Goal: Contribute content: Contribute content

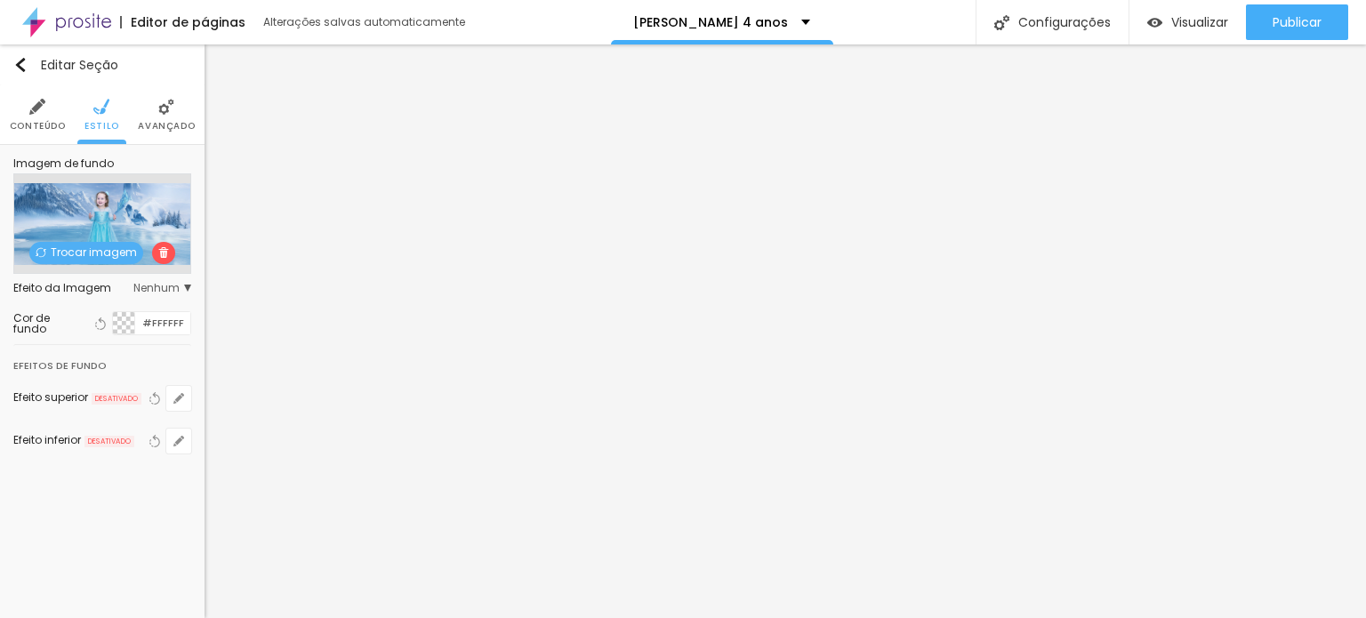
click at [164, 259] on span at bounding box center [163, 253] width 23 height 22
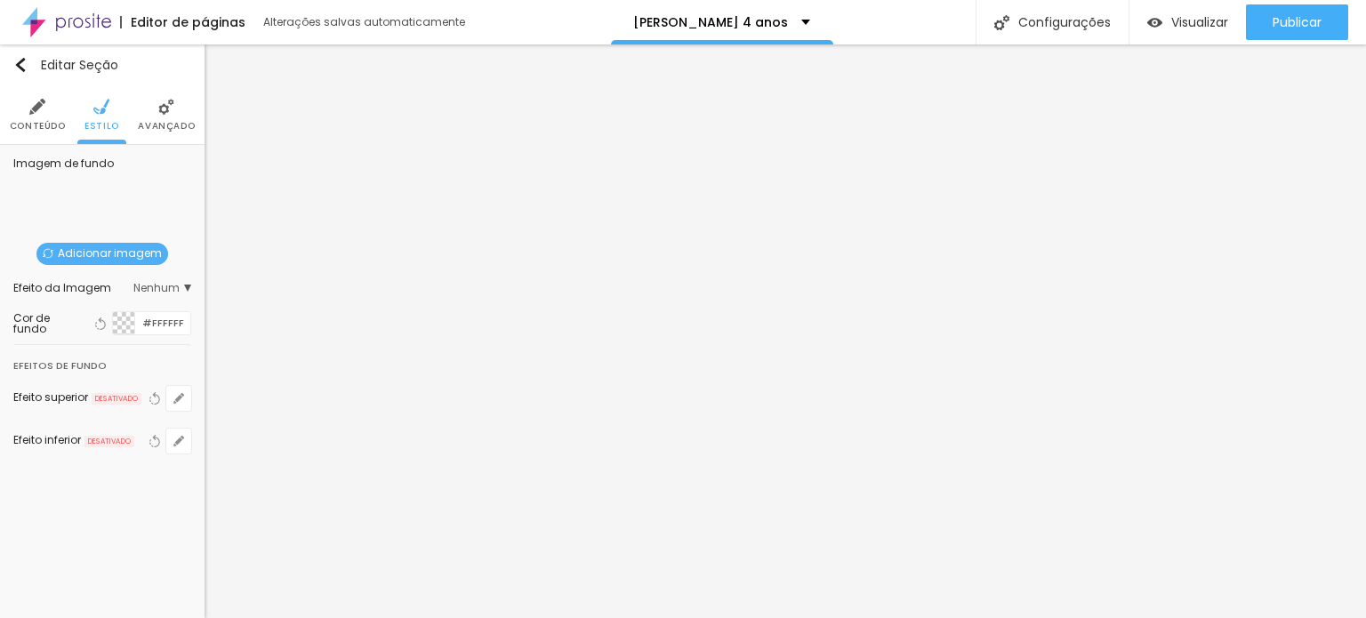
click at [114, 252] on span "Adicionar imagem" at bounding box center [102, 254] width 132 height 22
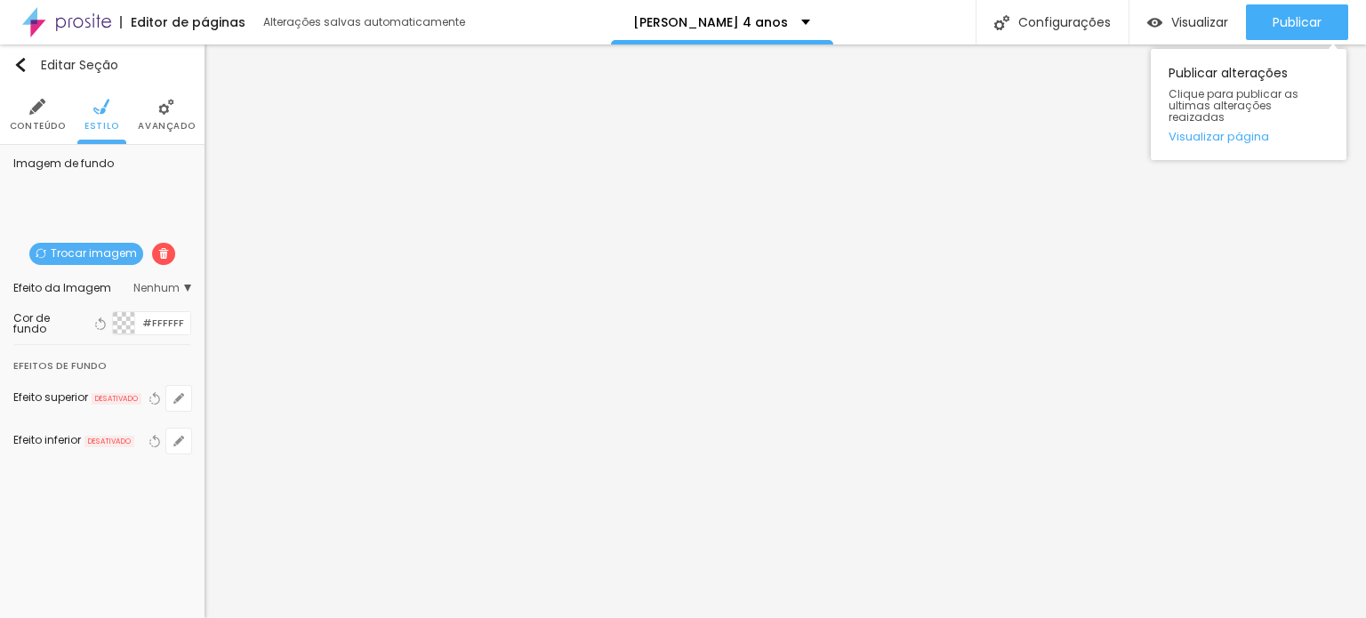
click at [1263, 2] on div "Publicar Publicar alterações Clique para publicar as ultimas alterações reaizad…" at bounding box center [1297, 22] width 102 height 44
click at [1283, 35] on div "Publicar" at bounding box center [1297, 22] width 49 height 36
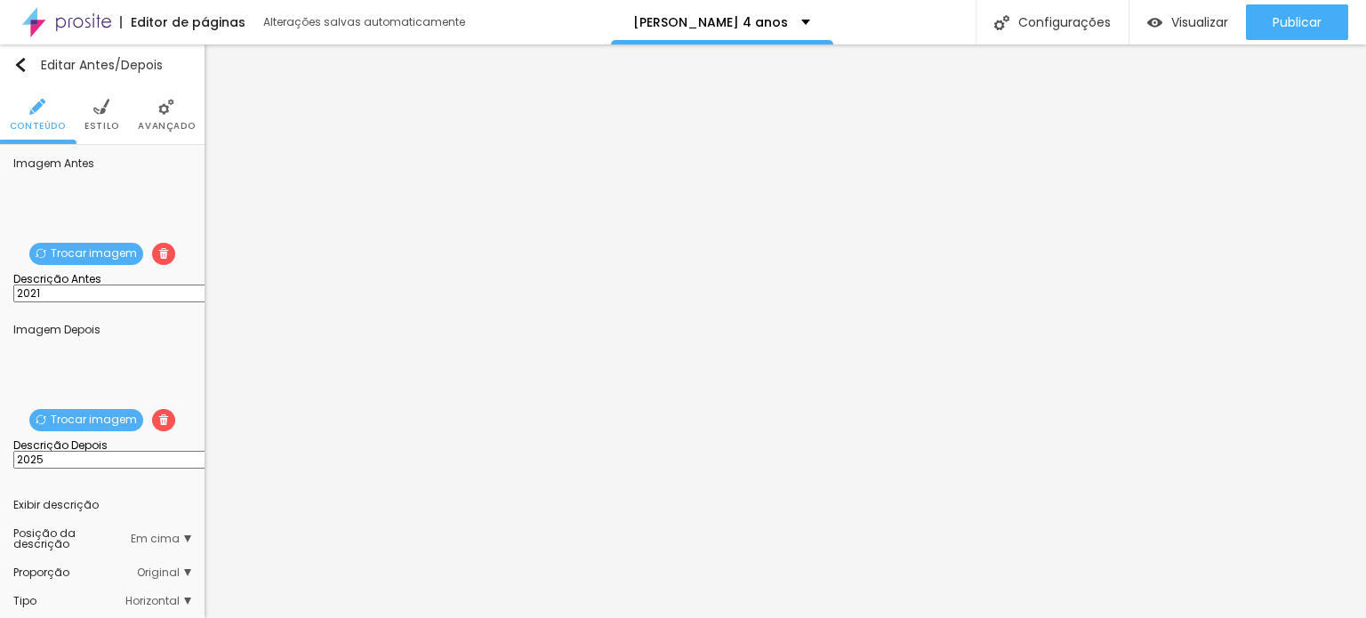
click at [116, 431] on span "Trocar imagem" at bounding box center [86, 420] width 114 height 22
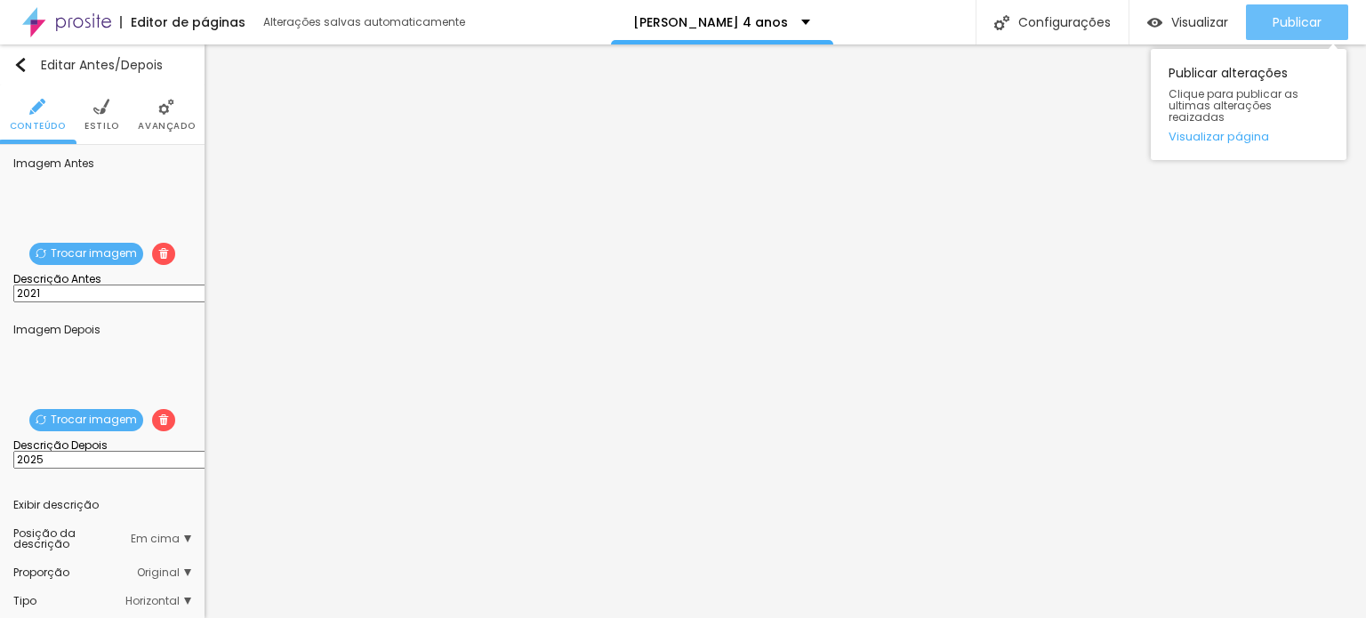
click at [1299, 24] on span "Publicar" at bounding box center [1297, 22] width 49 height 14
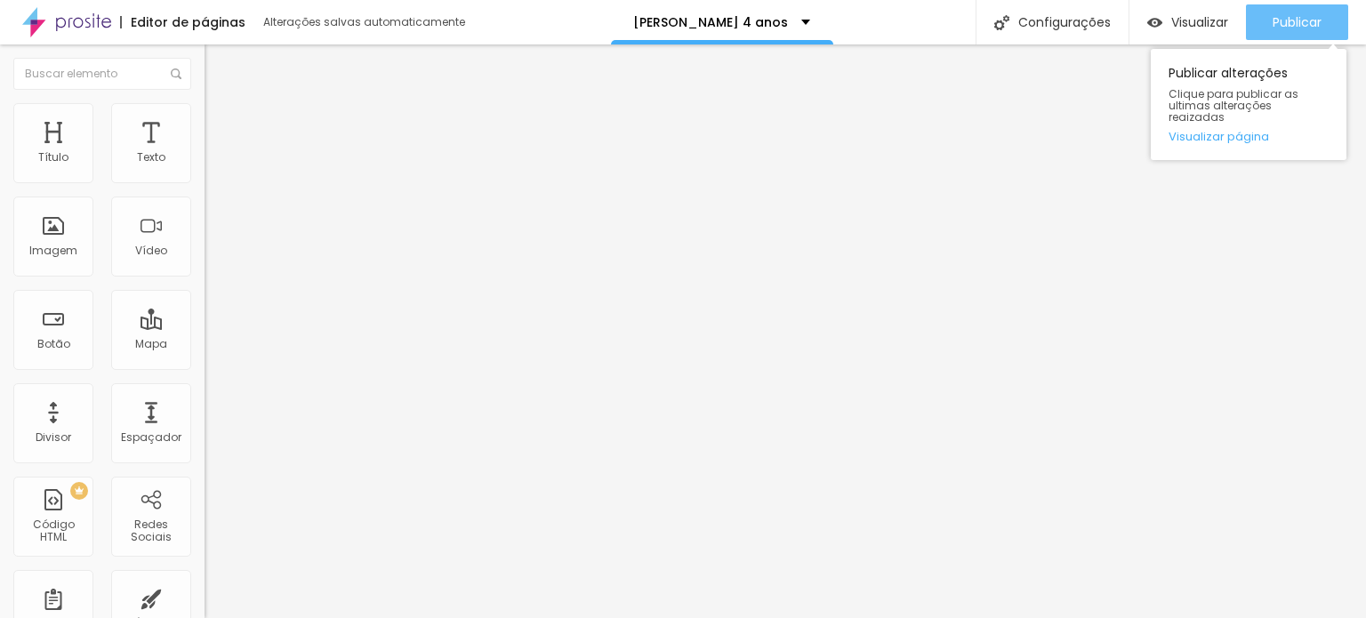
click at [1315, 24] on span "Publicar" at bounding box center [1297, 22] width 49 height 14
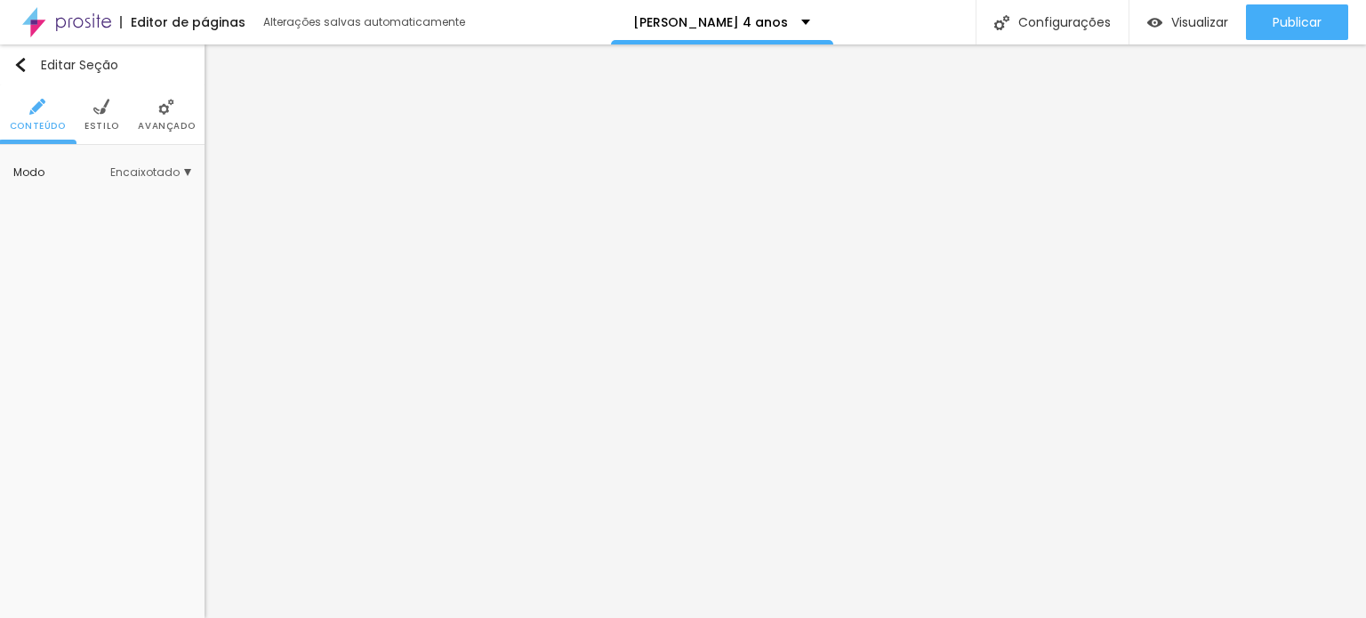
click at [103, 117] on li "Estilo" at bounding box center [102, 114] width 35 height 59
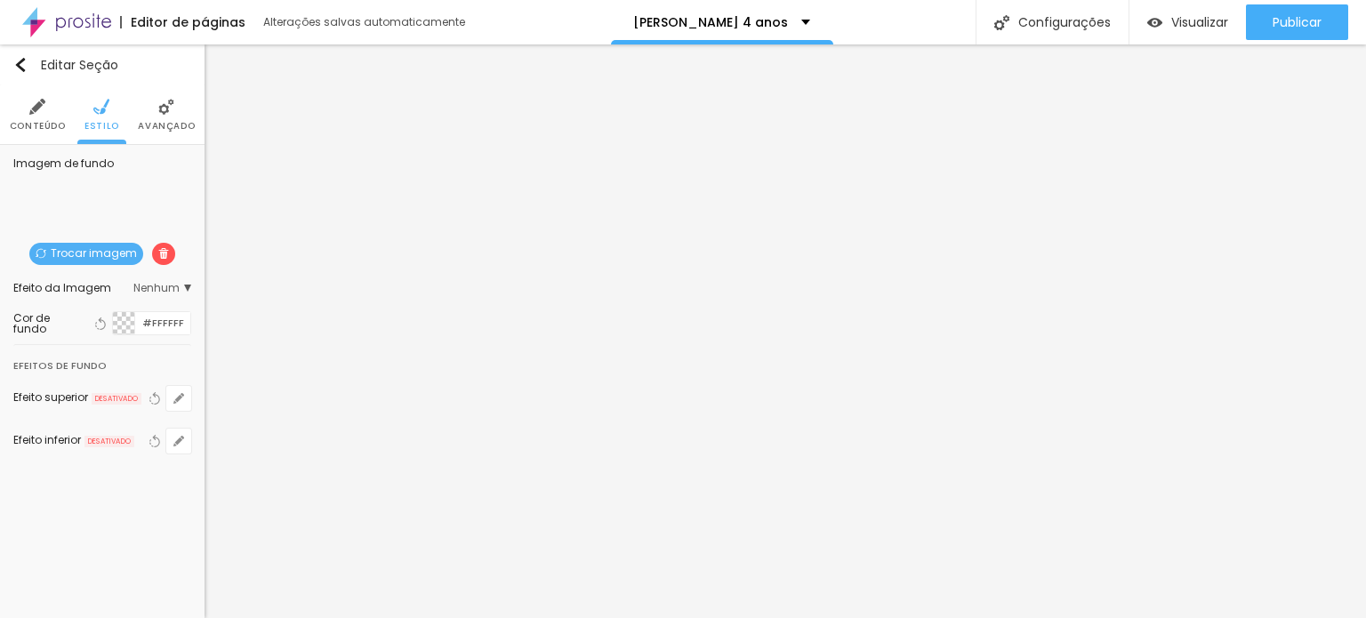
click at [154, 115] on li "Avançado" at bounding box center [166, 114] width 57 height 59
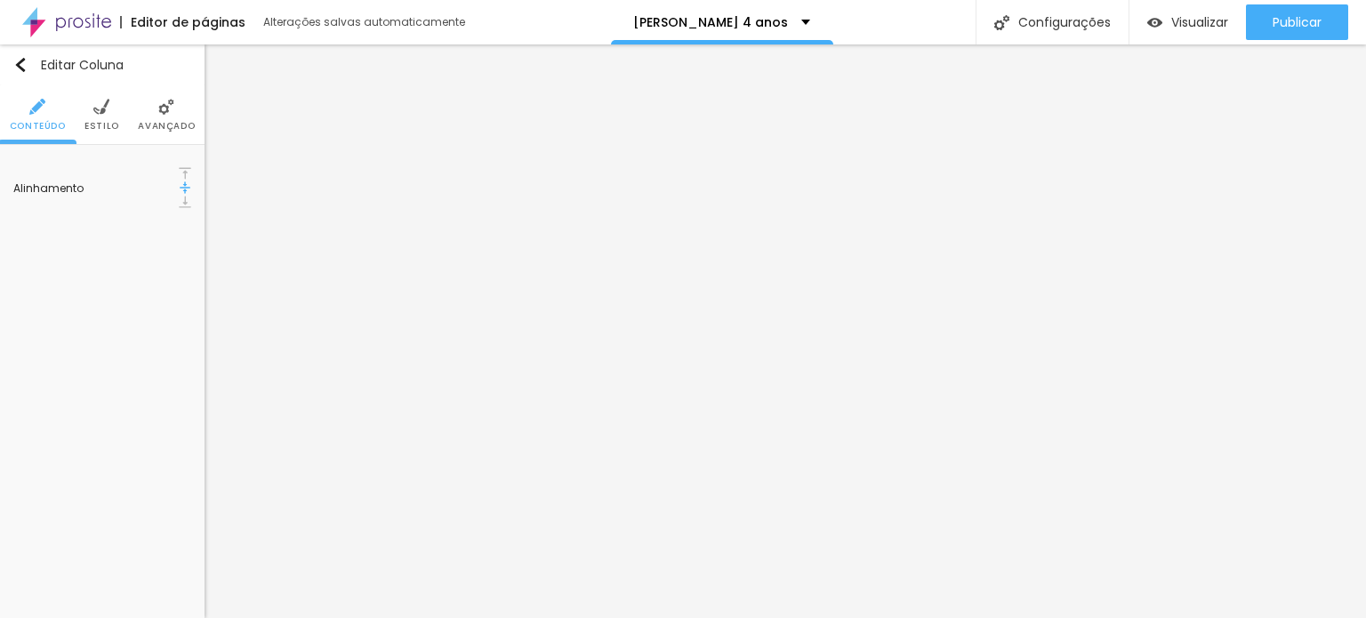
click at [188, 196] on div at bounding box center [185, 203] width 12 height 14
click at [180, 196] on img at bounding box center [185, 202] width 12 height 12
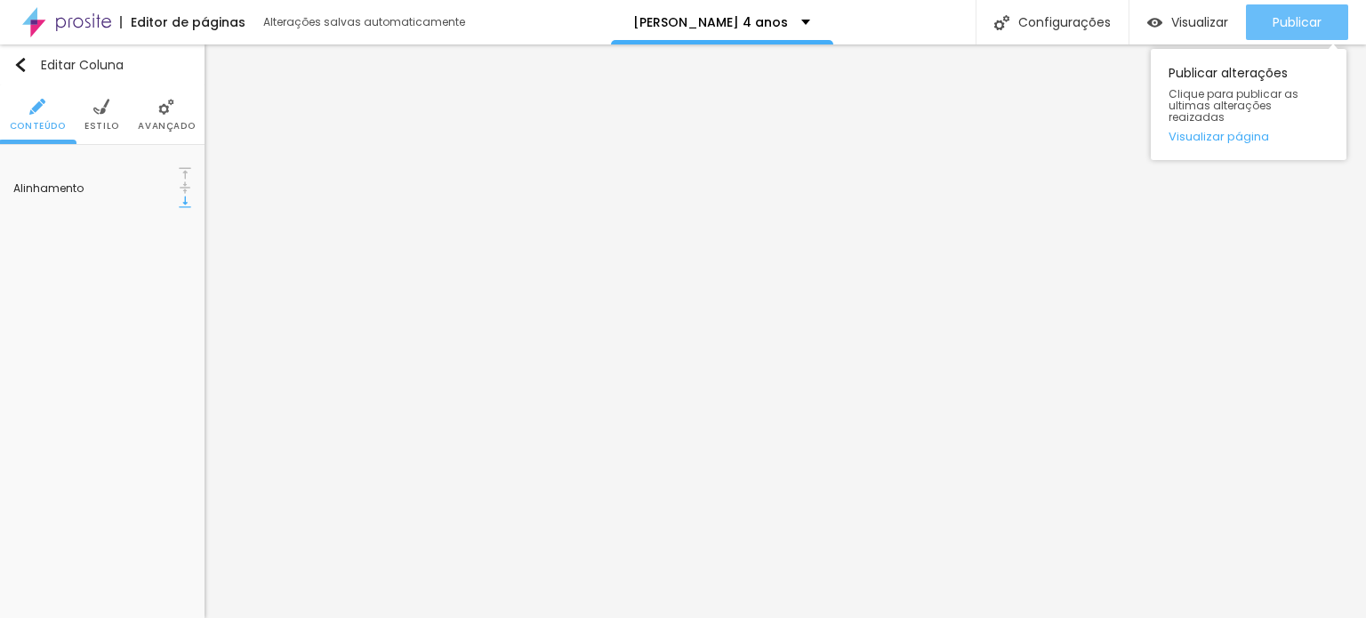
click at [1317, 25] on span "Publicar" at bounding box center [1297, 22] width 49 height 14
click at [1310, 12] on div "Publicar" at bounding box center [1297, 22] width 49 height 36
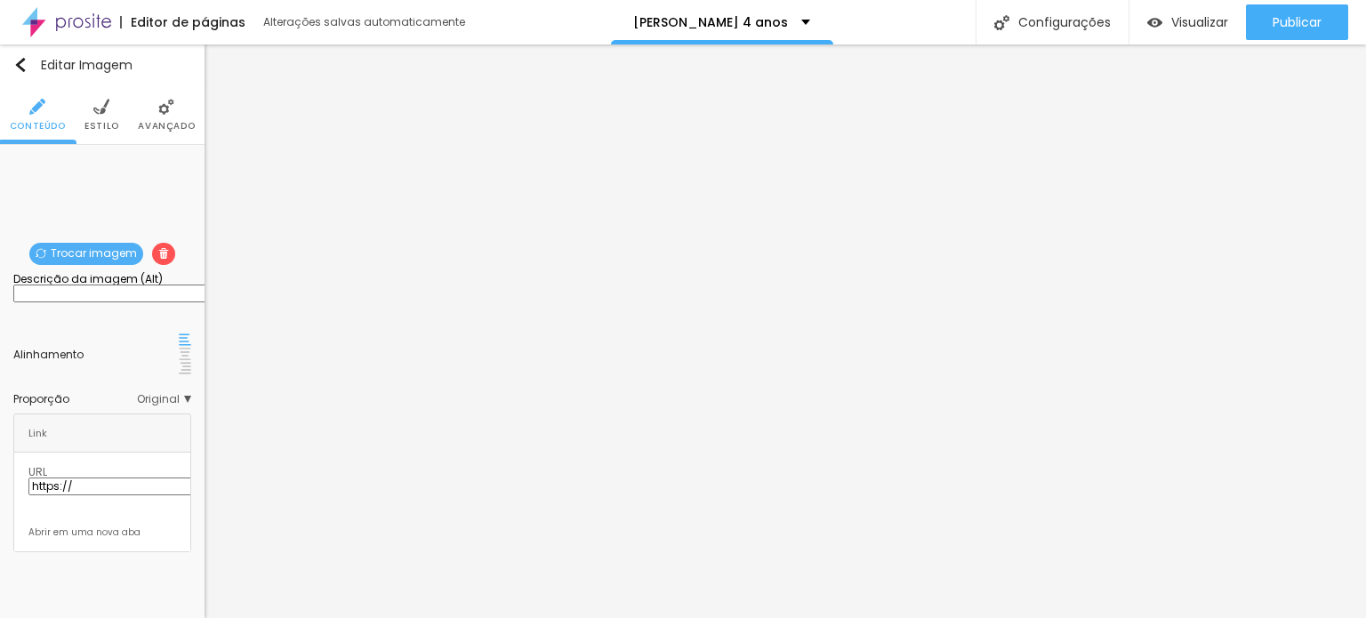
click at [107, 116] on li "Estilo" at bounding box center [102, 114] width 35 height 59
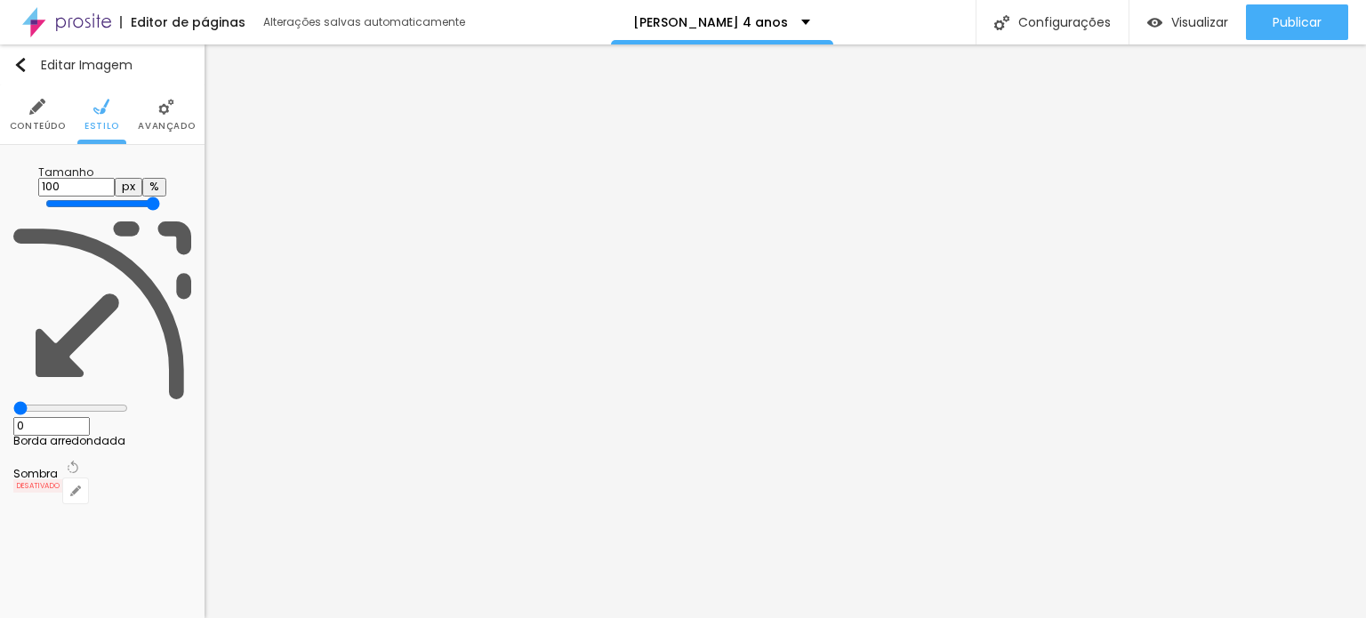
click at [178, 118] on li "Avançado" at bounding box center [166, 114] width 57 height 59
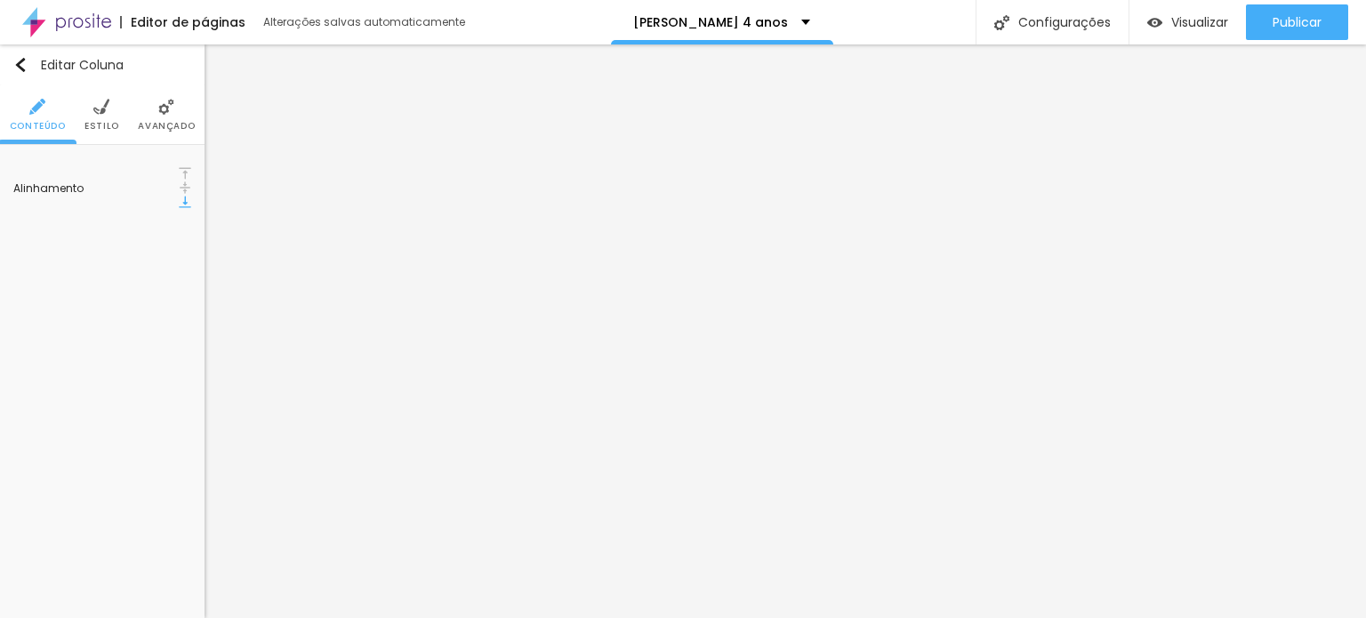
click at [179, 177] on img at bounding box center [185, 173] width 12 height 12
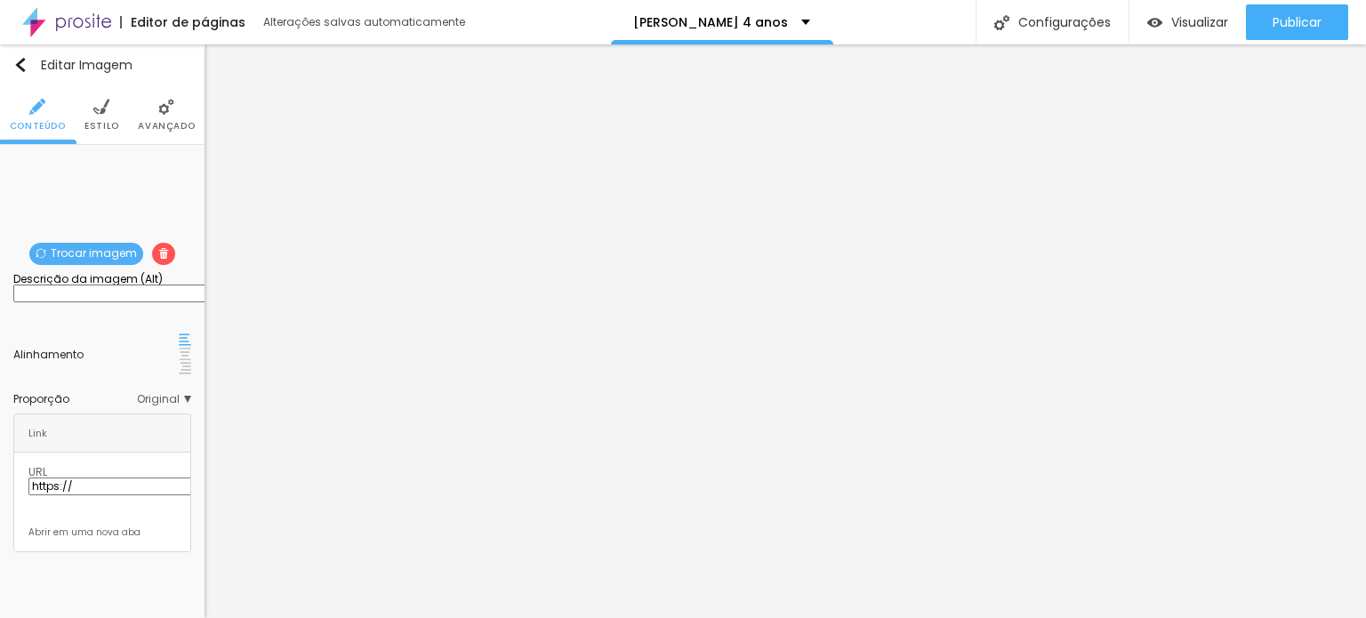
click at [100, 100] on img at bounding box center [101, 107] width 16 height 16
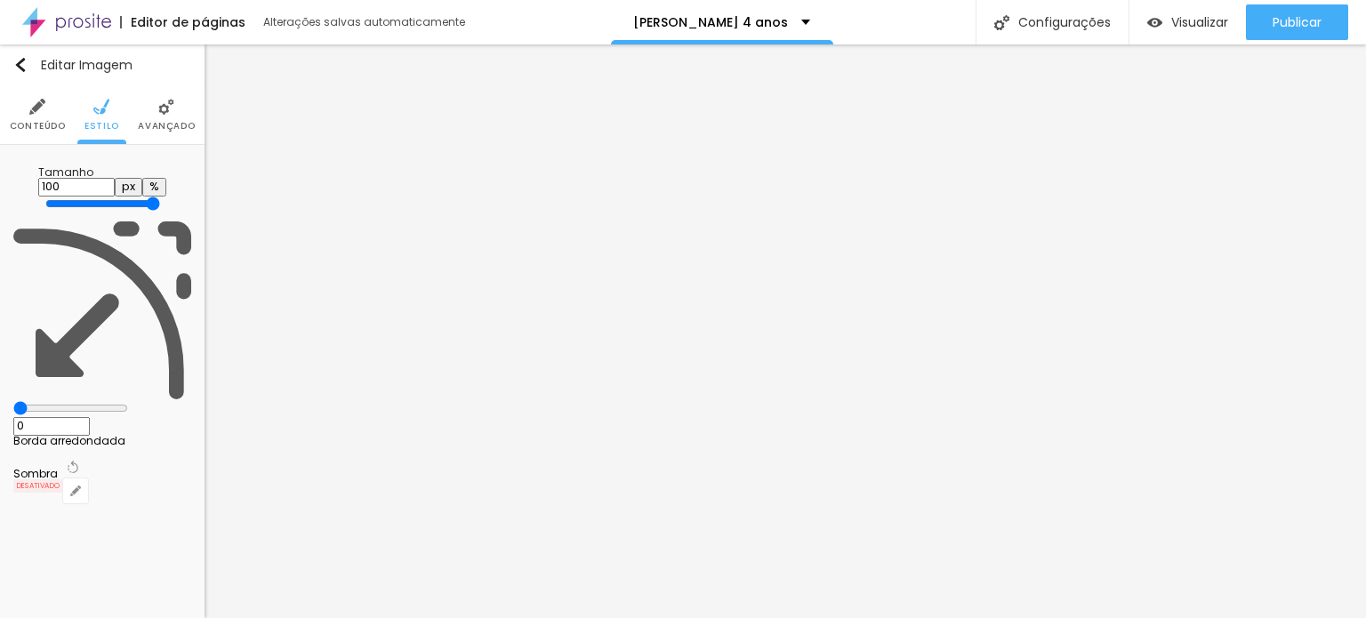
type input "95"
type input "90"
drag, startPoint x: 185, startPoint y: 188, endPoint x: 167, endPoint y: 188, distance: 17.8
type input "90"
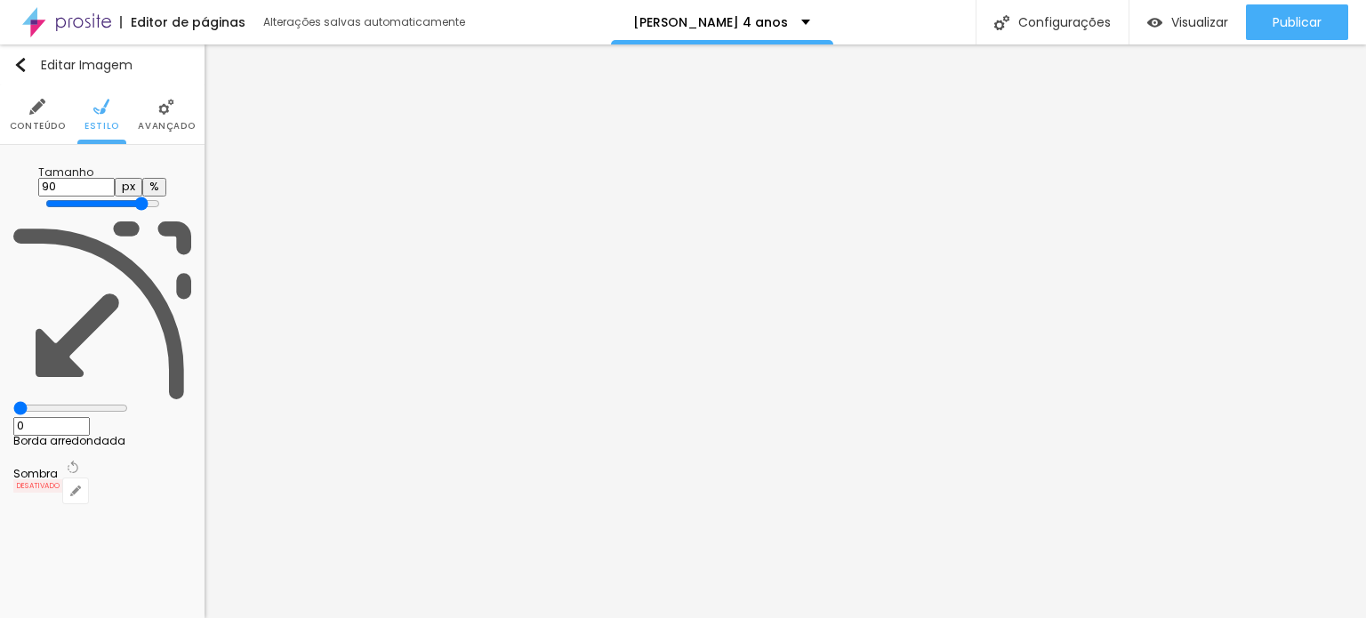
click at [160, 197] on input "range" at bounding box center [102, 204] width 115 height 14
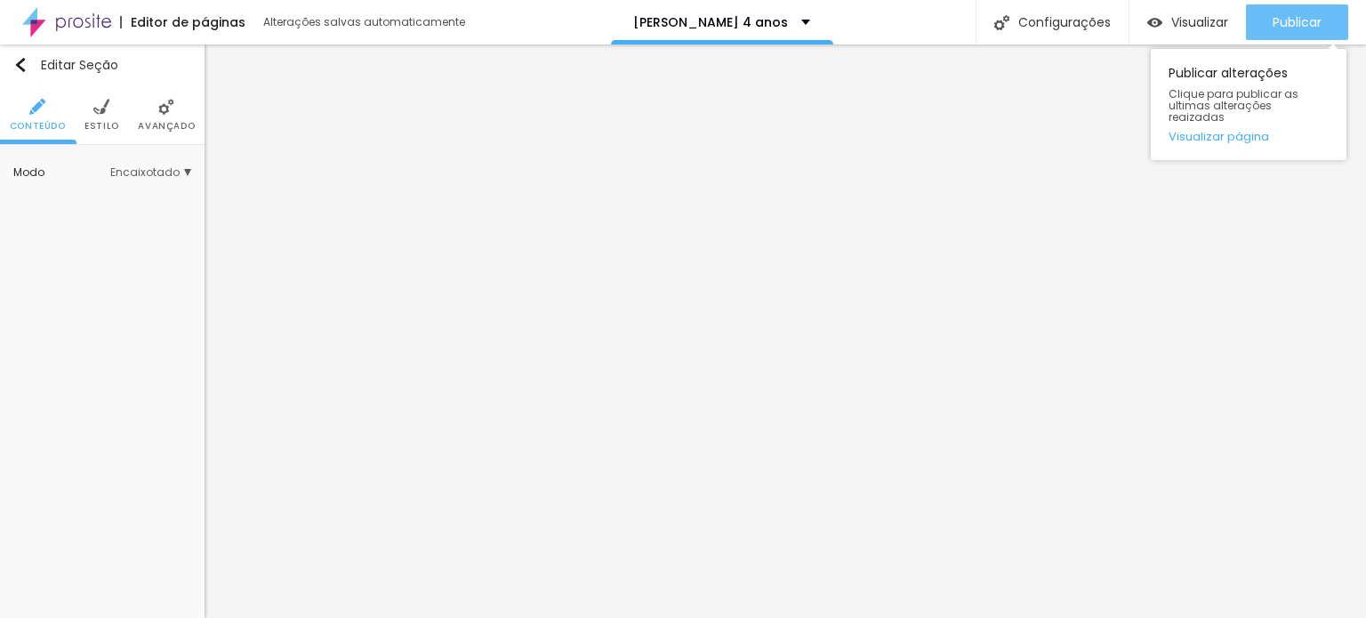
click at [1296, 10] on div "Publicar" at bounding box center [1297, 22] width 49 height 36
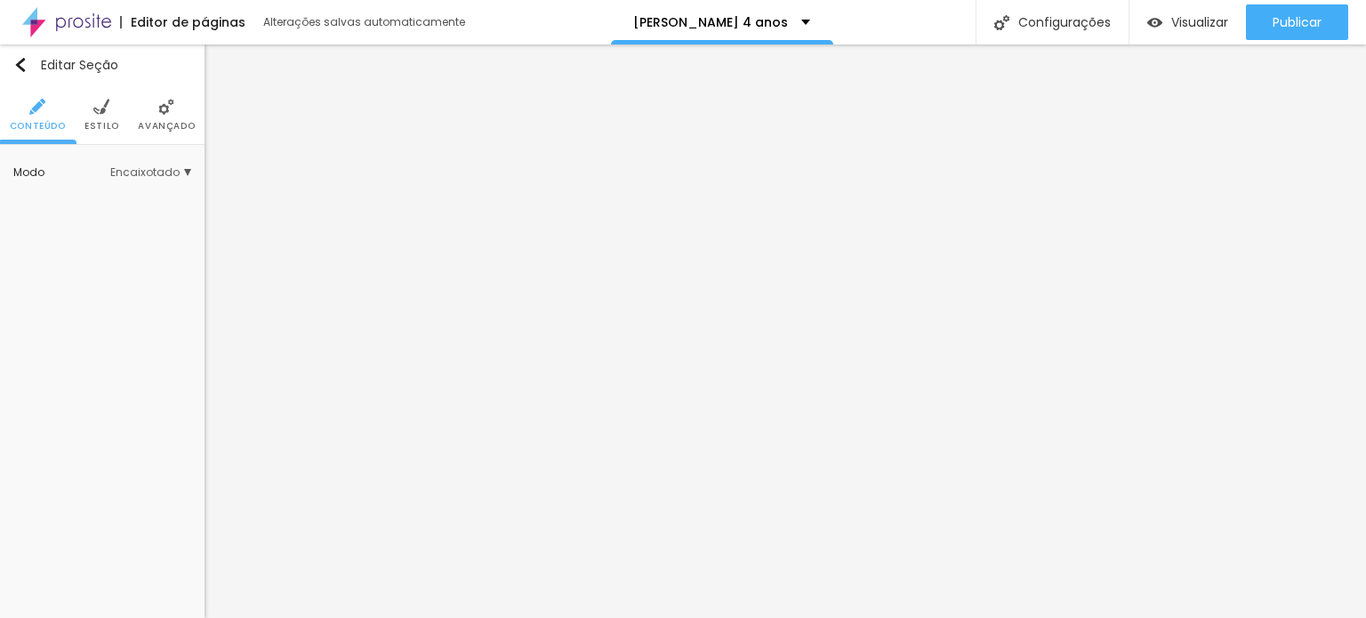
click at [103, 124] on span "Estilo" at bounding box center [102, 126] width 35 height 9
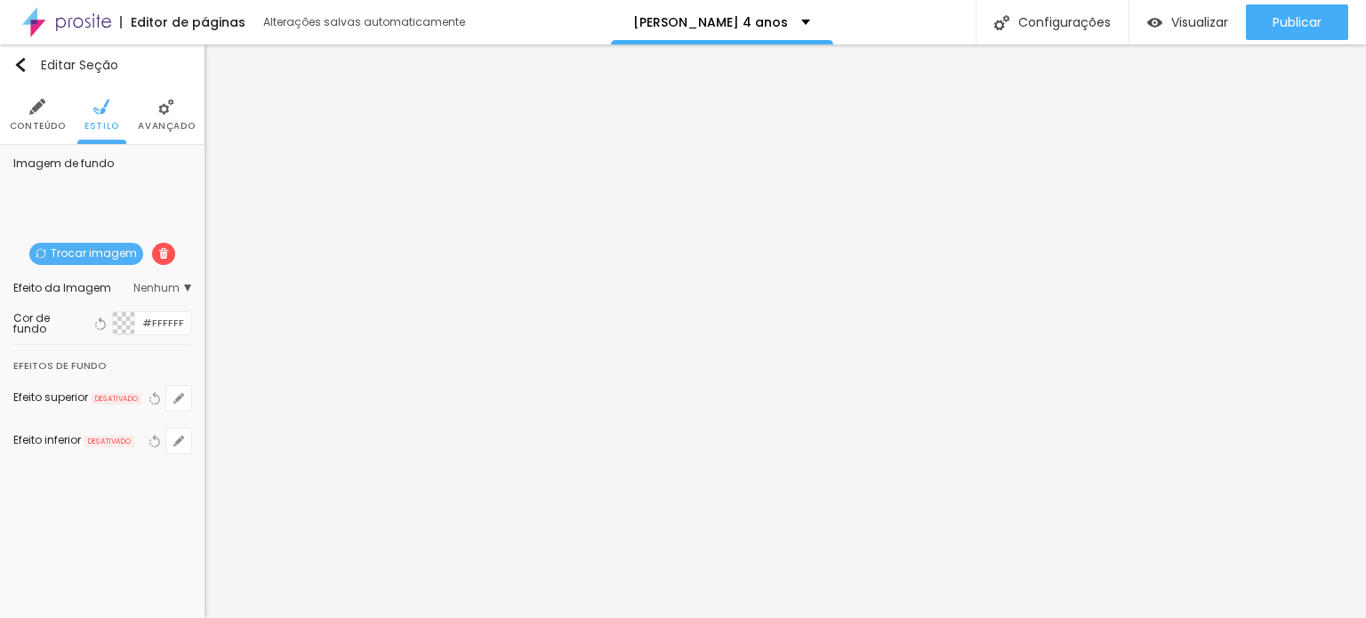
click at [154, 113] on li "Avançado" at bounding box center [166, 114] width 57 height 59
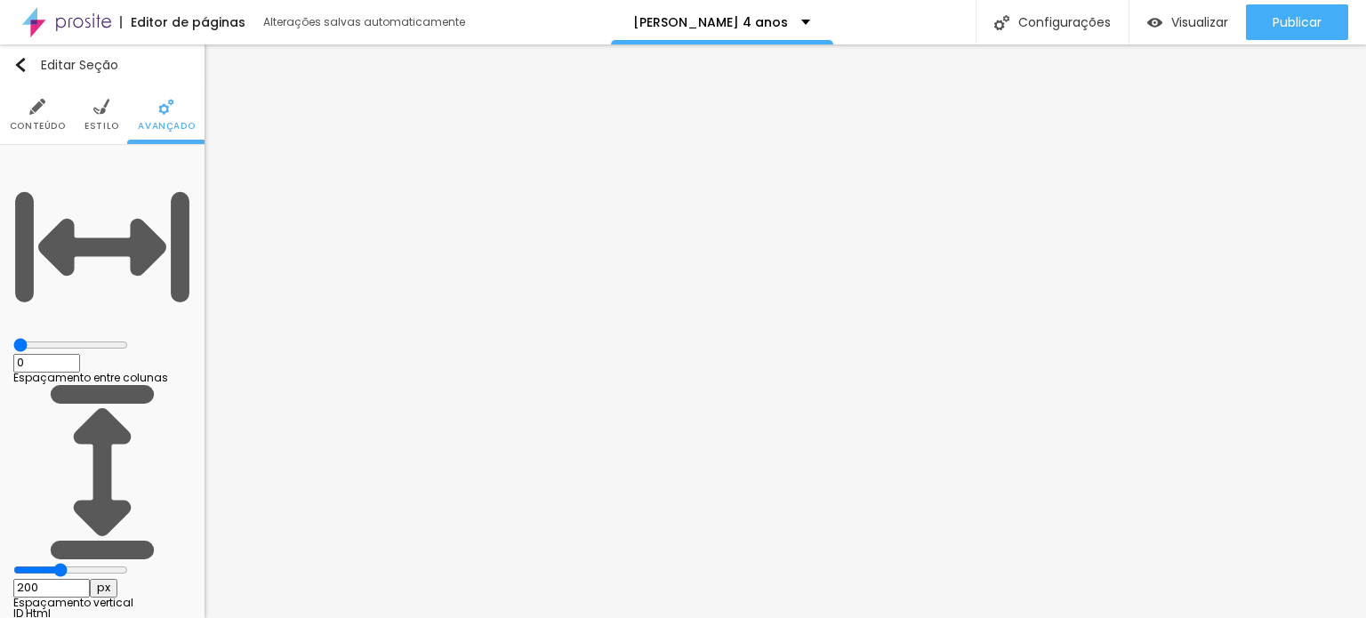
click at [43, 106] on img at bounding box center [37, 107] width 16 height 16
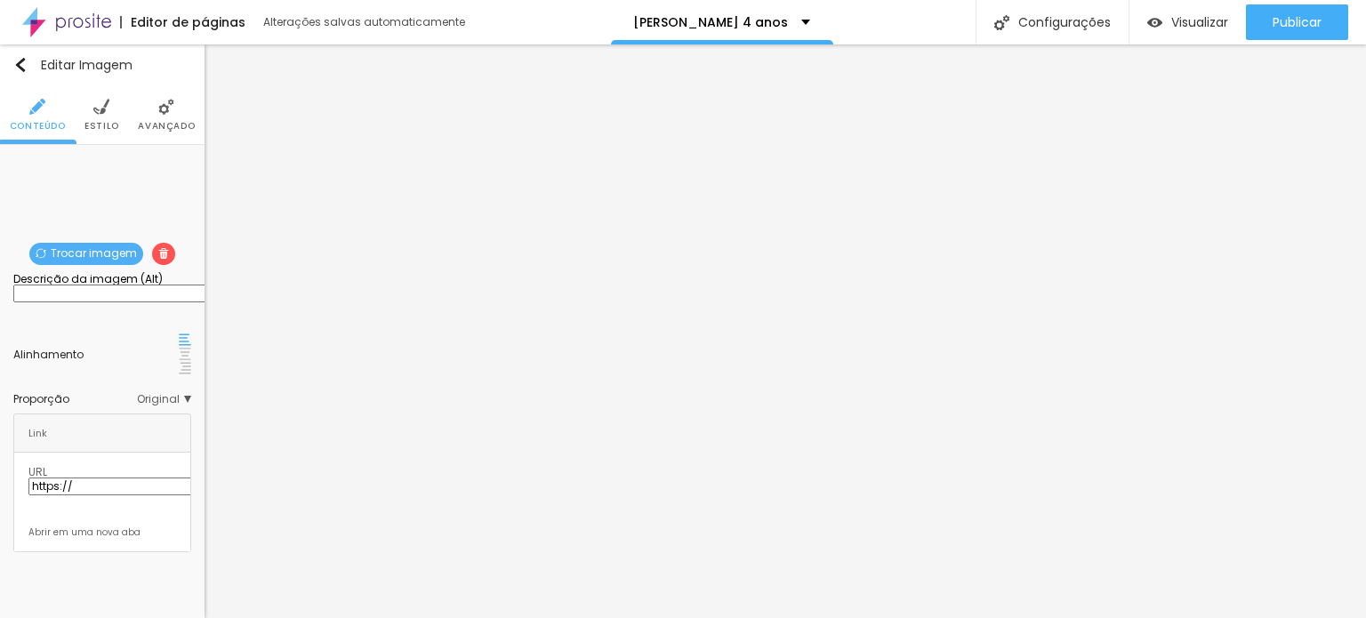
click at [105, 110] on img at bounding box center [101, 107] width 16 height 16
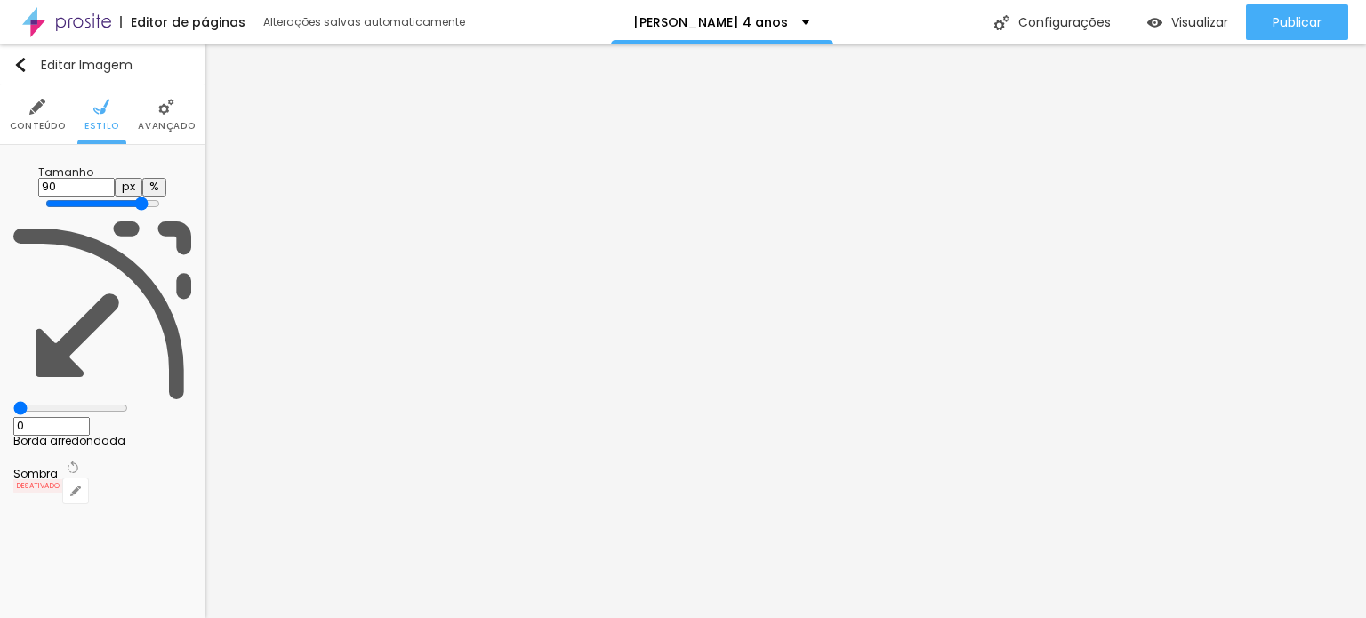
type input "85"
type input "80"
drag, startPoint x: 164, startPoint y: 189, endPoint x: 149, endPoint y: 189, distance: 14.2
type input "80"
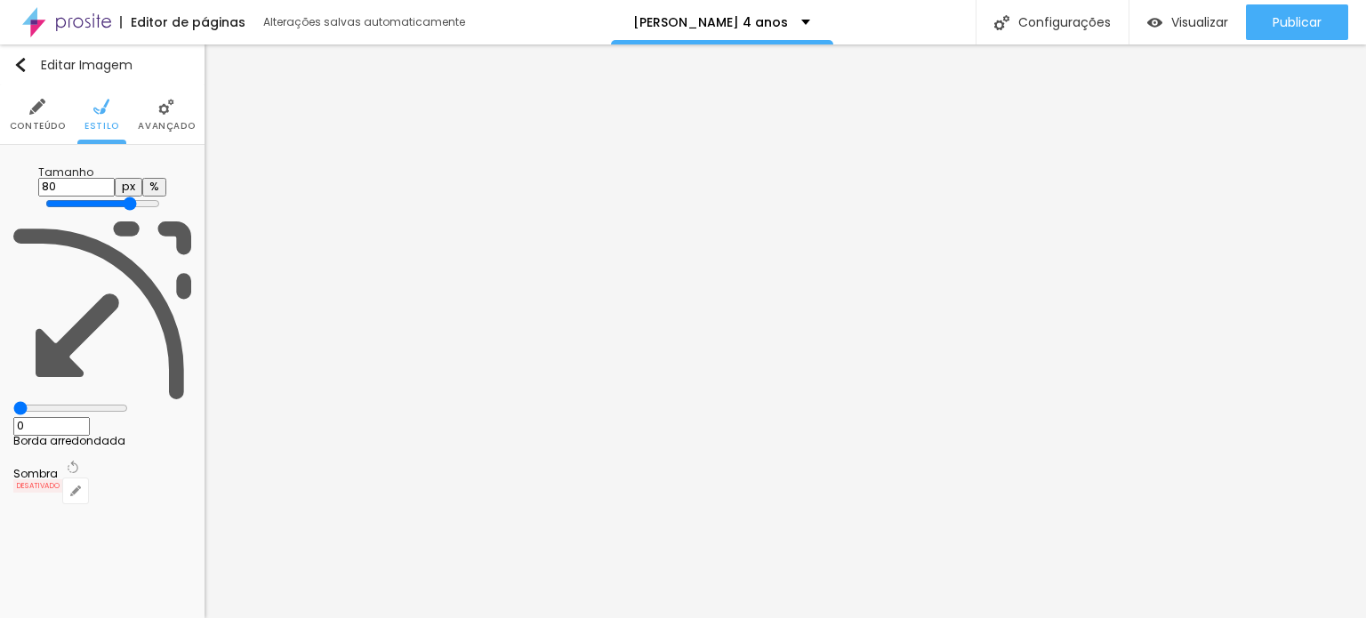
click at [149, 197] on input "range" at bounding box center [102, 204] width 115 height 14
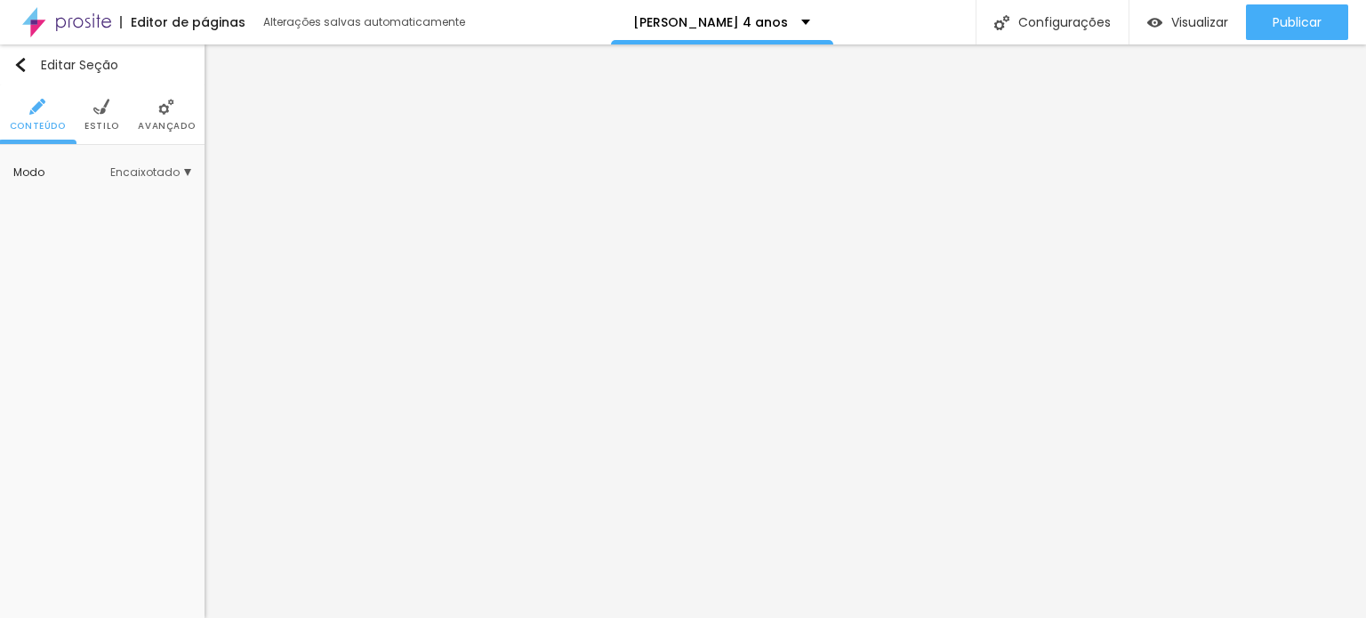
click at [114, 117] on li "Estilo" at bounding box center [102, 114] width 35 height 59
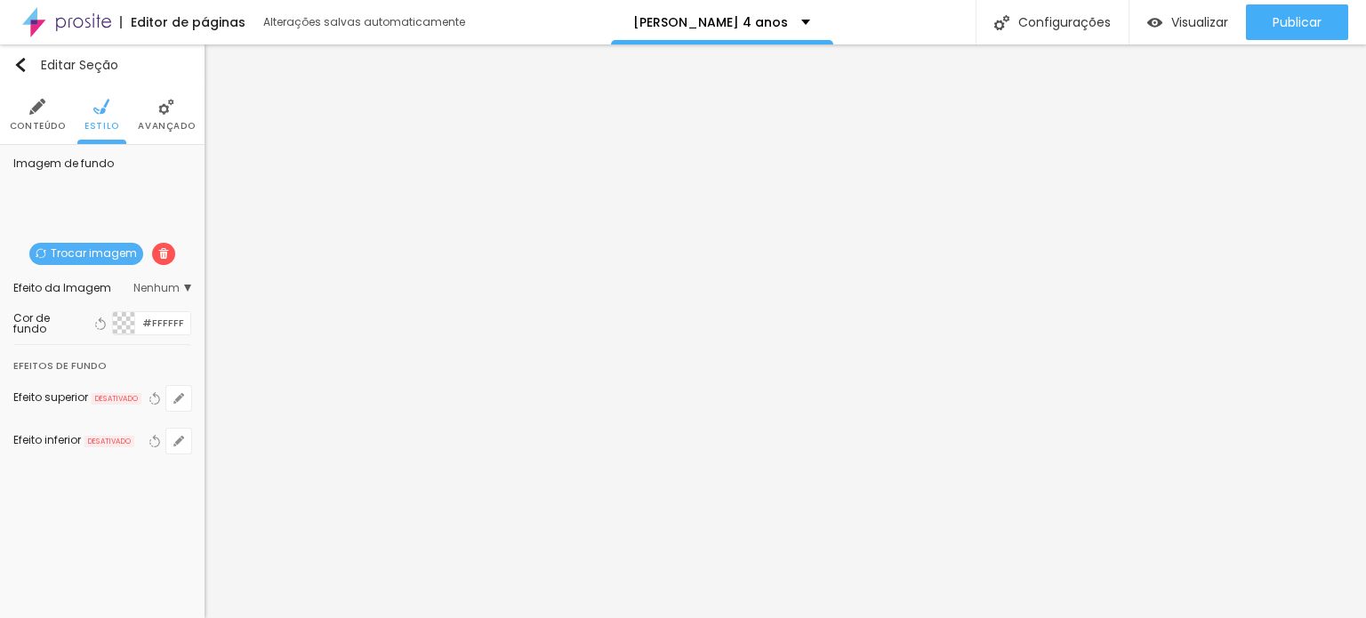
click at [160, 106] on img at bounding box center [166, 107] width 16 height 16
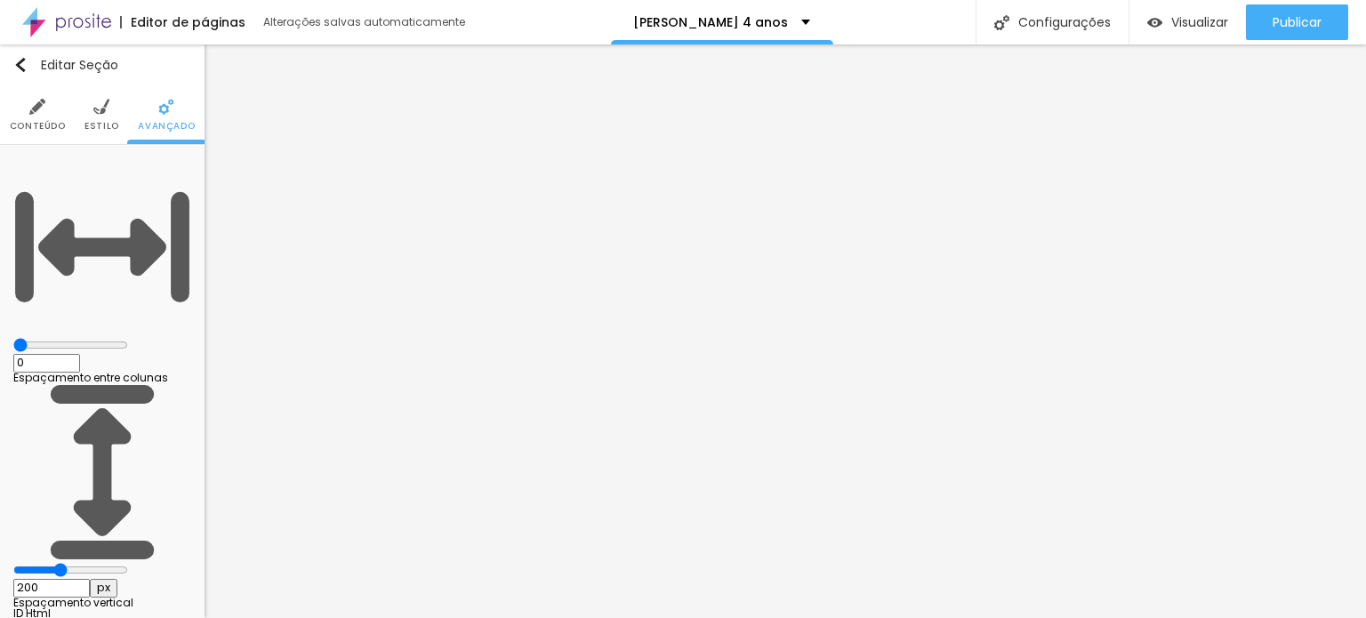
type input "169"
type input "155"
type input "150"
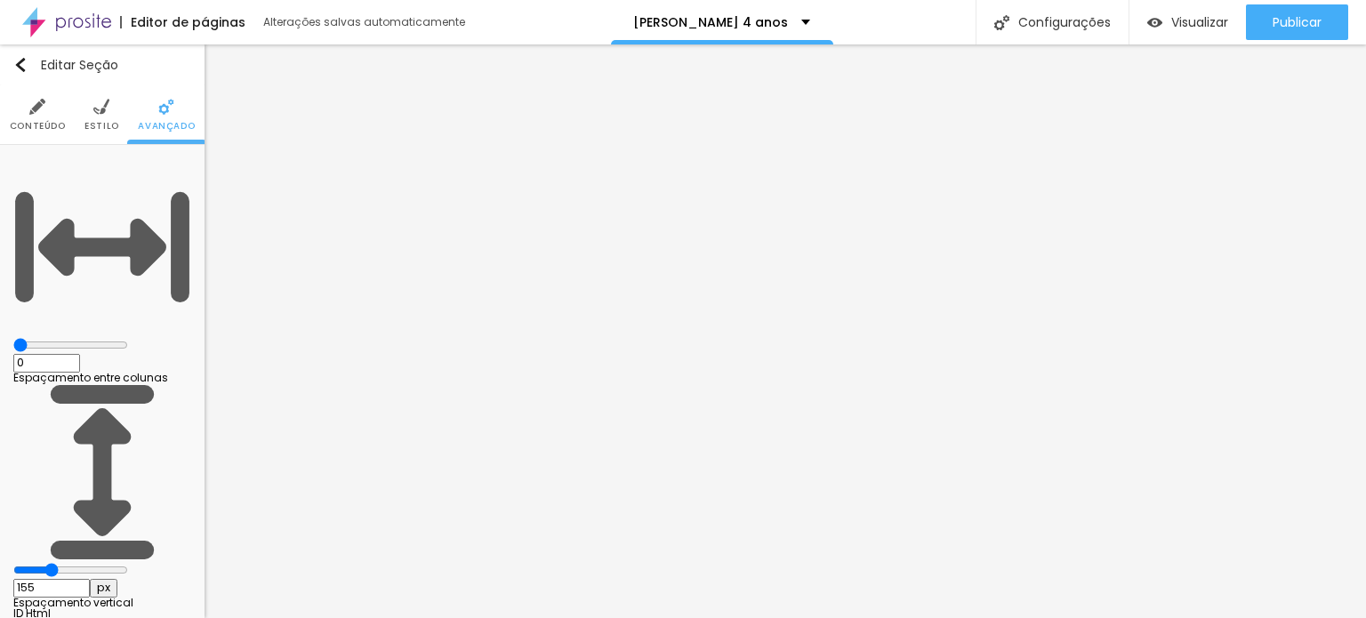
type input "150"
type input "145"
type input "150"
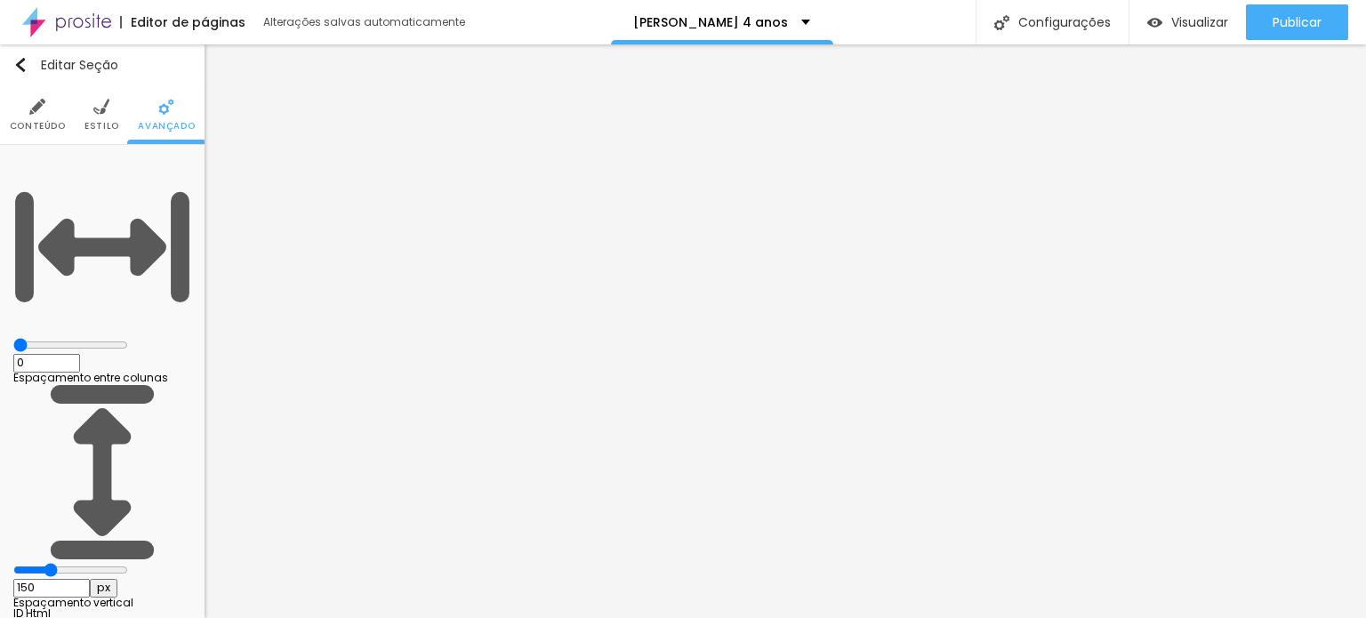
type input "155"
type input "164"
type input "214"
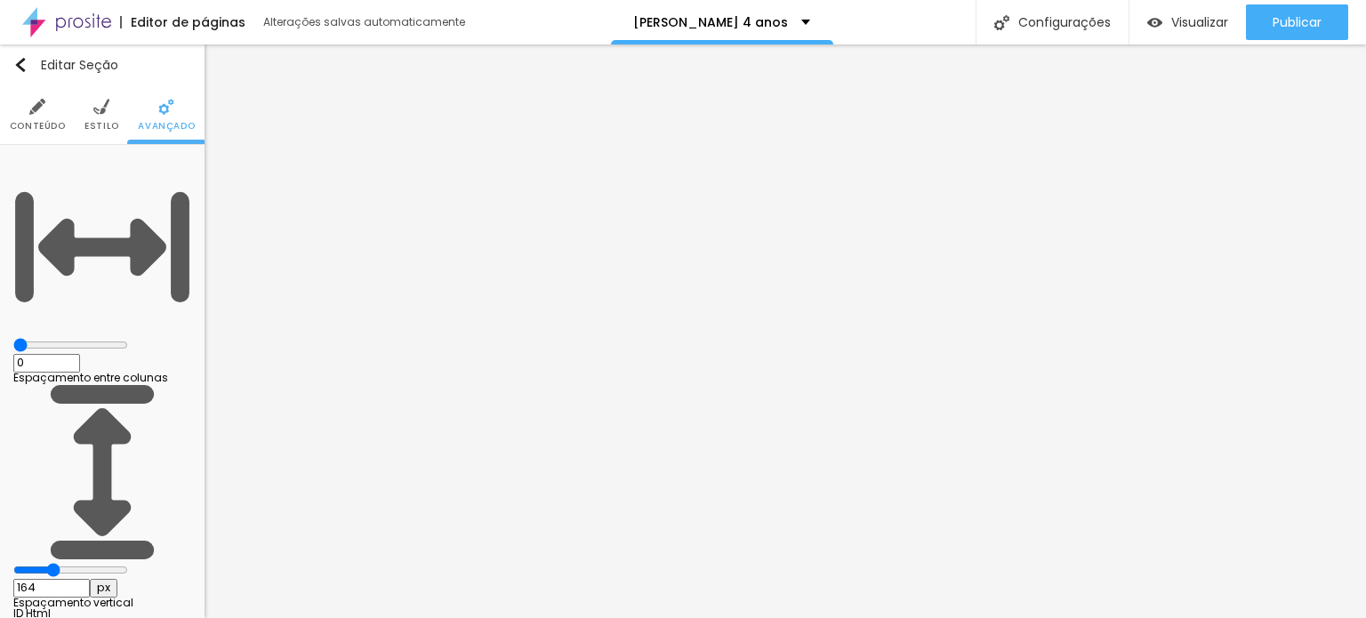
type input "214"
type input "229"
type input "239"
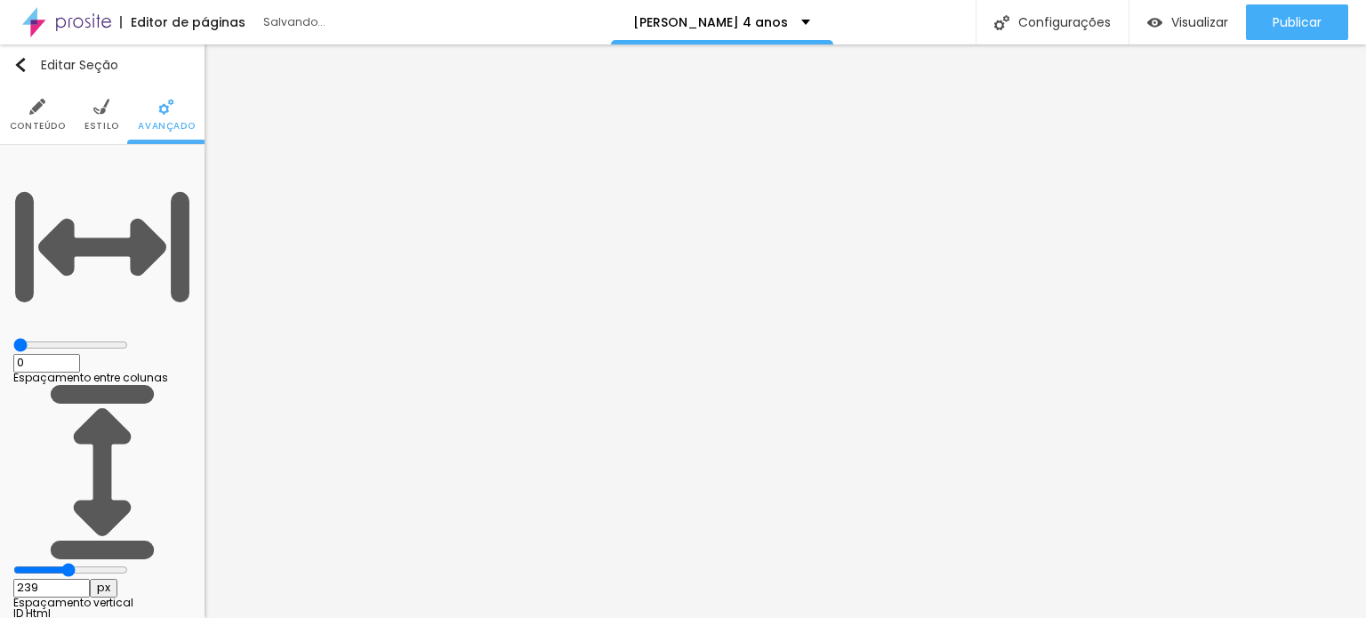
type input "249"
type input "254"
type input "359"
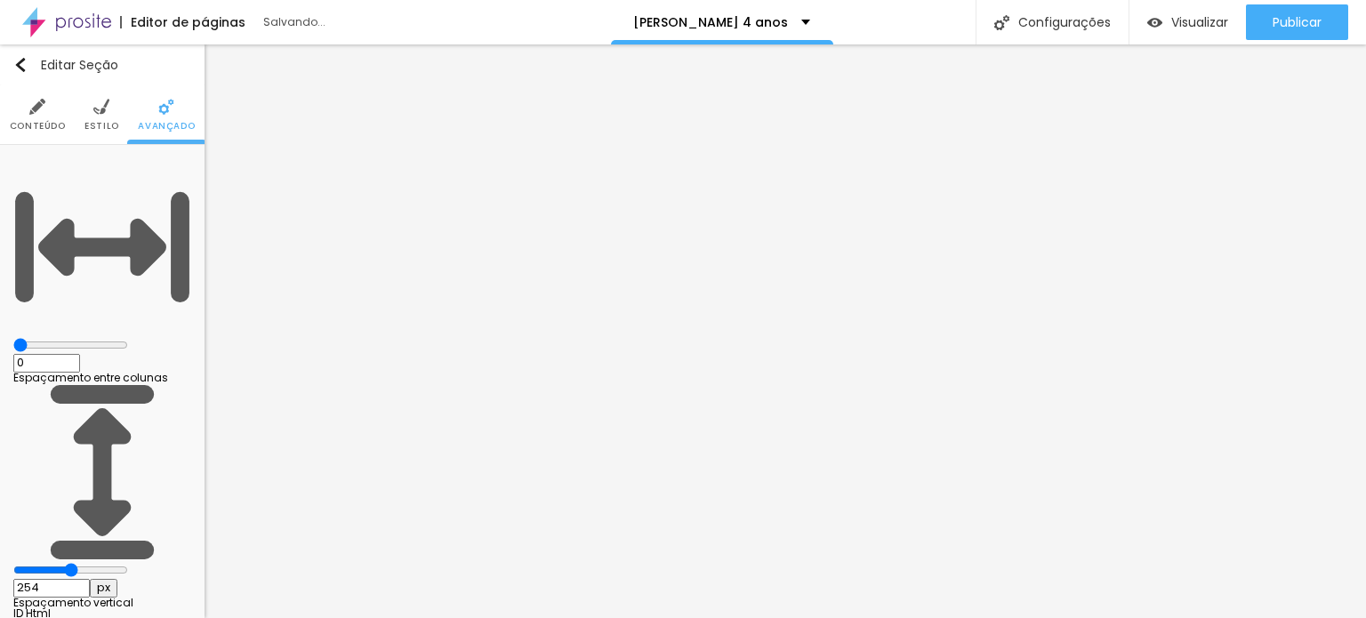
type input "359"
type input "453"
type input "478"
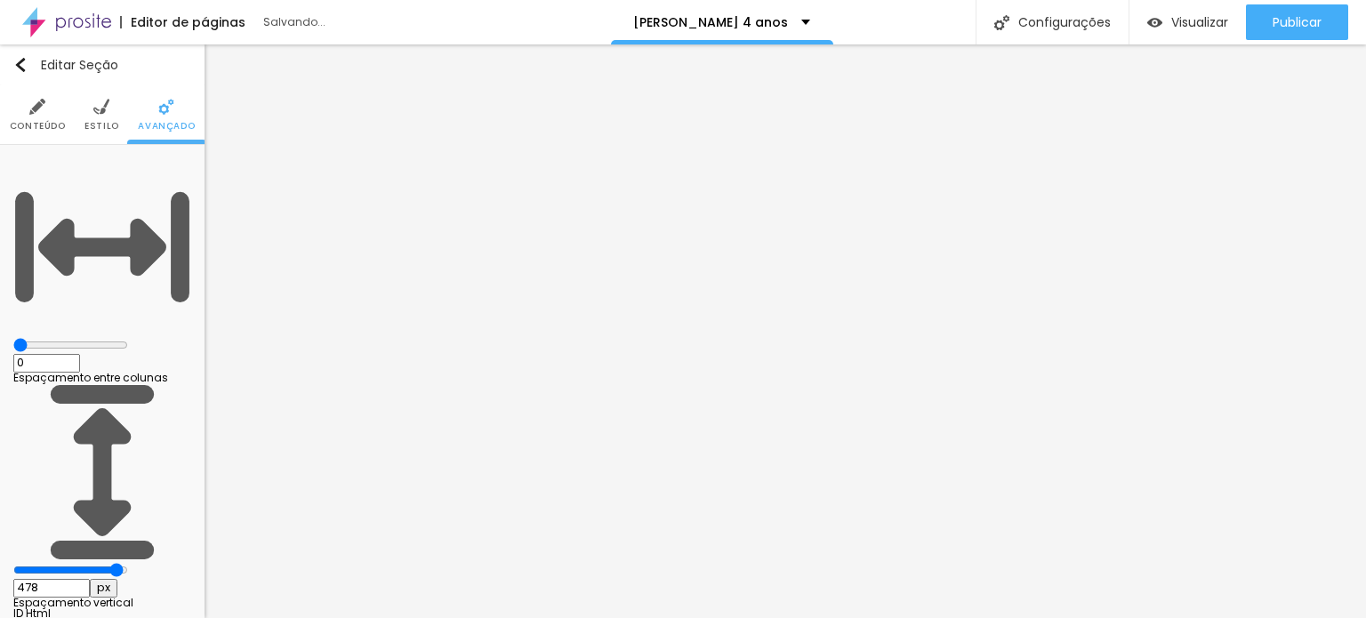
type input "498"
type input "500"
type input "468"
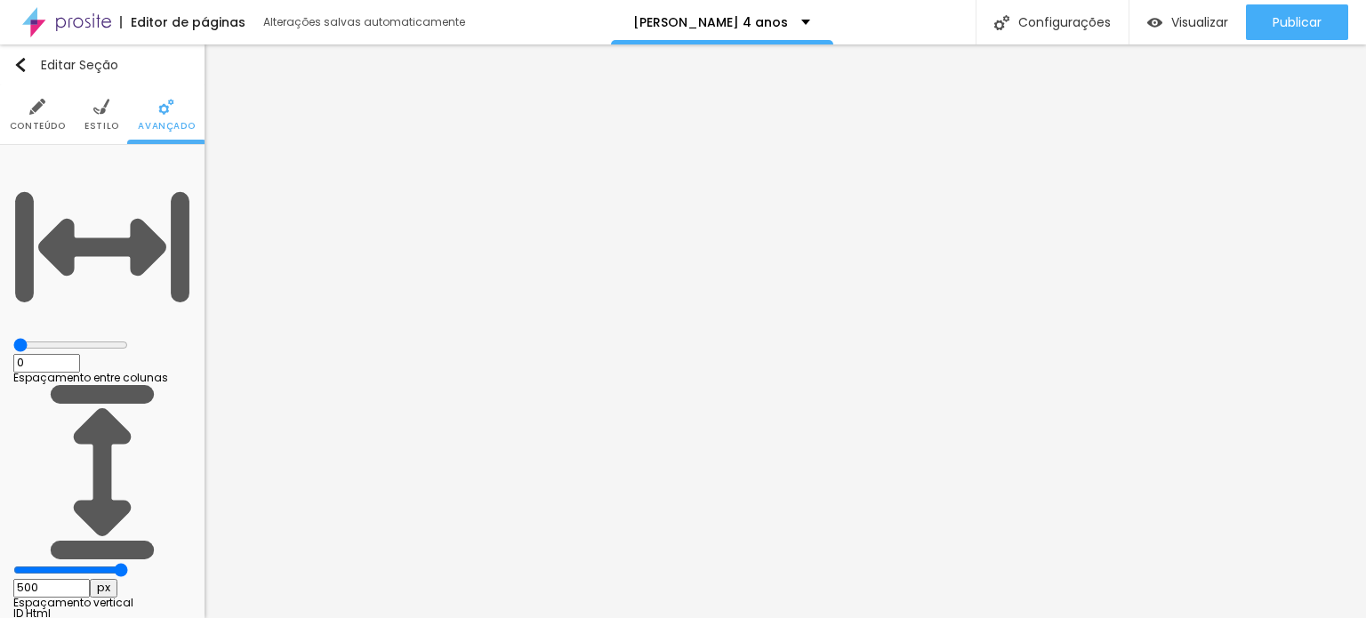
type input "468"
type input "434"
type input "349"
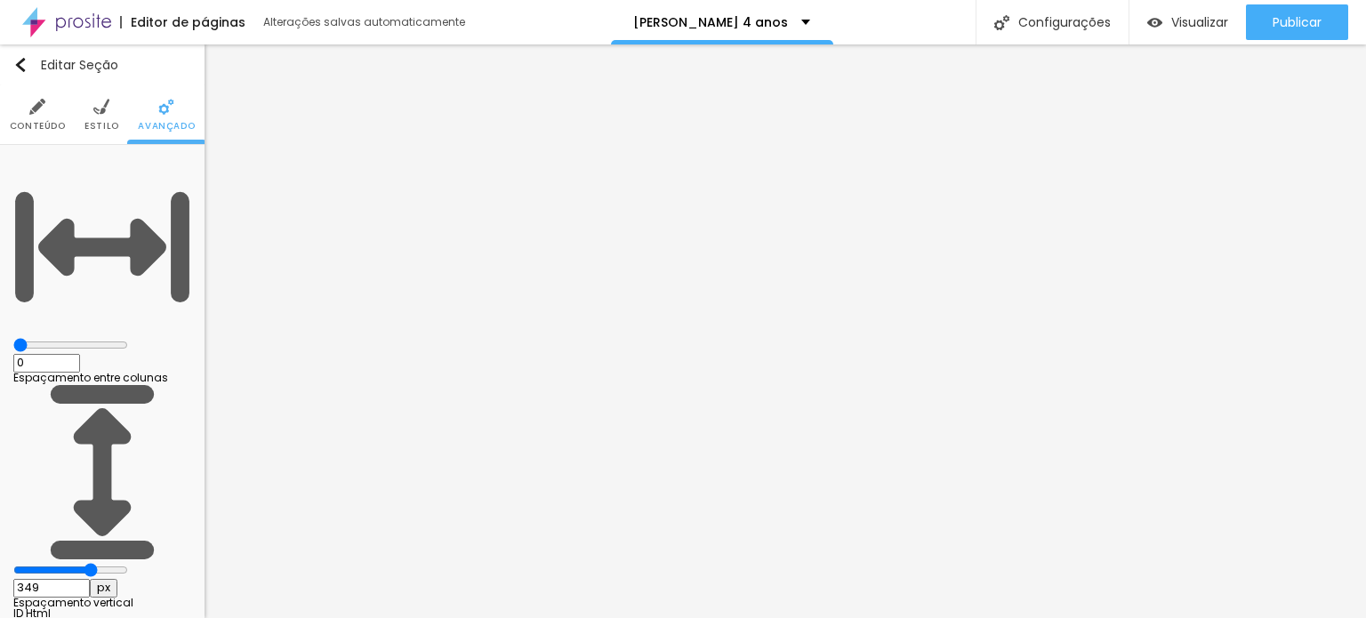
type input "329"
type input "324"
type input "319"
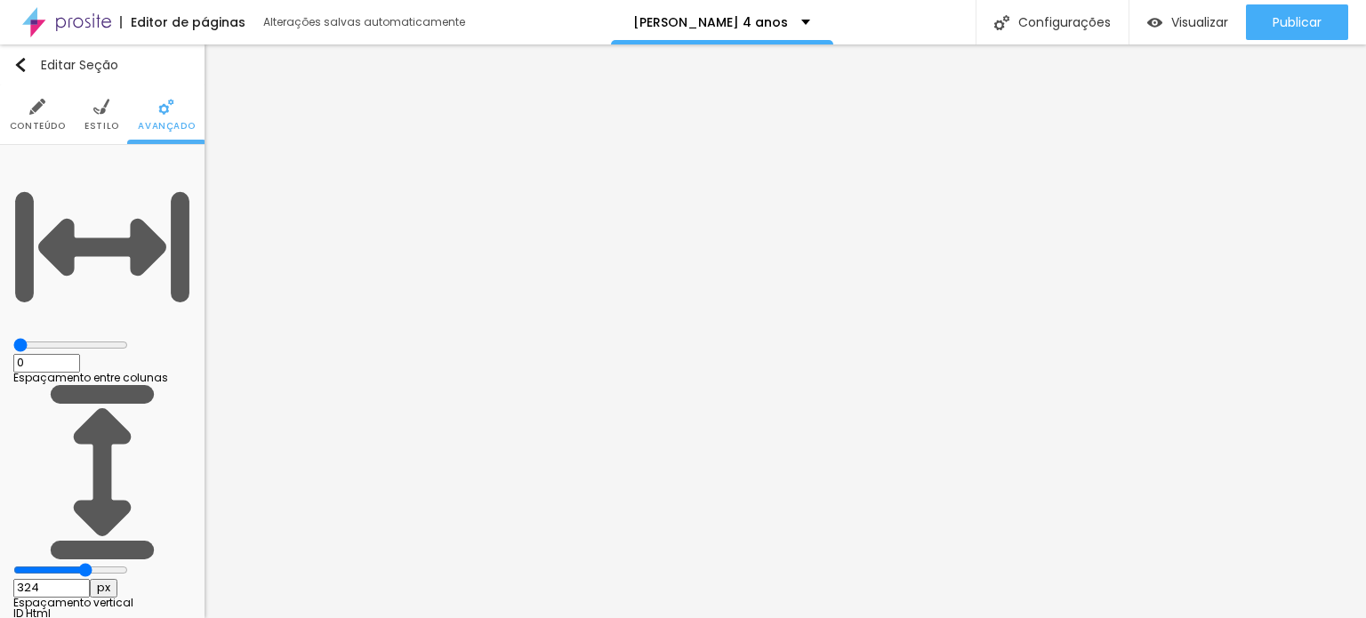
type input "319"
type input "309"
type input "294"
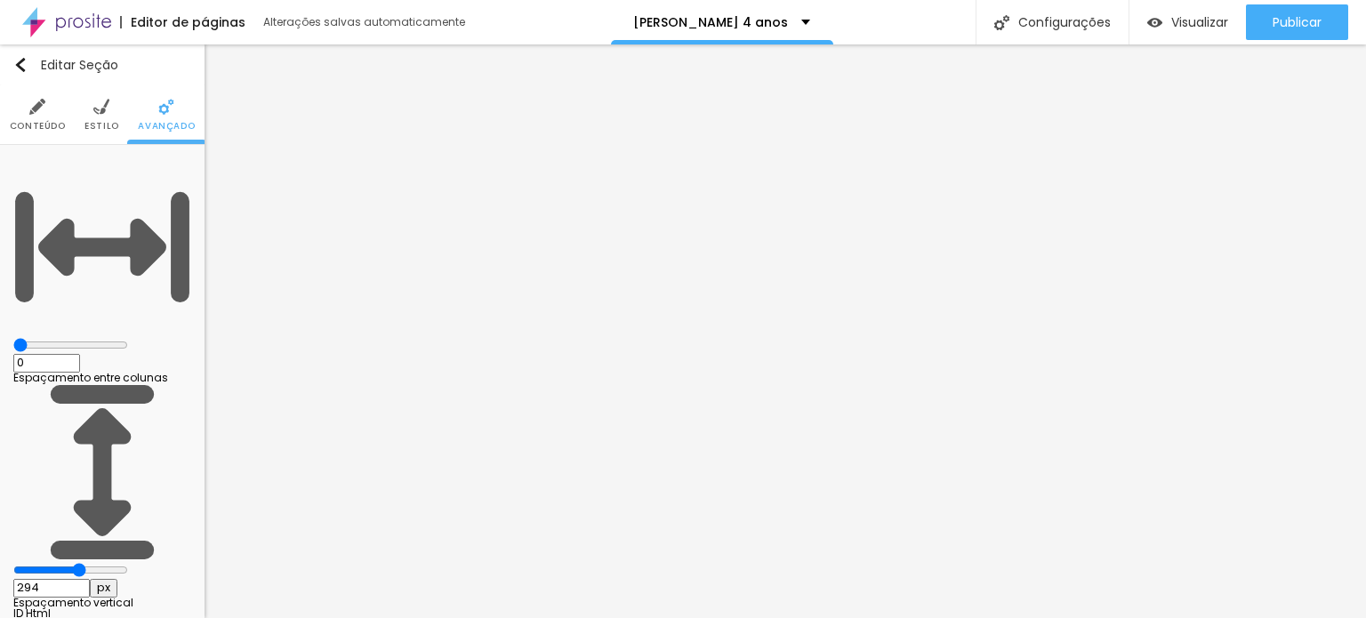
type input "284"
type input "279"
type input "269"
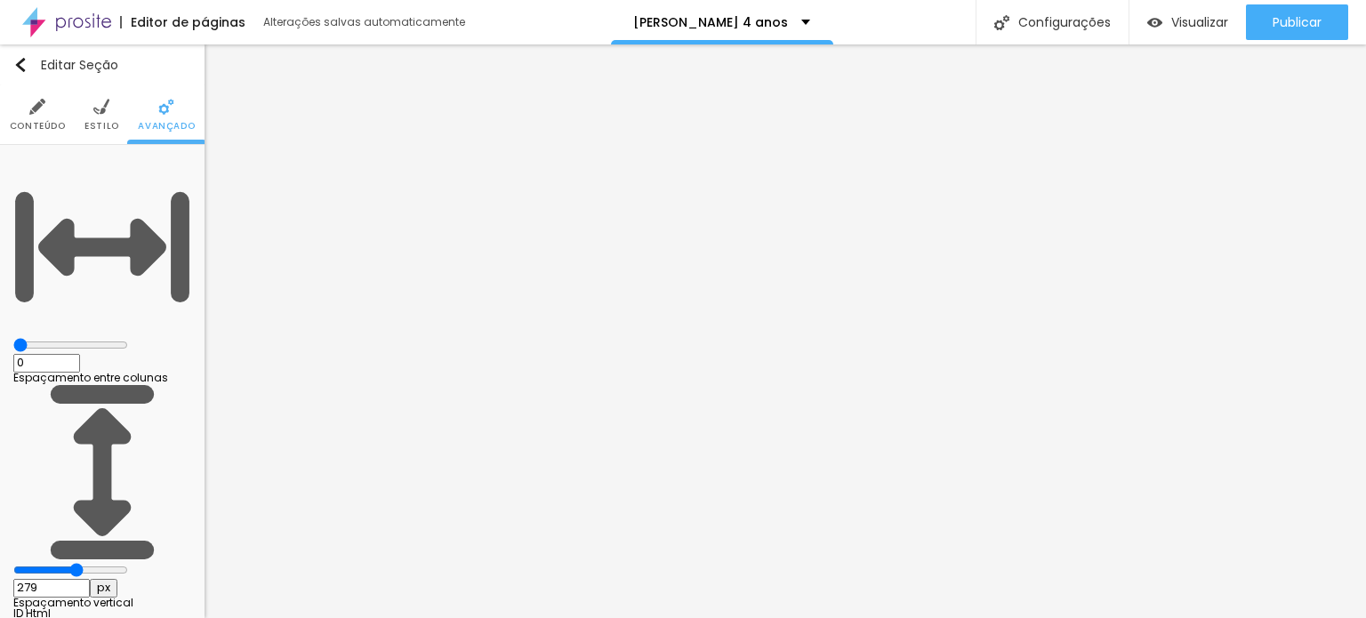
type input "269"
type input "254"
type input "249"
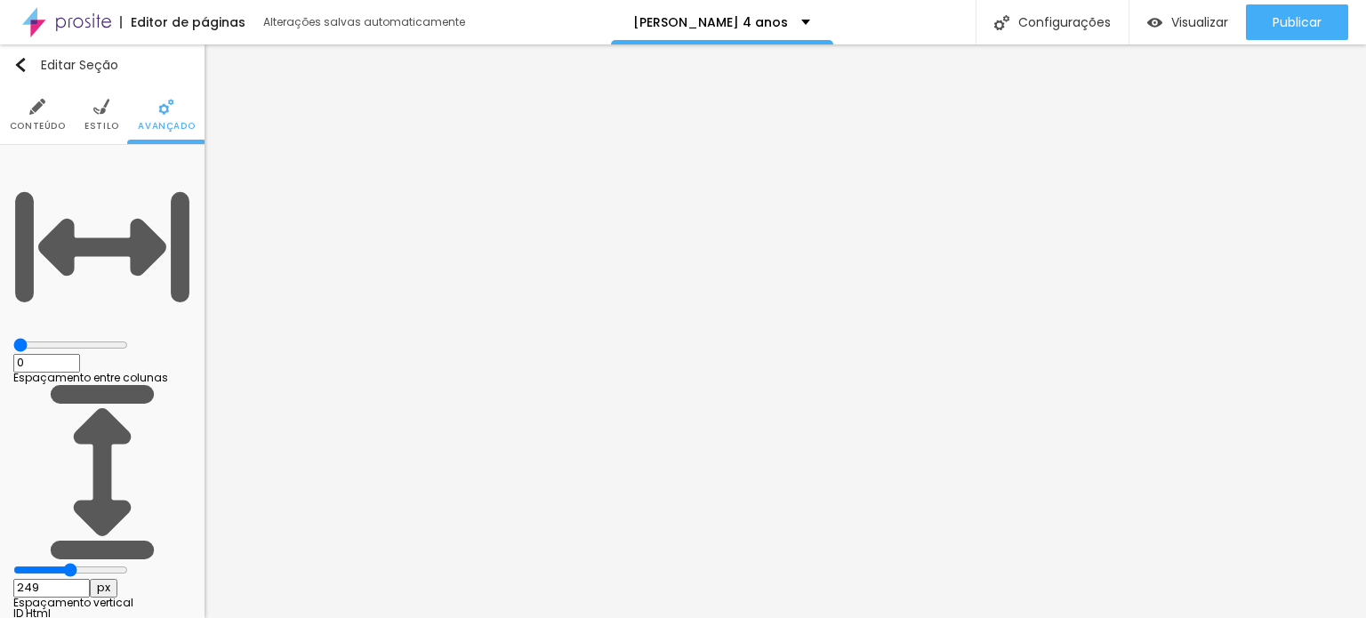
type input "244"
type input "239"
type input "234"
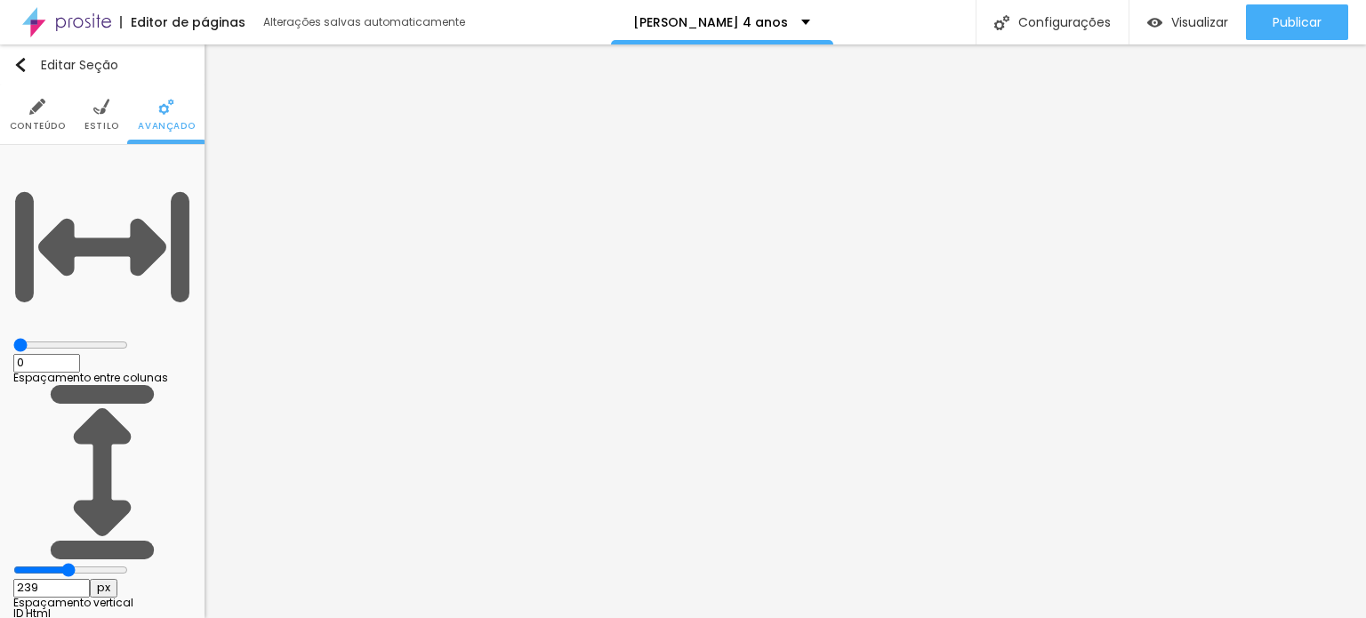
type input "234"
type input "229"
type input "224"
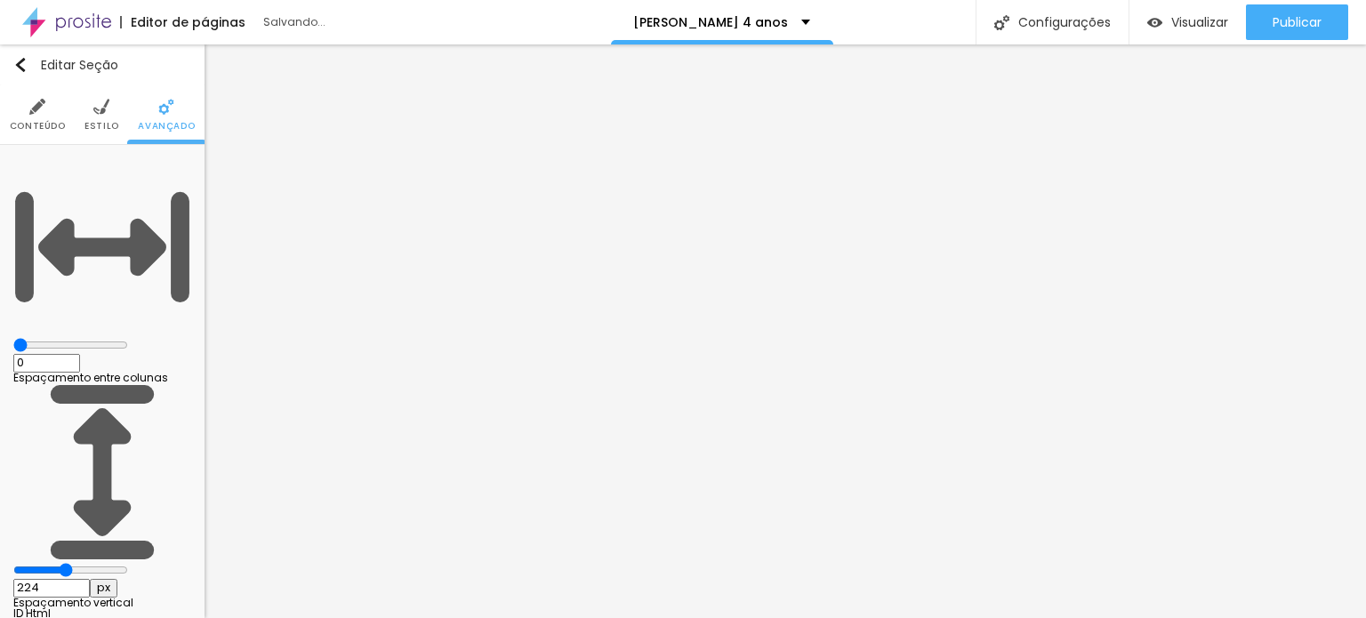
type input "219"
type input "214"
type input "209"
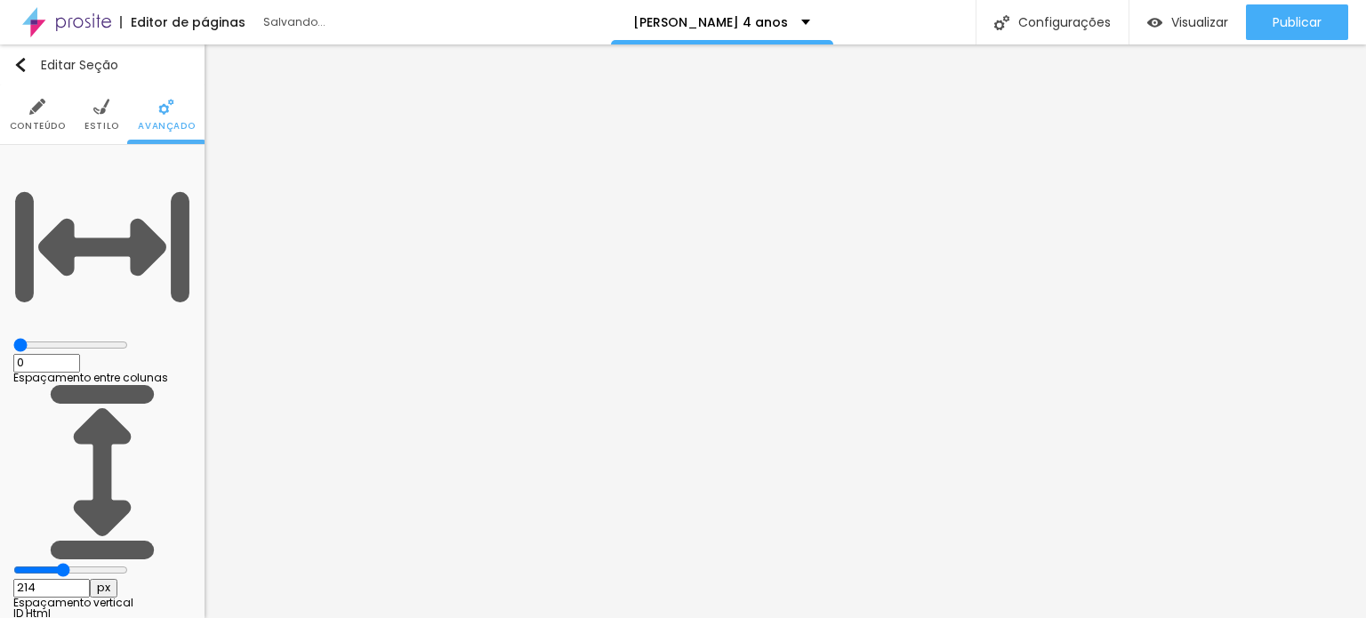
type input "209"
type input "204"
type input "199"
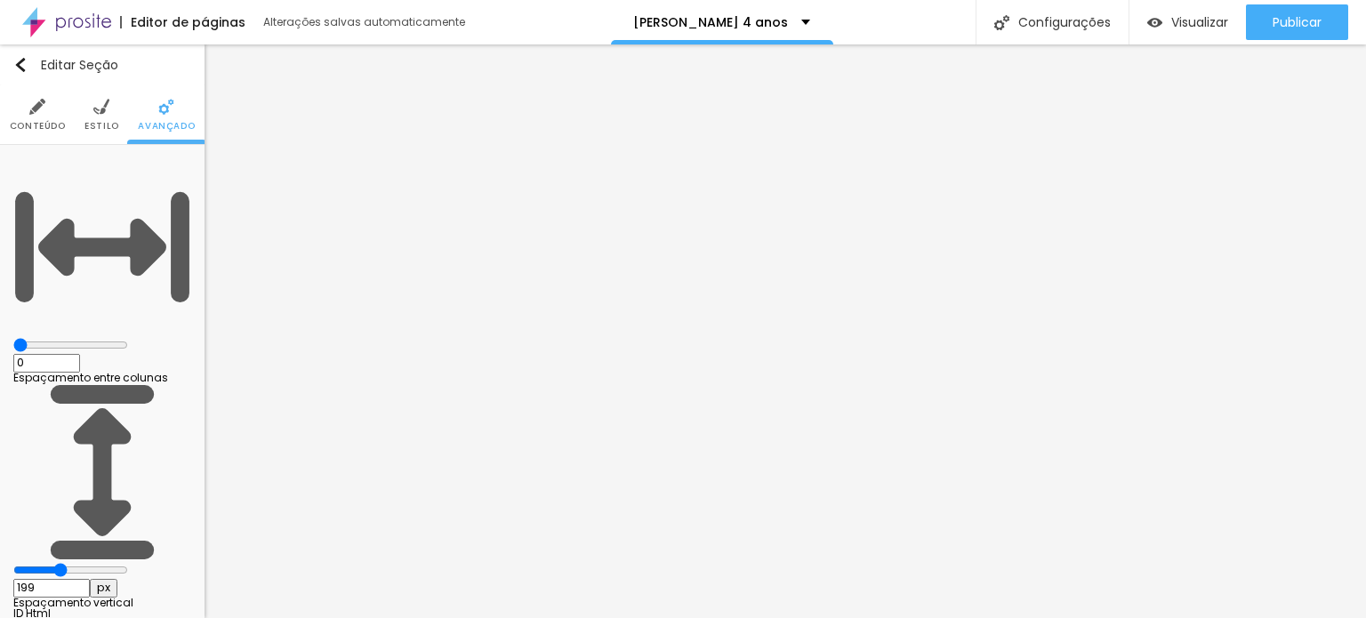
type input "194"
type input "189"
type input "184"
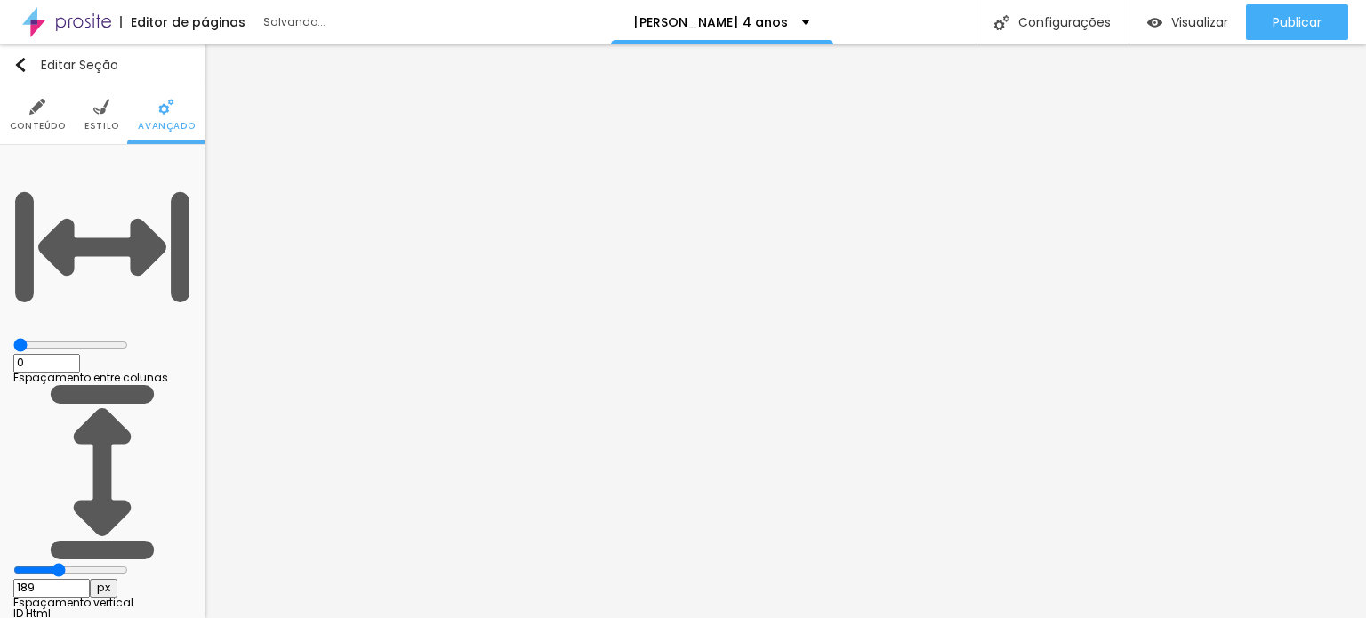
type input "184"
type input "189"
type input "184"
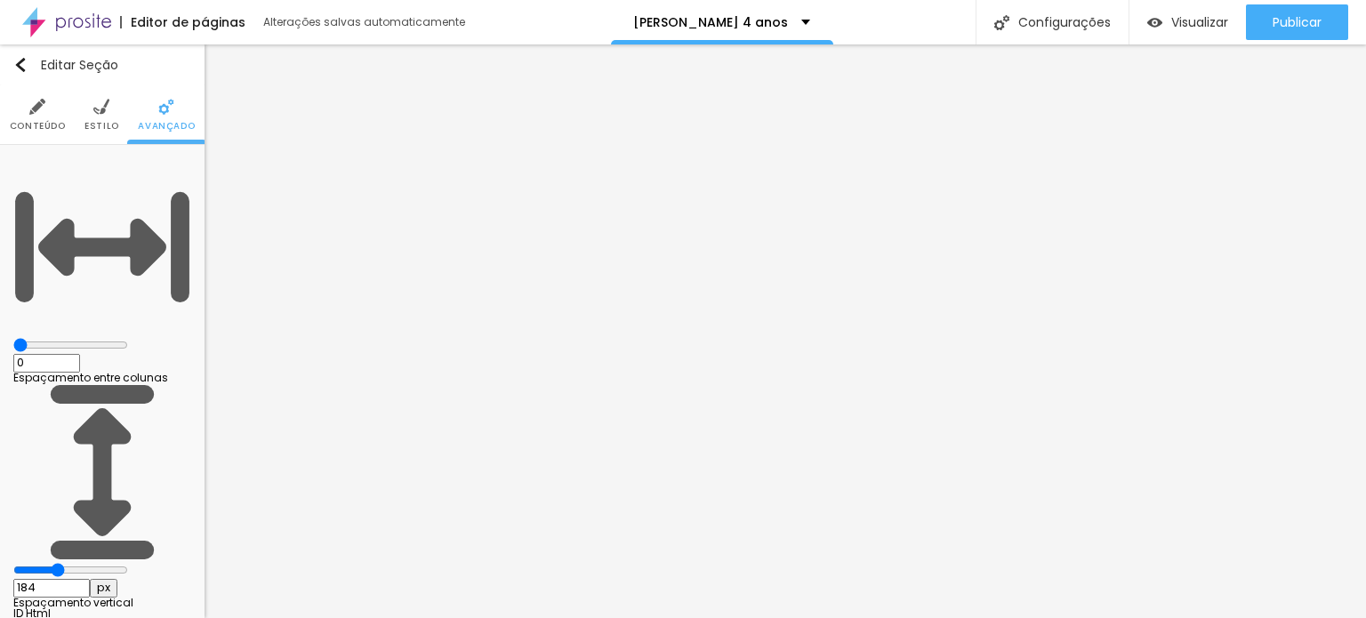
type input "179"
type input "184"
type input "189"
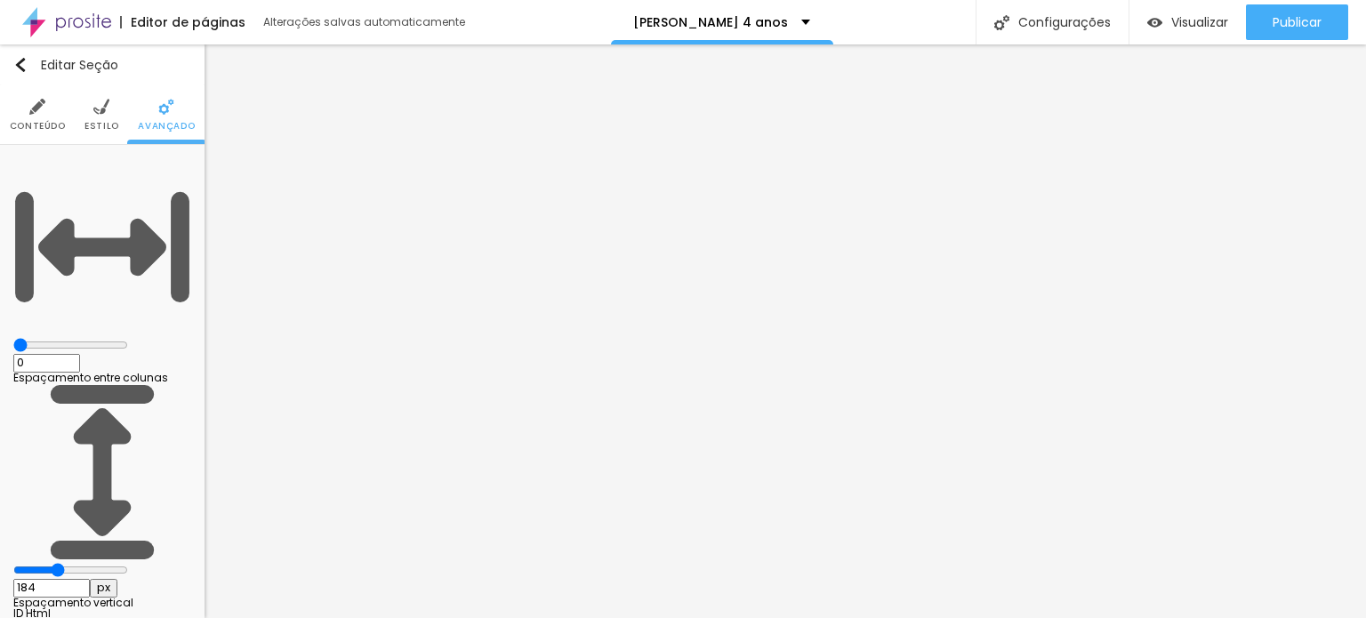
type input "189"
type input "184"
type input "189"
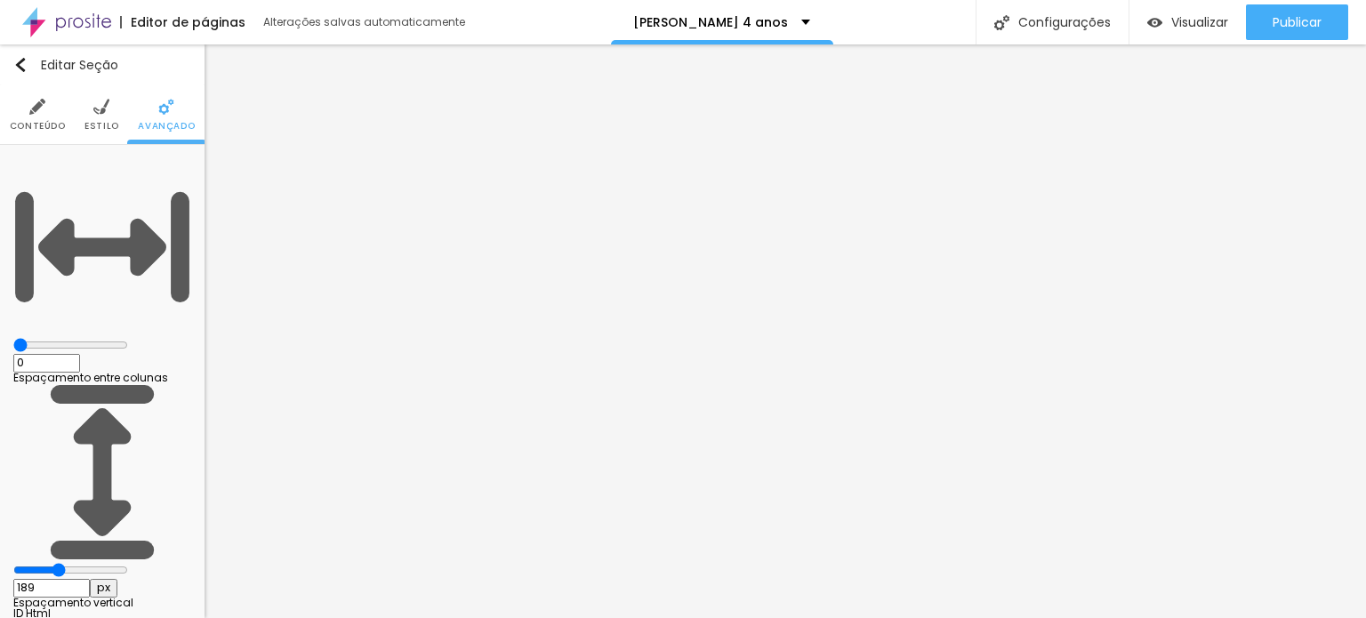
type input "194"
type input "204"
type input "214"
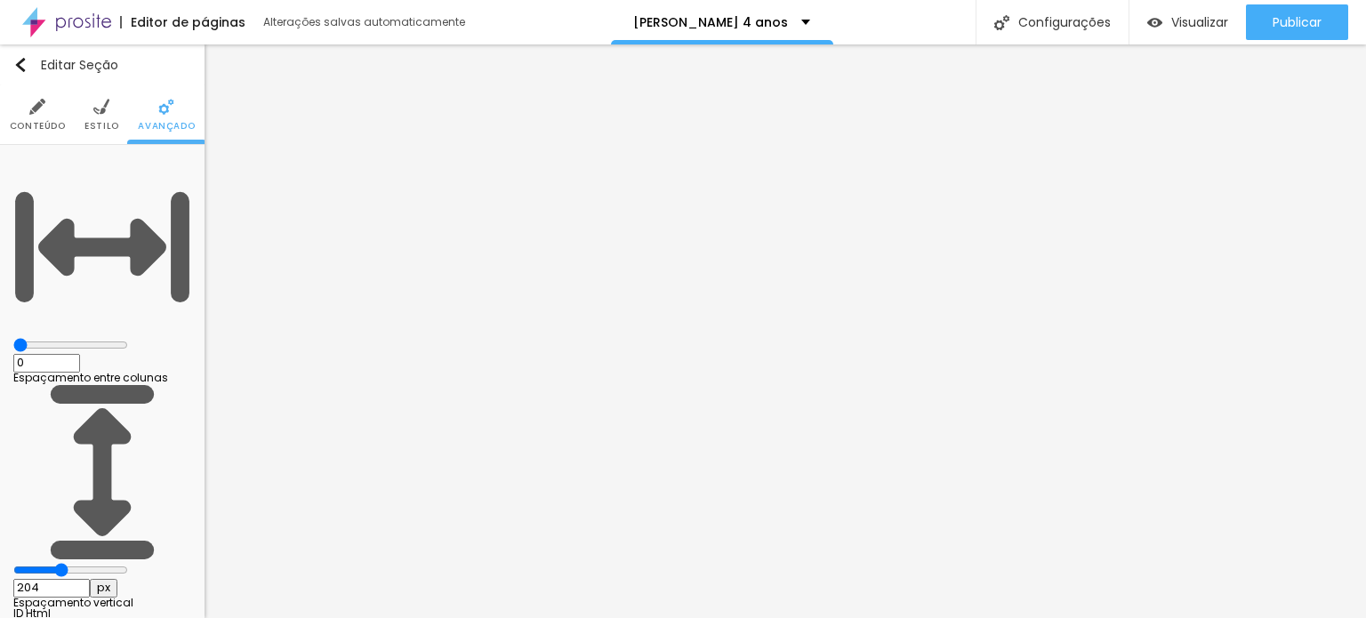
type input "214"
type input "204"
type input "189"
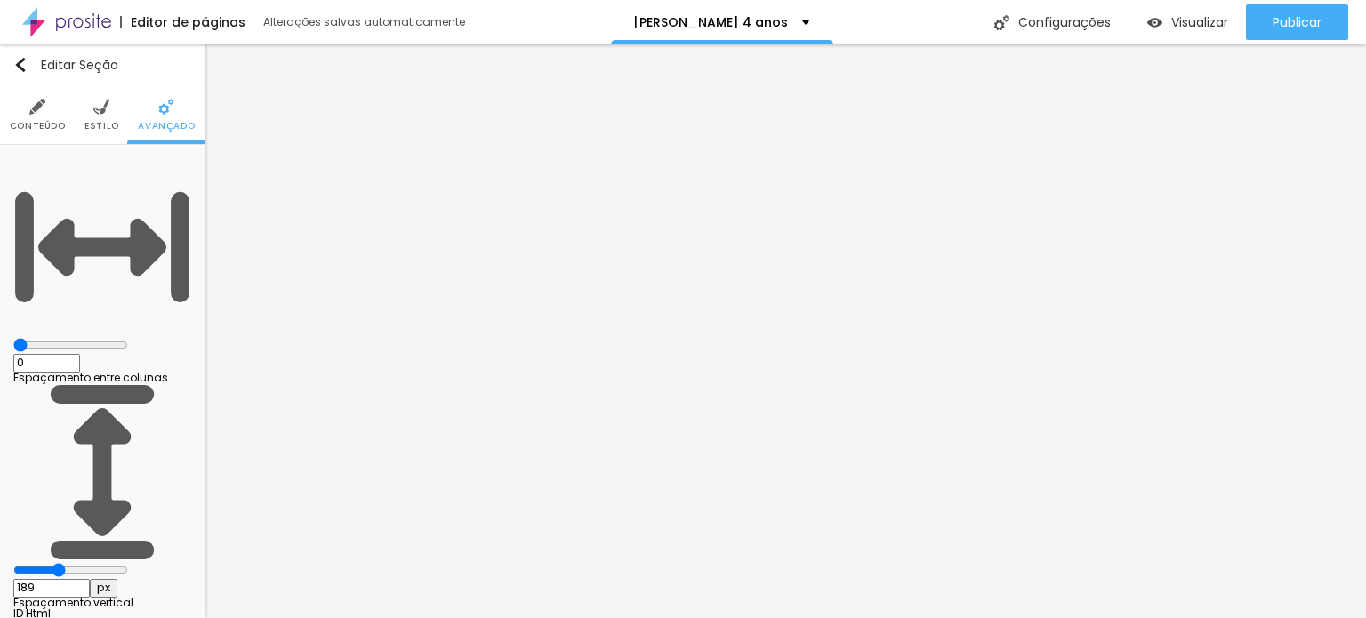
type input "184"
type input "179"
drag, startPoint x: 64, startPoint y: 209, endPoint x: 103, endPoint y: 222, distance: 41.1
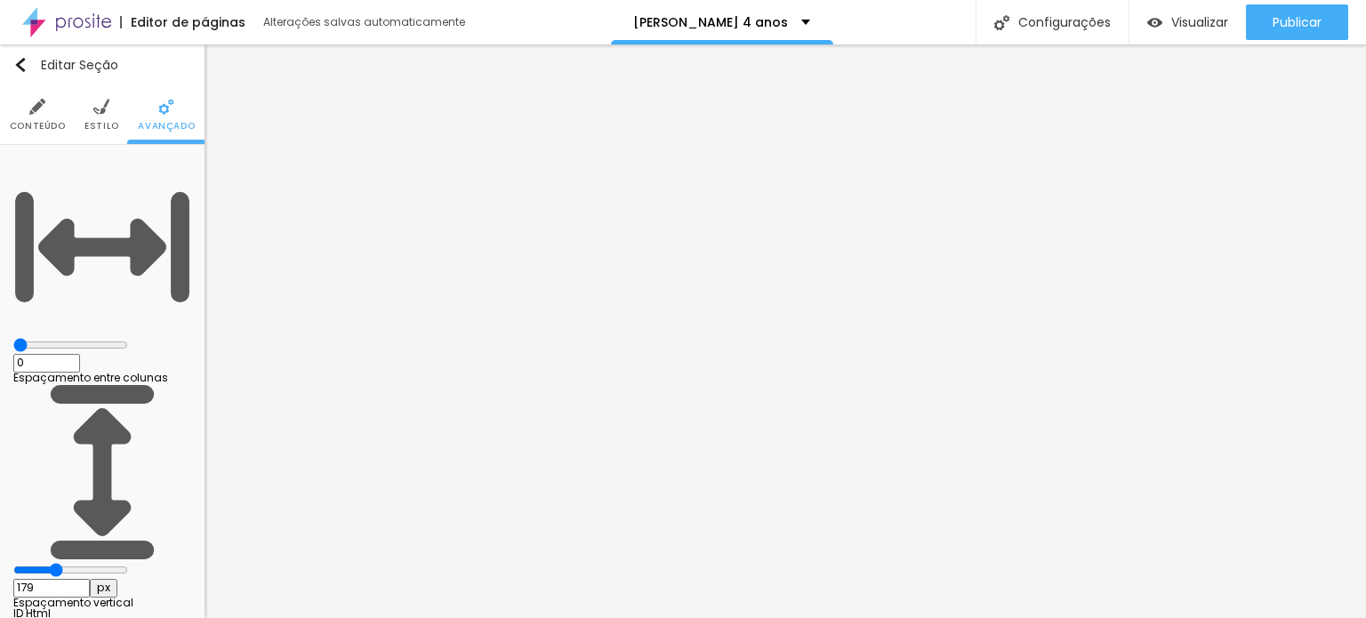
type input "189"
click at [66, 563] on input "range" at bounding box center [70, 570] width 115 height 14
type input "189"
click at [90, 579] on input "189" at bounding box center [51, 588] width 77 height 19
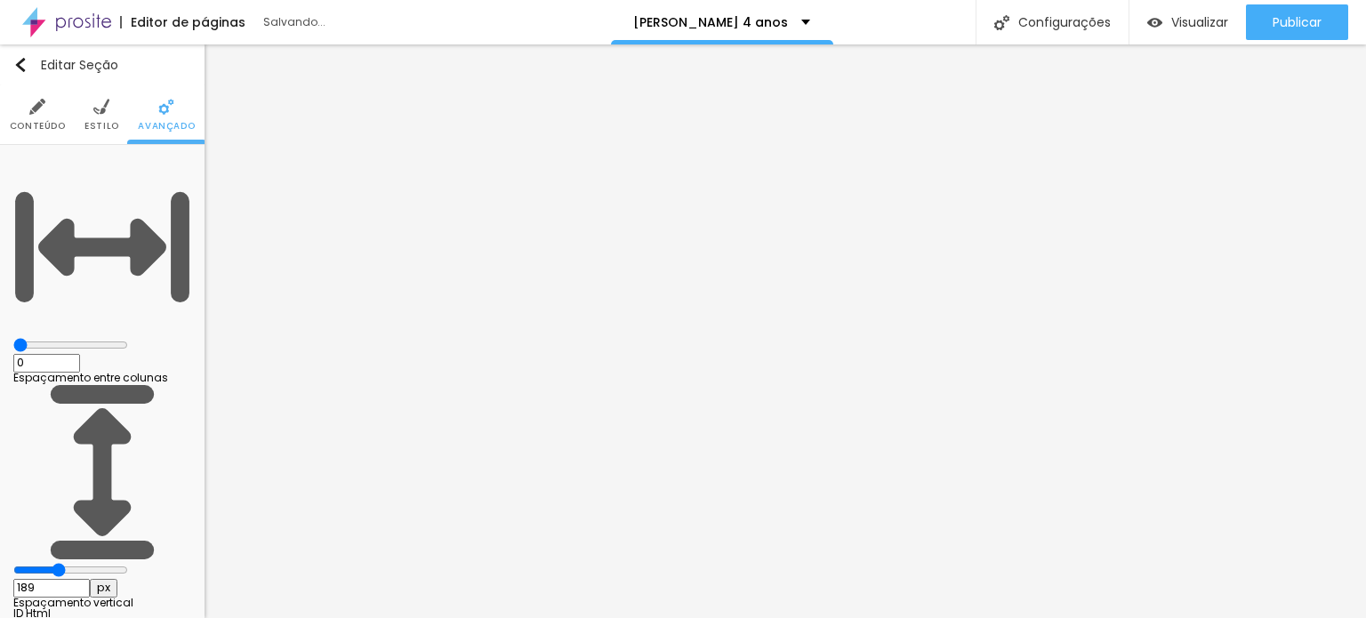
type input "1"
type input "18"
type input "180"
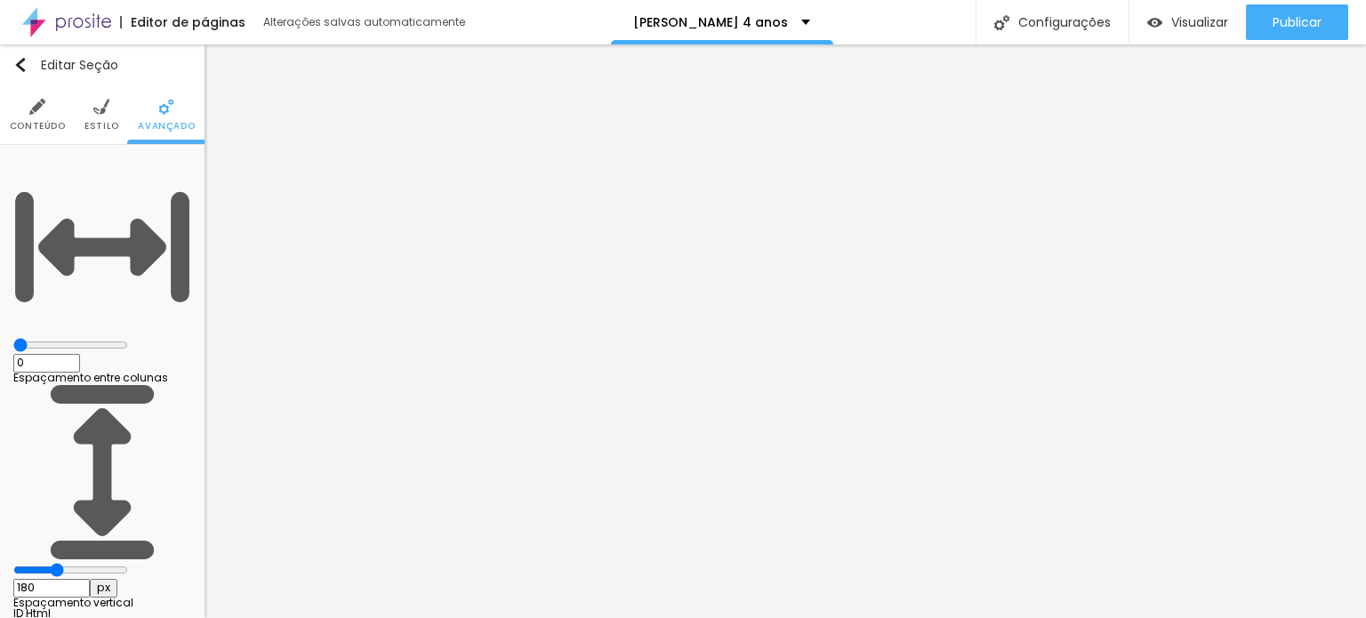
type input "180"
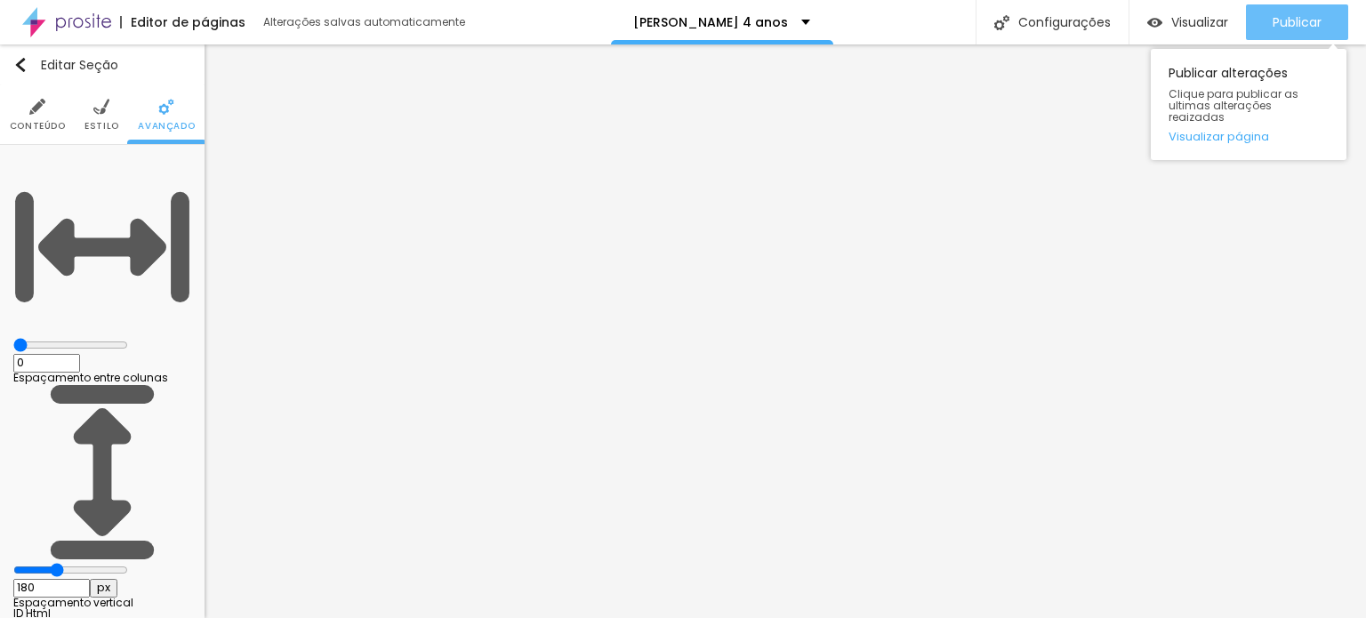
click at [1288, 20] on span "Publicar" at bounding box center [1297, 22] width 49 height 14
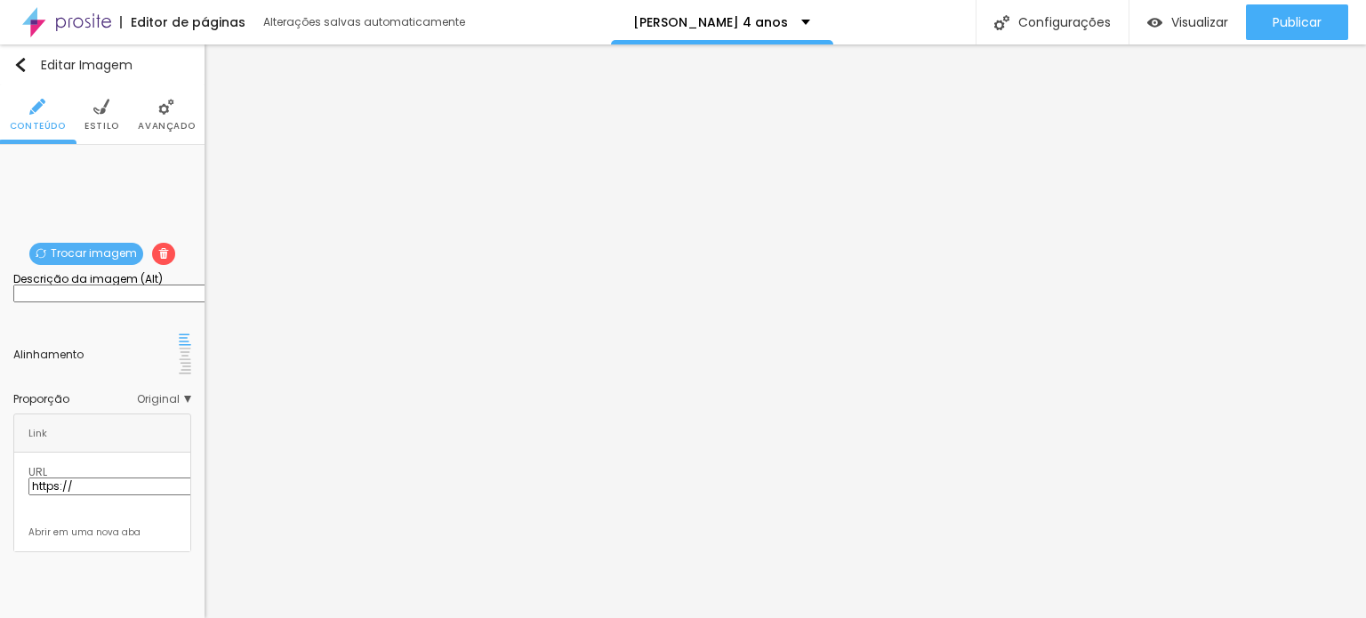
click at [111, 122] on span "Estilo" at bounding box center [102, 126] width 35 height 9
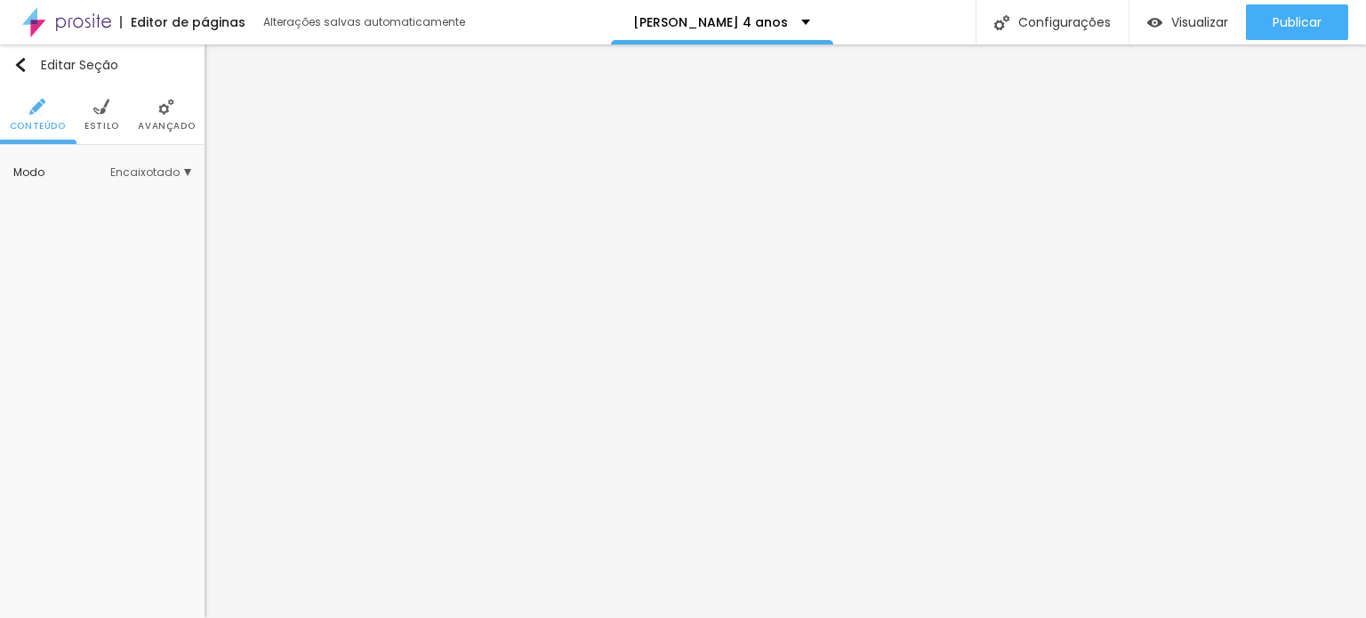
click at [114, 124] on span "Estilo" at bounding box center [102, 126] width 35 height 9
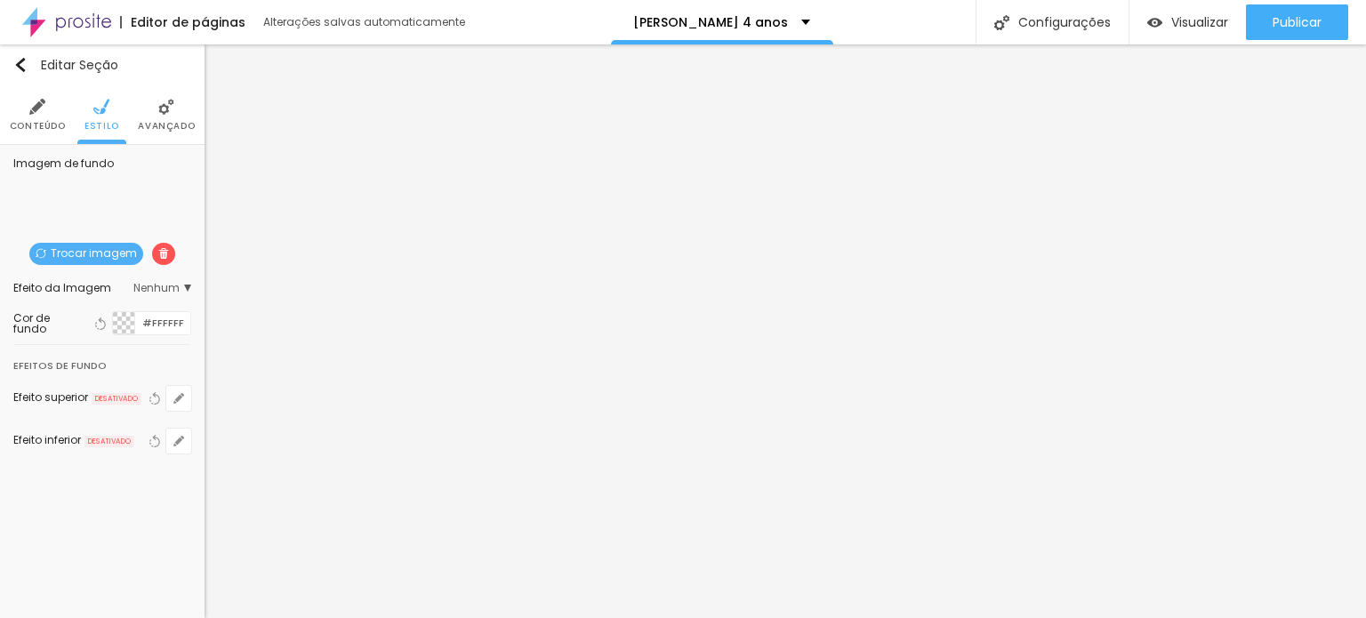
click at [192, 117] on li "Avançado" at bounding box center [166, 114] width 57 height 59
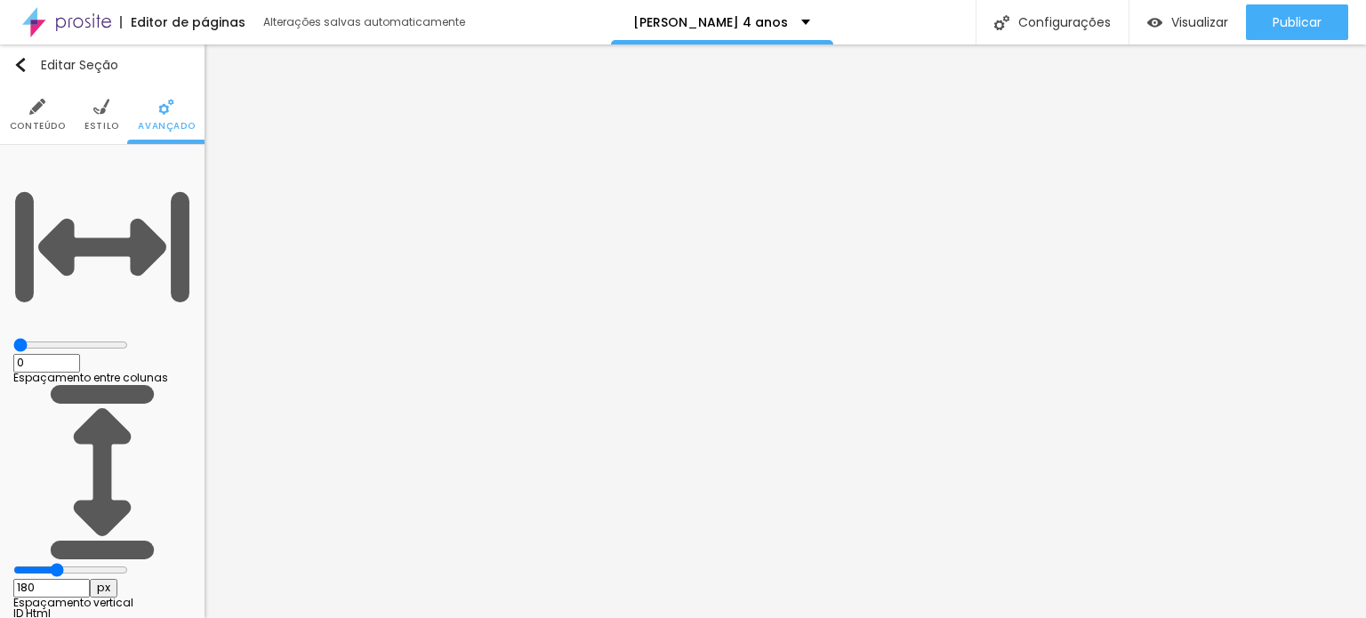
click at [90, 579] on input "180" at bounding box center [51, 588] width 77 height 19
type input "1"
type input "16"
type input "160"
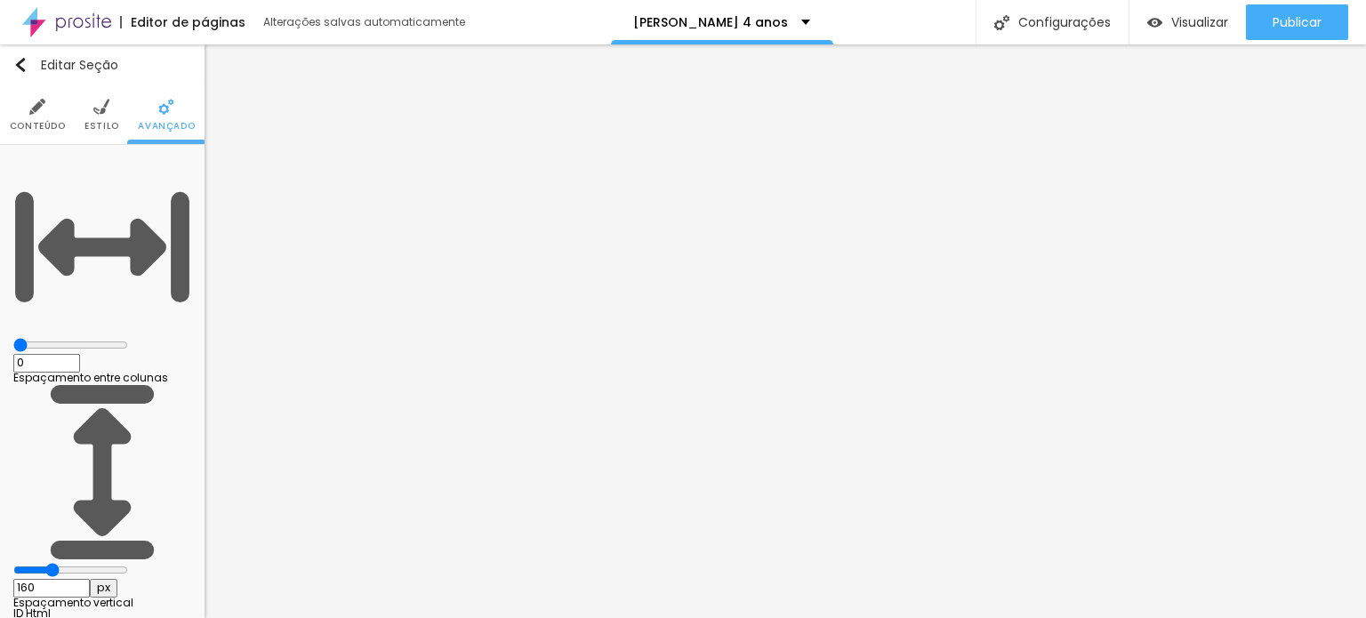
type input "160"
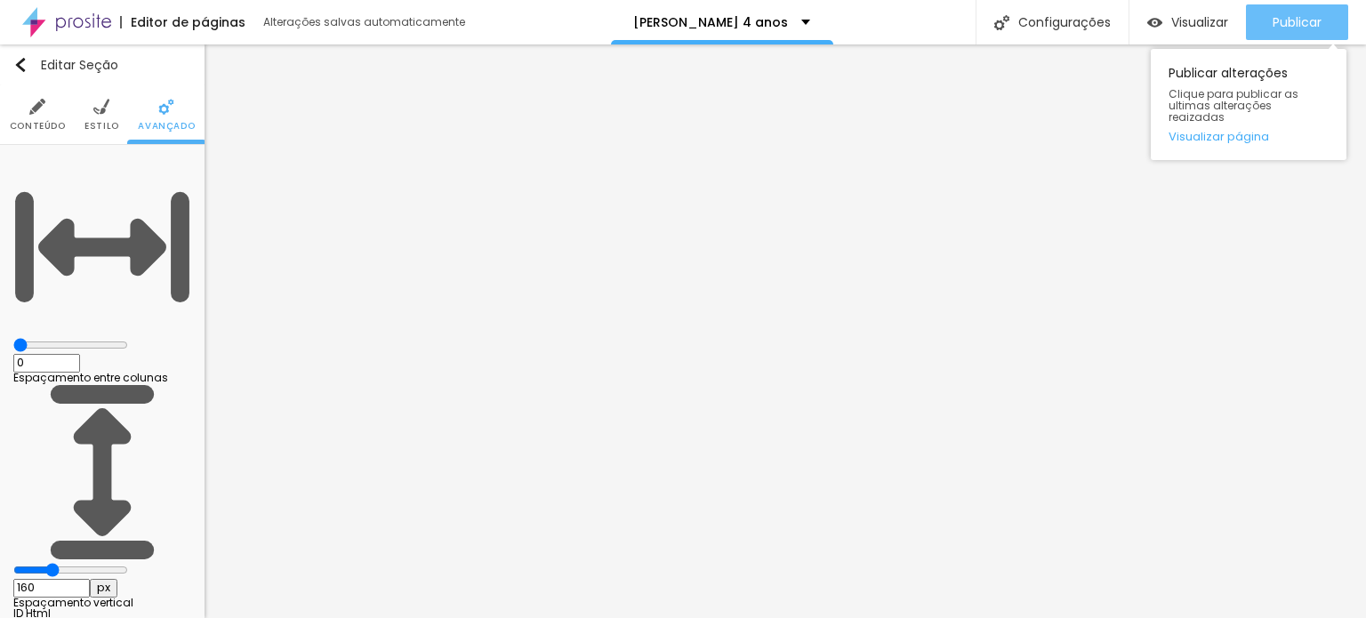
click at [1306, 15] on span "Publicar" at bounding box center [1297, 22] width 49 height 14
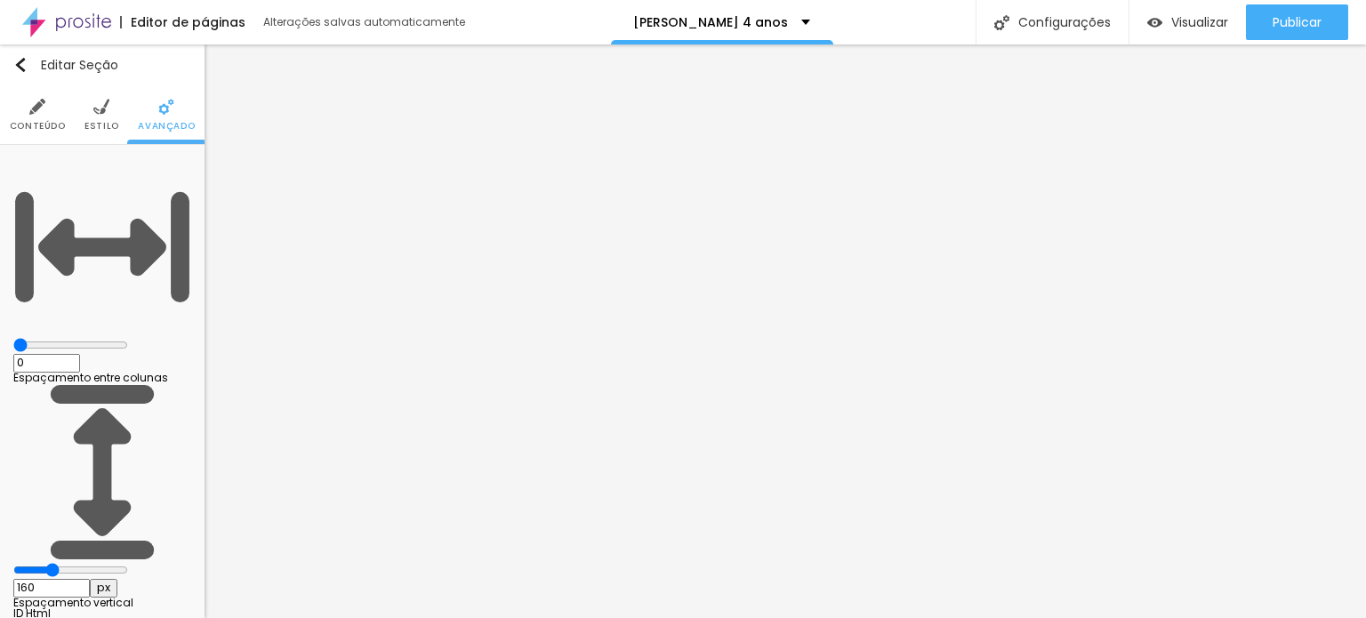
click at [93, 110] on img at bounding box center [101, 107] width 16 height 16
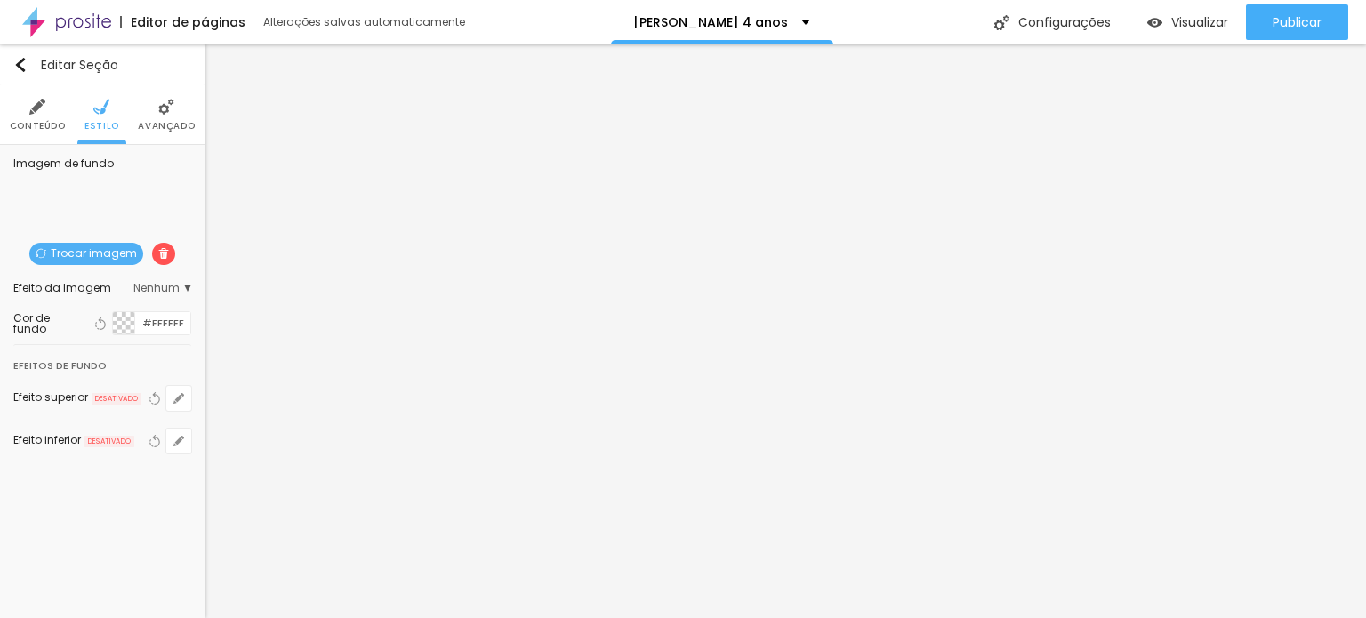
click at [42, 122] on span "Conteúdo" at bounding box center [38, 126] width 56 height 9
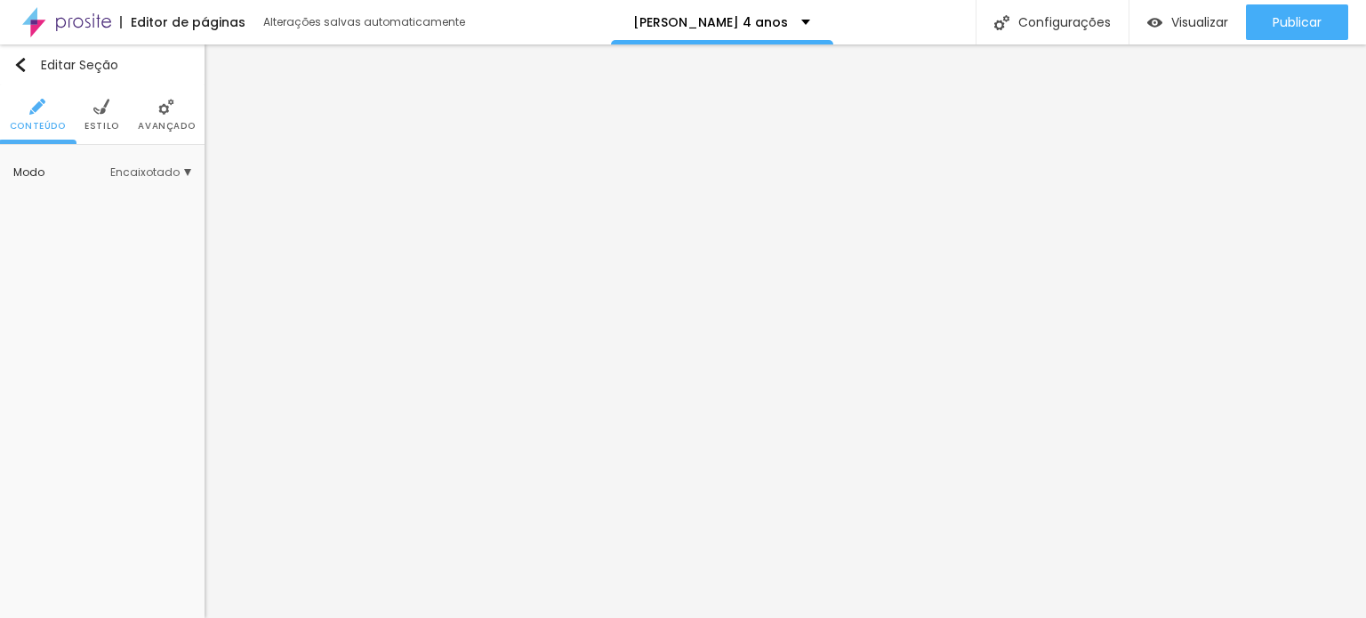
click at [156, 172] on span "Encaixotado" at bounding box center [150, 172] width 81 height 11
click at [125, 217] on span "Completo" at bounding box center [127, 222] width 69 height 11
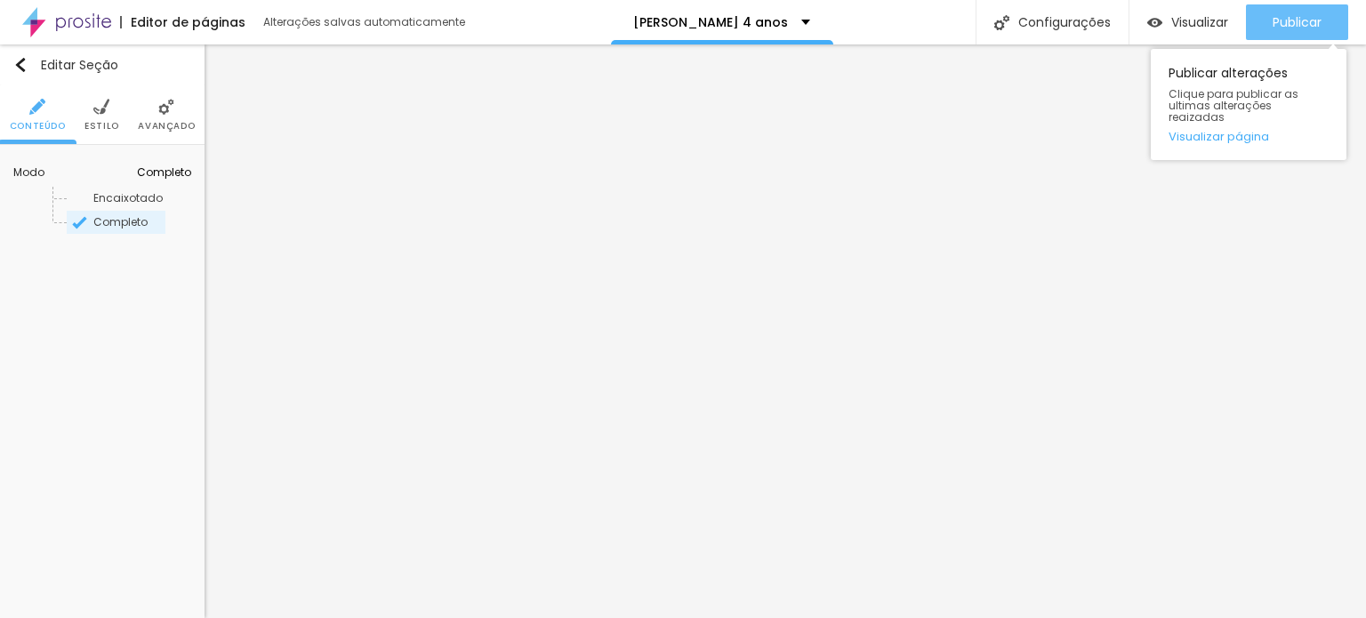
click at [1285, 28] on span "Publicar" at bounding box center [1297, 22] width 49 height 14
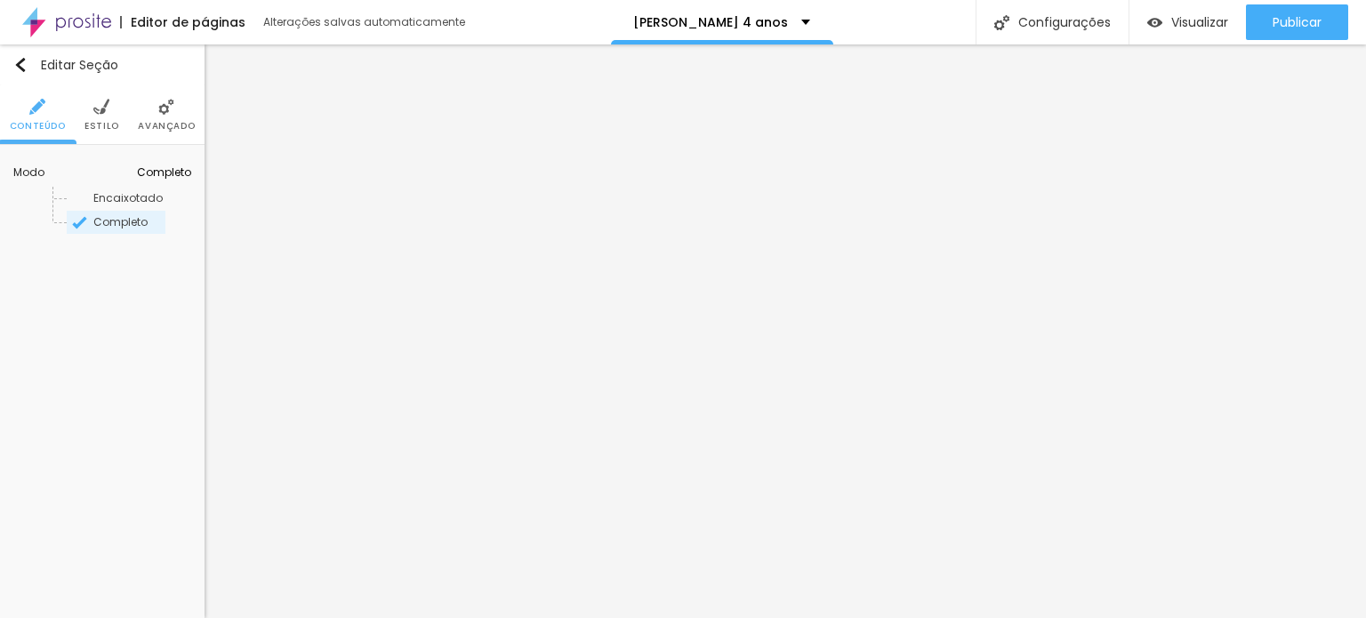
click at [97, 122] on span "Estilo" at bounding box center [102, 126] width 35 height 9
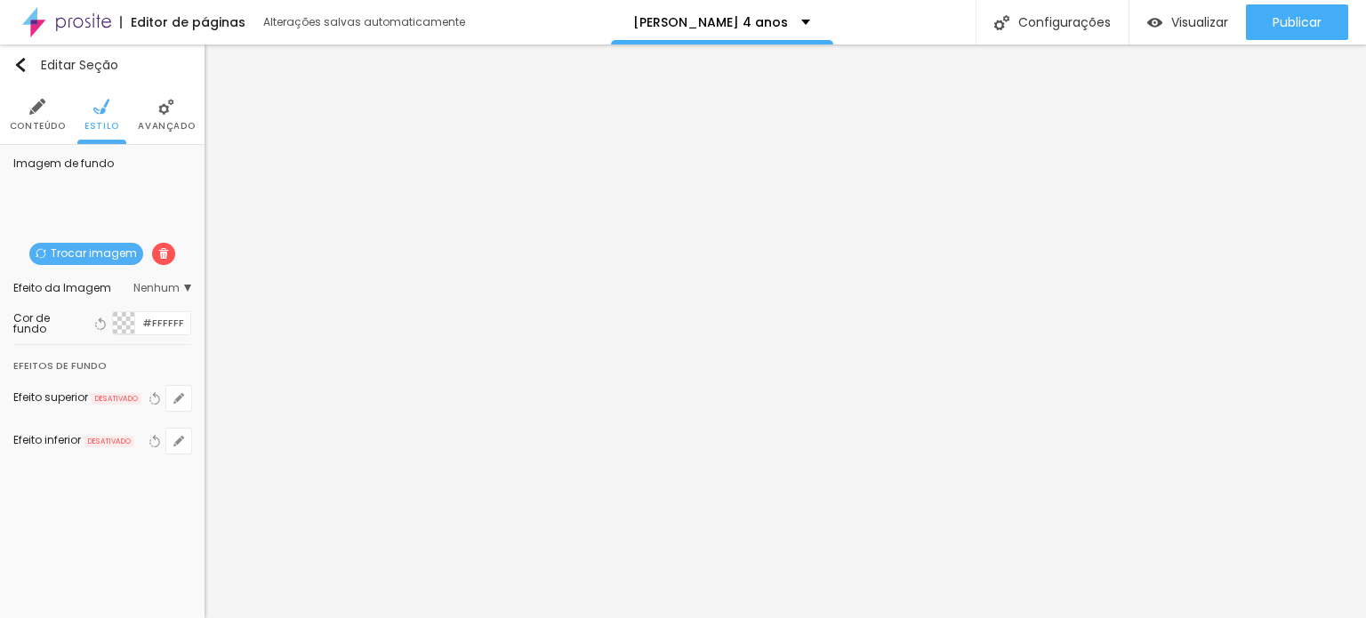
click at [153, 125] on span "Avançado" at bounding box center [166, 126] width 57 height 9
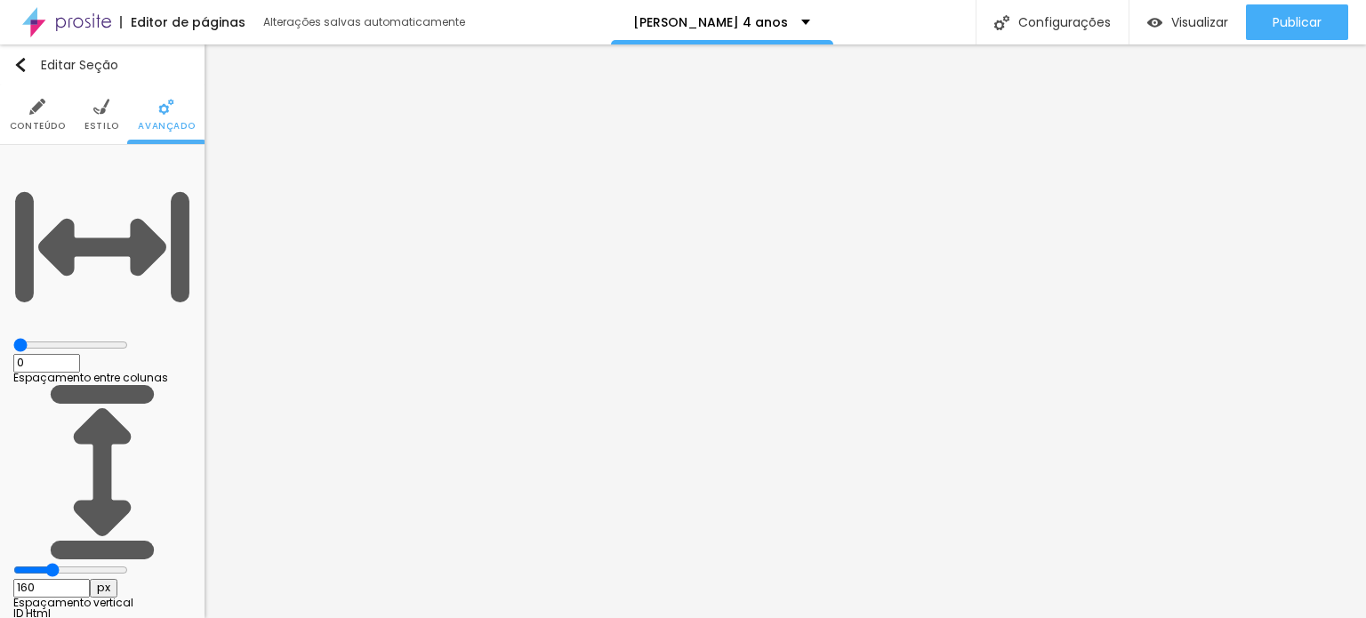
click at [90, 579] on input "160" at bounding box center [51, 588] width 77 height 19
type input "1"
type input "15"
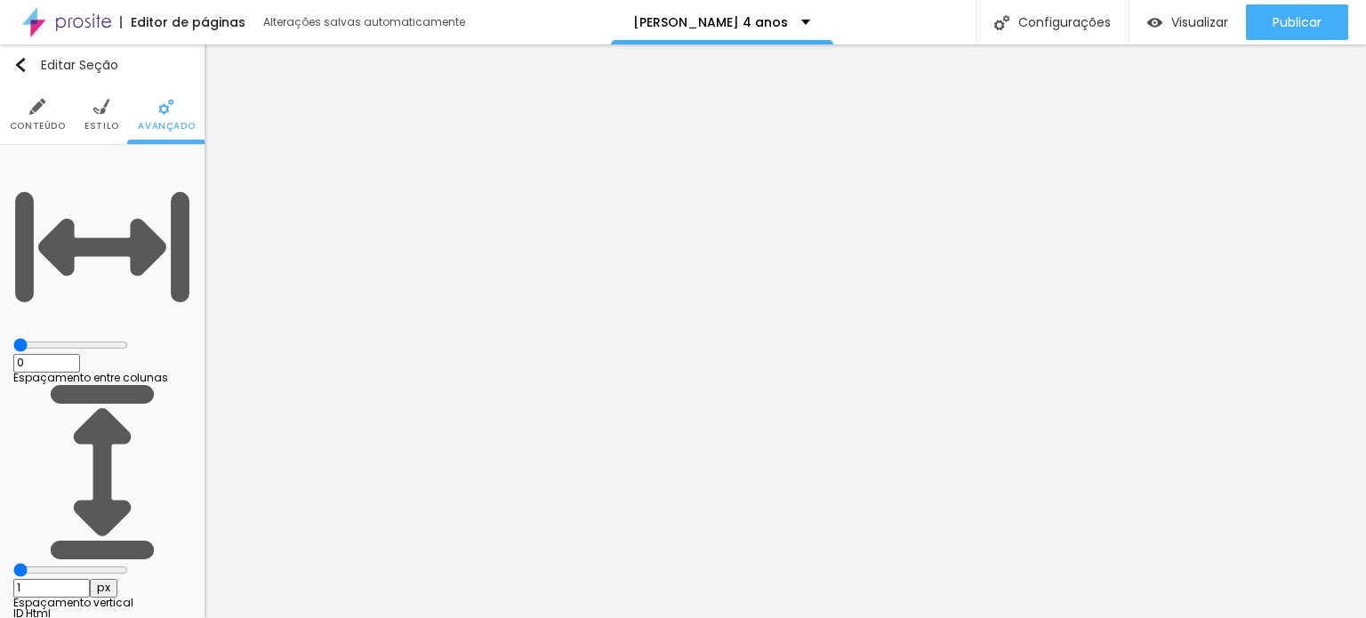
type input "15"
type input "150"
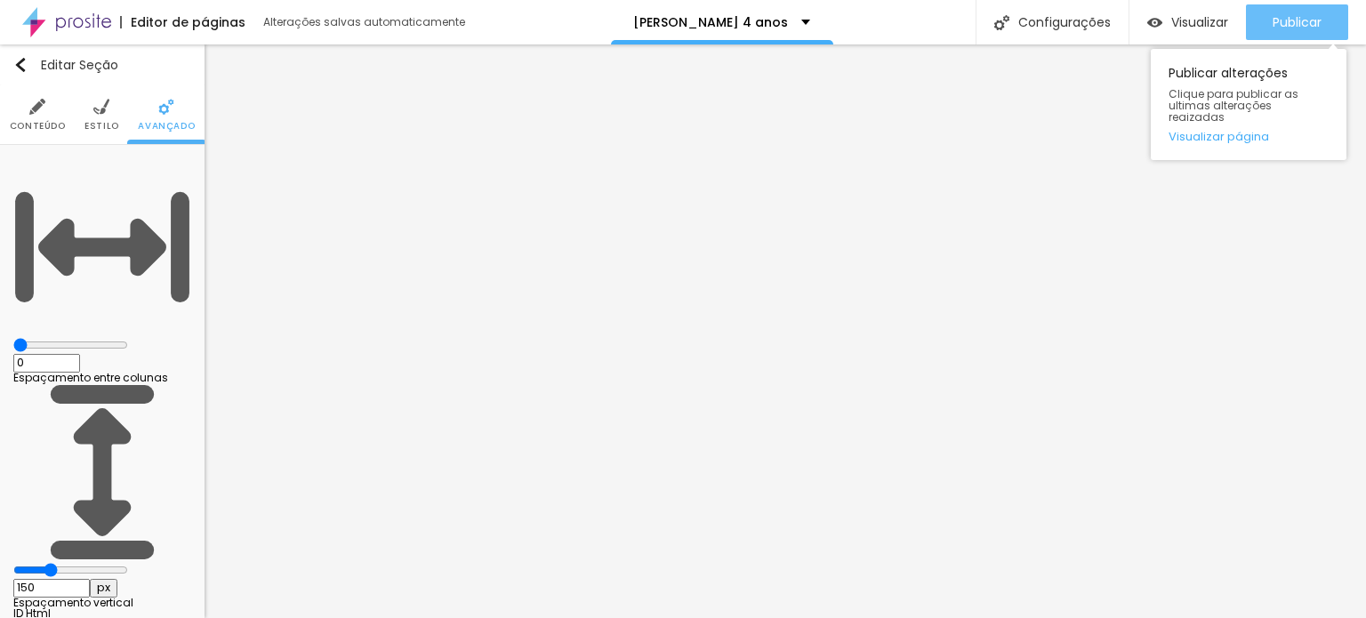
click at [1284, 17] on span "Publicar" at bounding box center [1297, 22] width 49 height 14
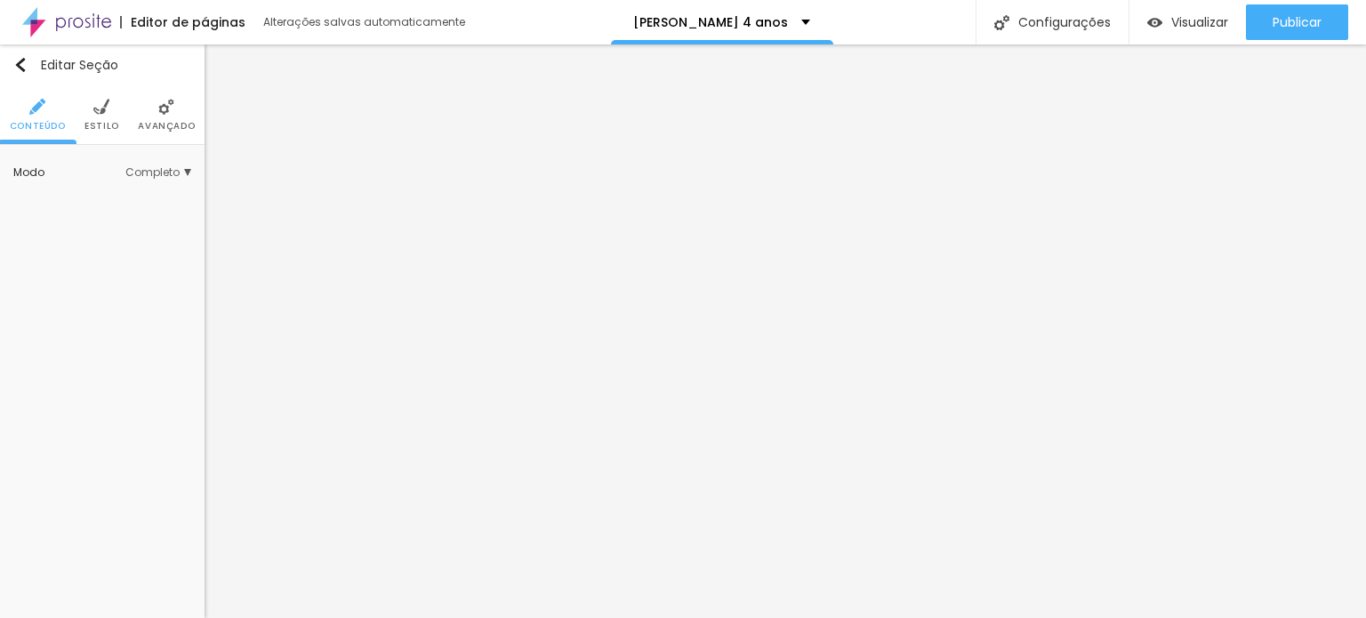
click at [152, 122] on span "Avançado" at bounding box center [166, 126] width 57 height 9
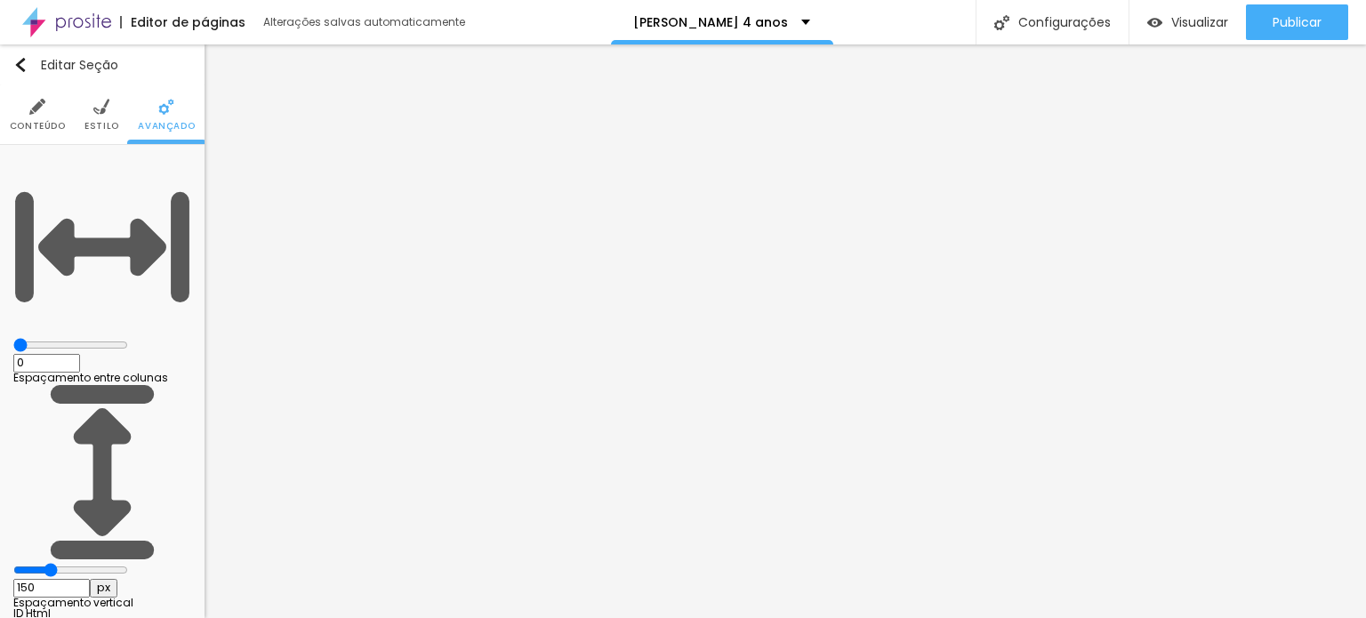
click at [85, 115] on li "Estilo" at bounding box center [102, 114] width 35 height 59
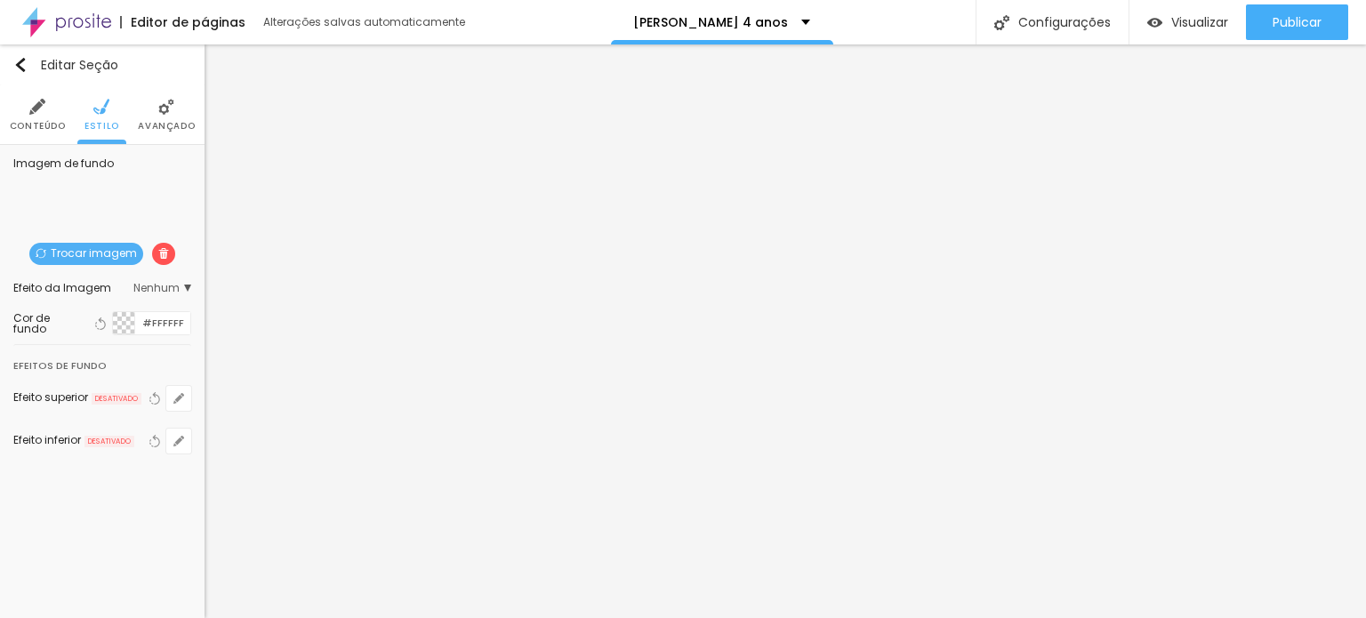
click at [163, 252] on img at bounding box center [163, 253] width 11 height 11
click at [172, 109] on img at bounding box center [166, 107] width 16 height 16
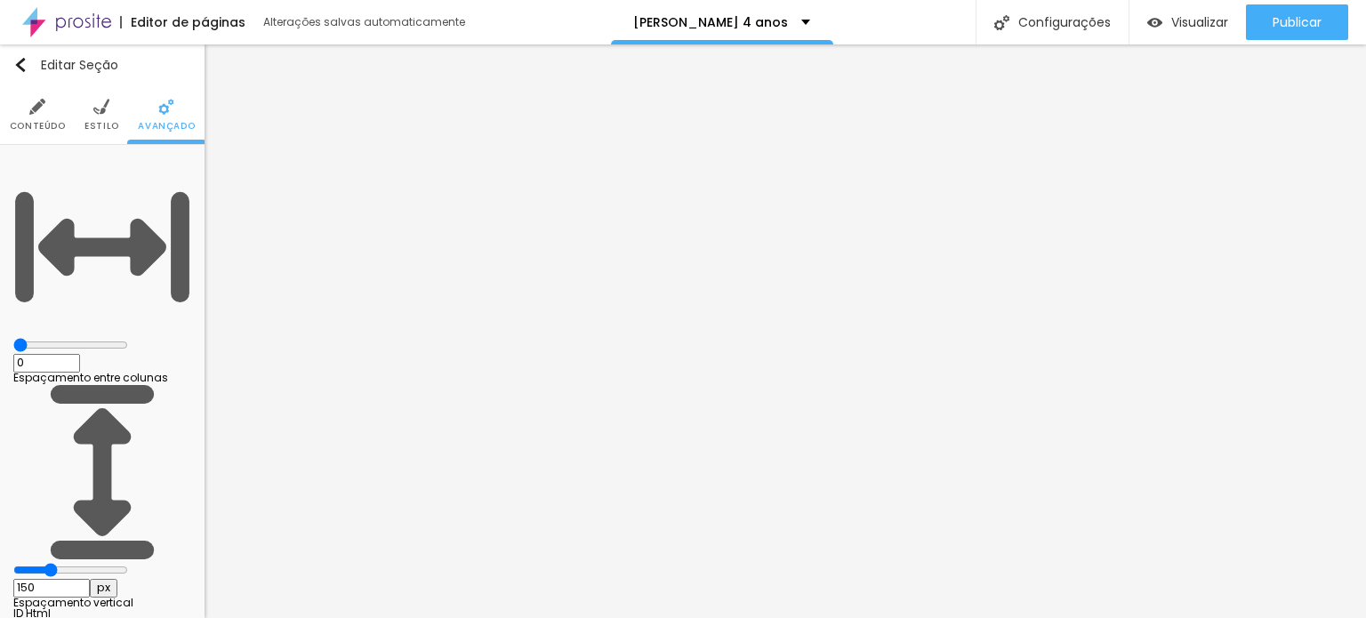
type input "120"
type input "0"
drag, startPoint x: 60, startPoint y: 210, endPoint x: 0, endPoint y: 212, distance: 59.6
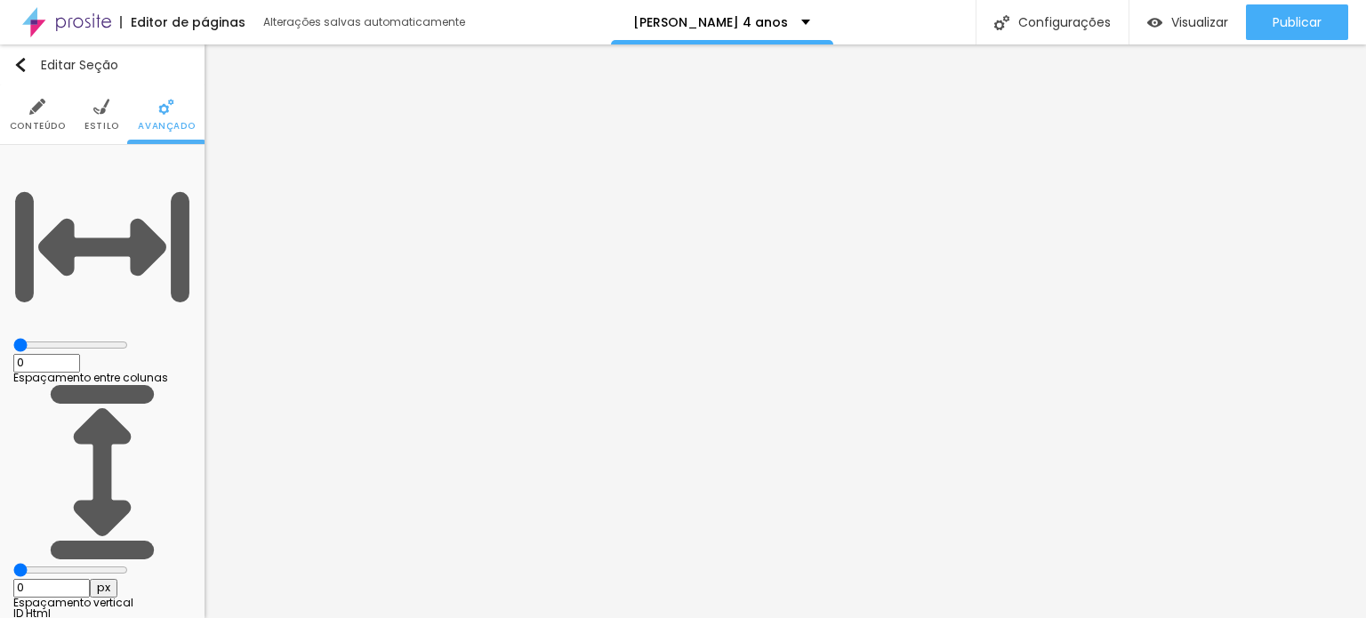
type input "0"
click at [13, 563] on input "range" at bounding box center [70, 570] width 115 height 14
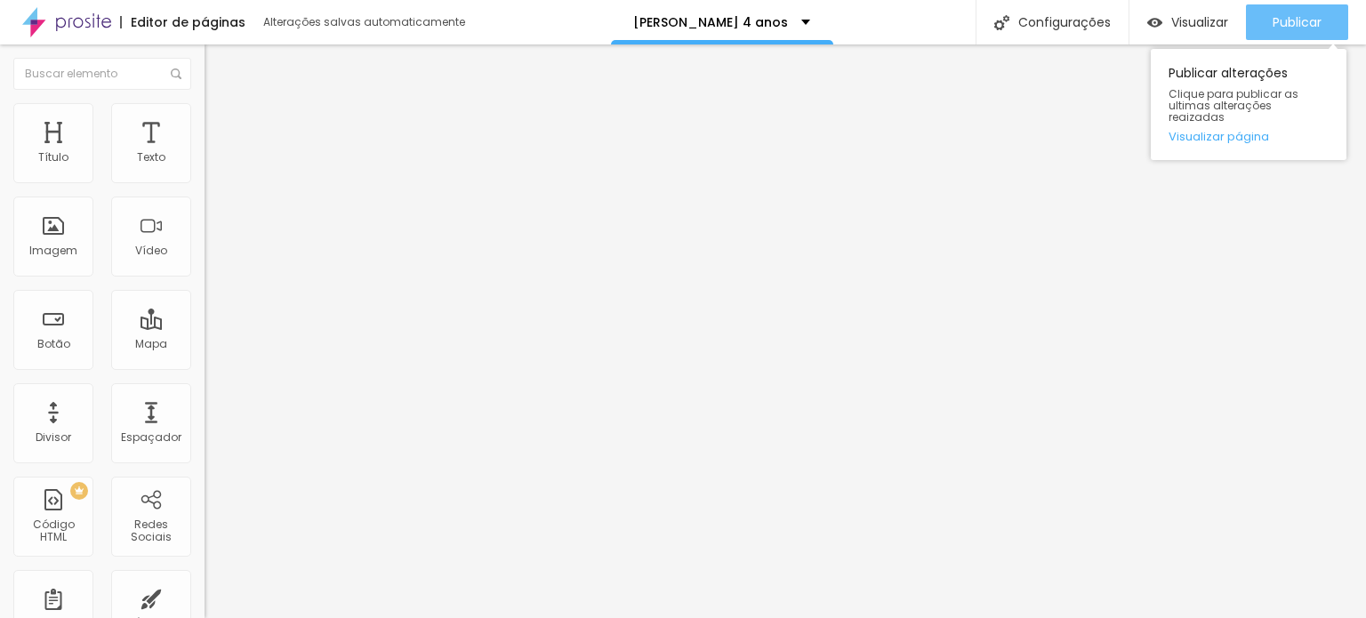
click at [1310, 10] on div "Publicar" at bounding box center [1297, 22] width 49 height 36
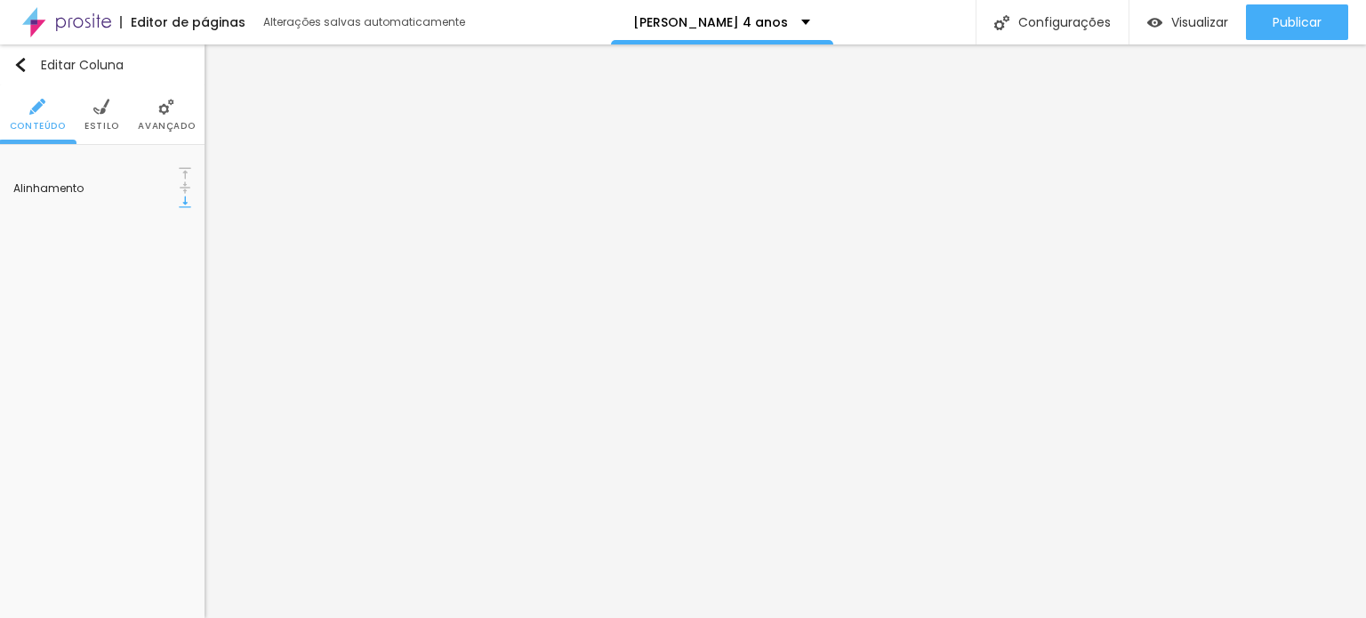
click at [179, 181] on img at bounding box center [185, 187] width 12 height 12
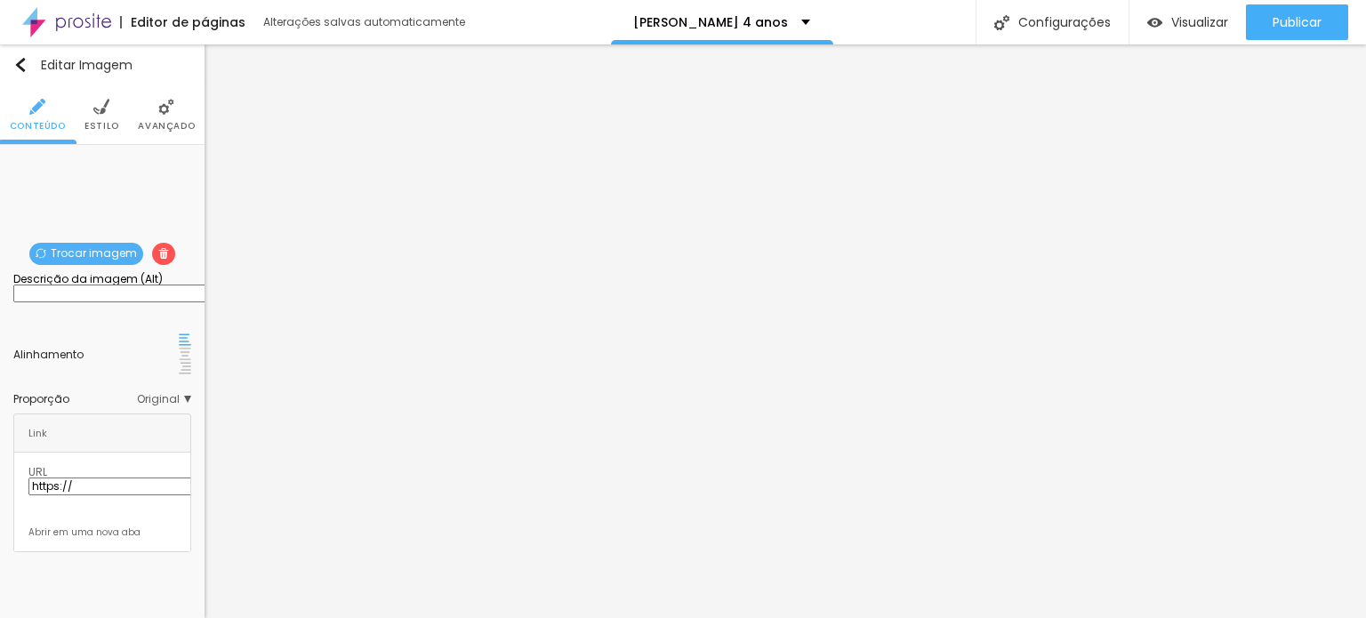
click at [121, 120] on ul "Conteúdo Estilo Avançado" at bounding box center [102, 115] width 205 height 60
click at [103, 123] on span "Estilo" at bounding box center [102, 126] width 35 height 9
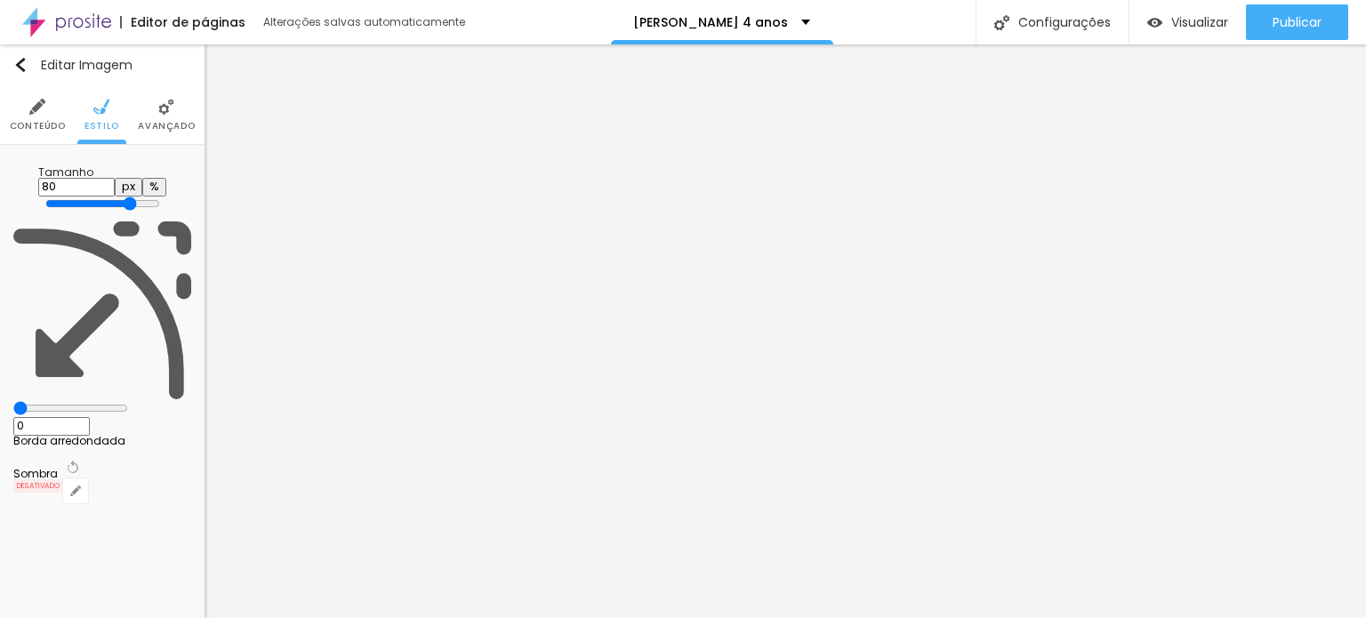
type input "100"
drag, startPoint x: 146, startPoint y: 191, endPoint x: 281, endPoint y: 186, distance: 135.3
type input "100"
click at [160, 197] on input "range" at bounding box center [102, 204] width 115 height 14
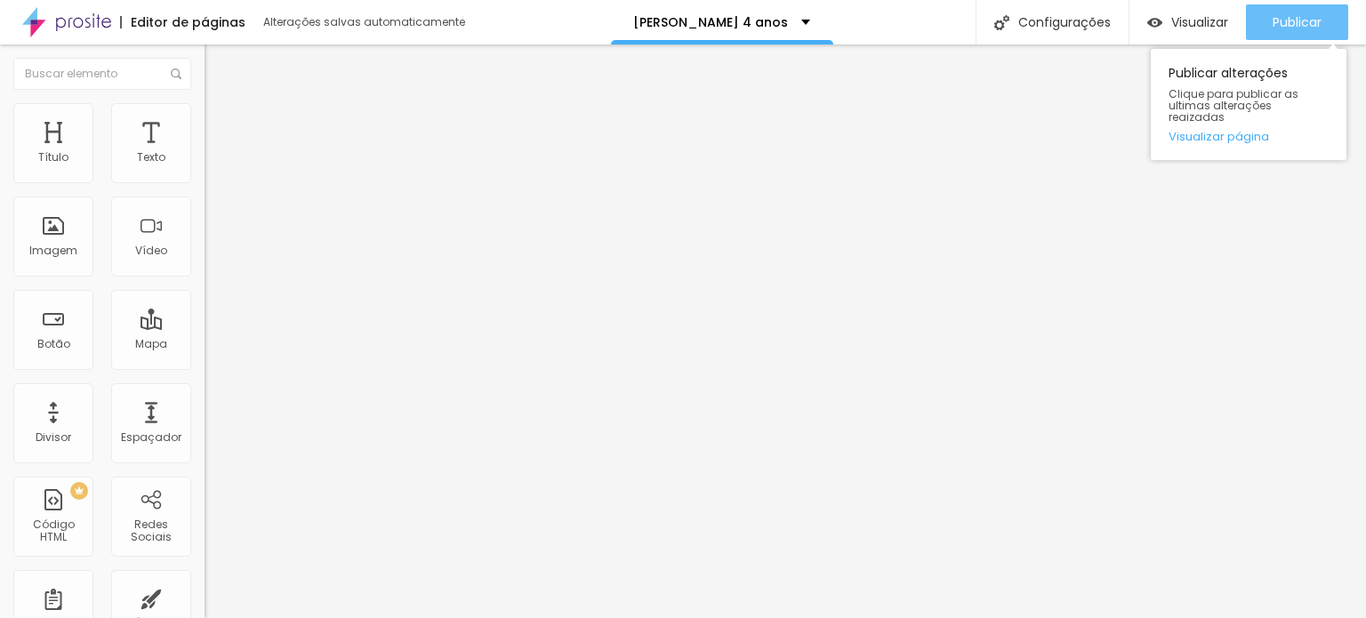
click at [1285, 18] on span "Publicar" at bounding box center [1297, 22] width 49 height 14
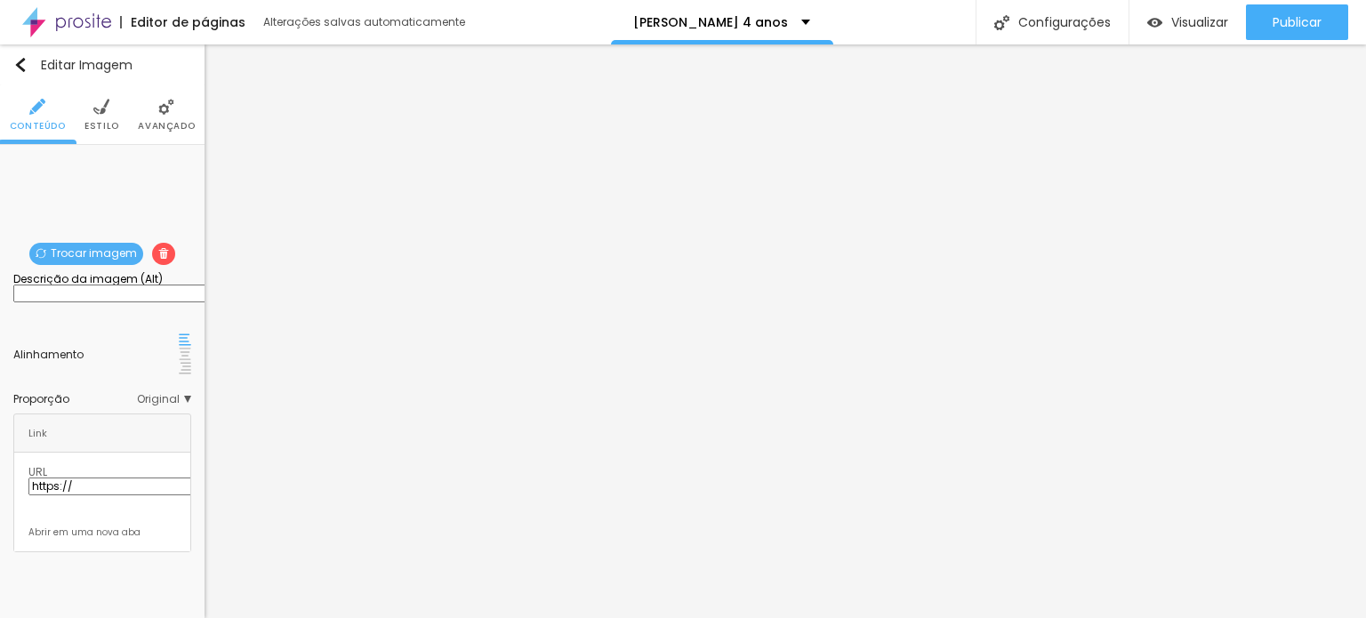
click at [110, 122] on span "Estilo" at bounding box center [102, 126] width 35 height 9
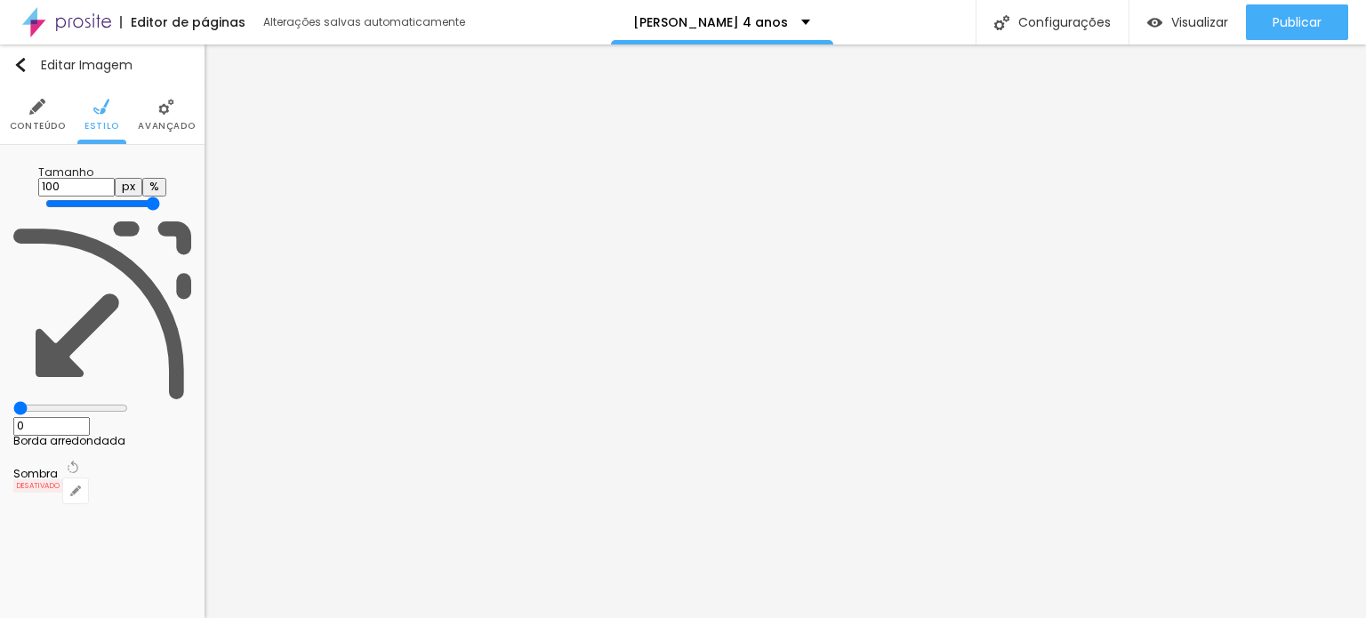
click at [115, 178] on input "100" at bounding box center [76, 187] width 77 height 19
type input "8"
type input "10"
type input "80"
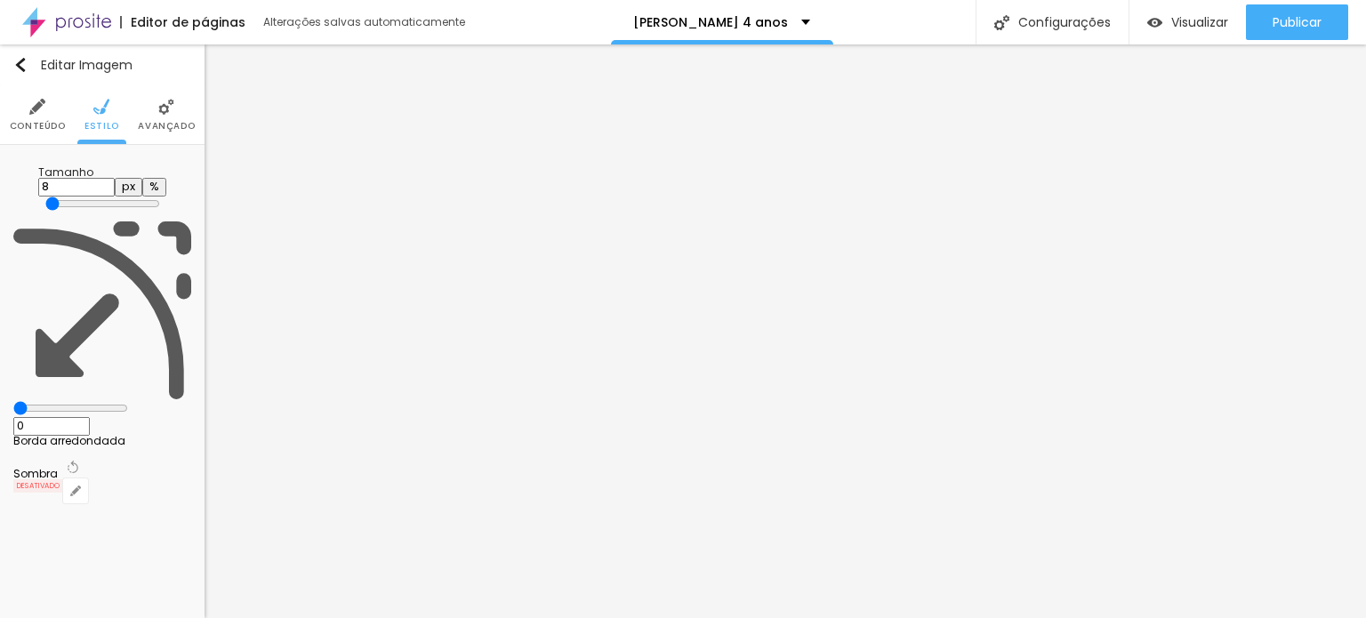
type input "80"
click at [166, 110] on img at bounding box center [166, 107] width 16 height 16
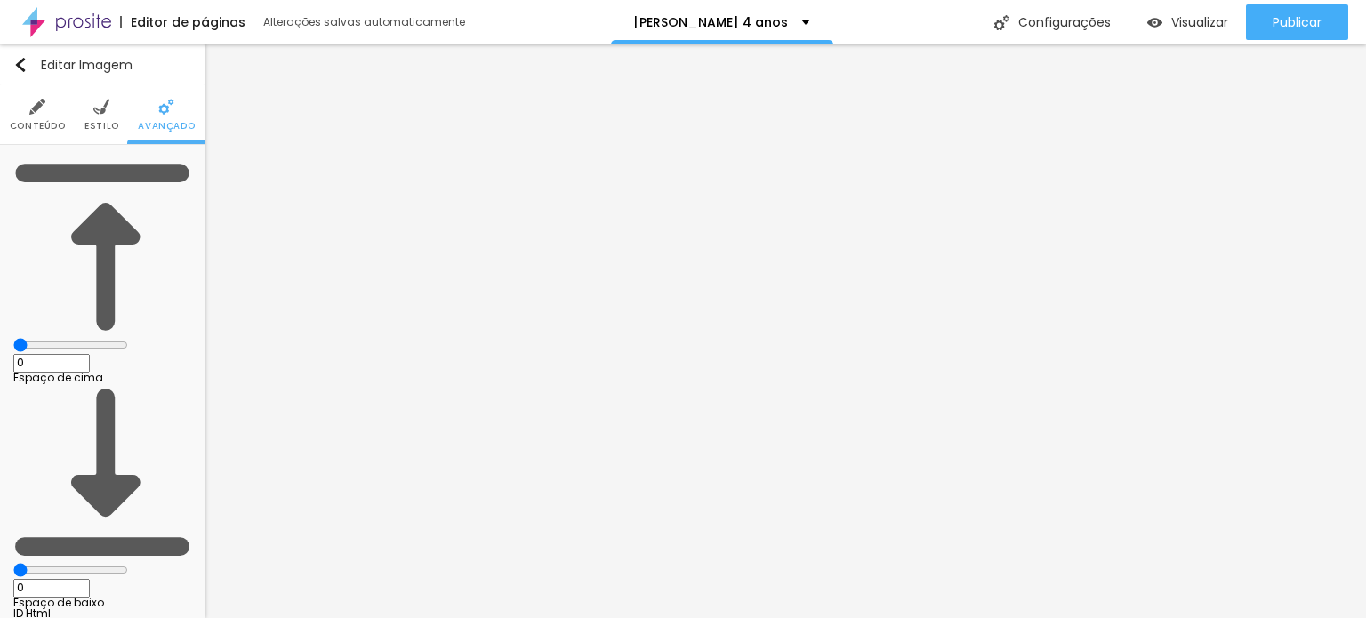
click at [100, 122] on span "Estilo" at bounding box center [102, 126] width 35 height 9
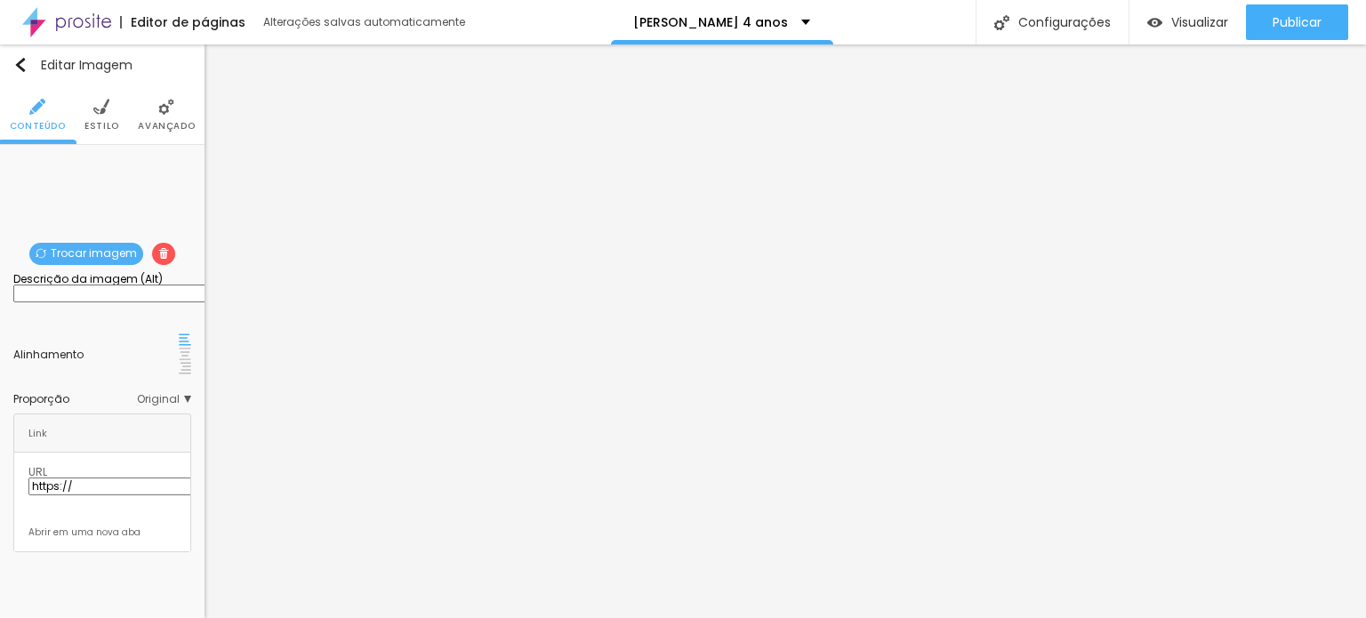
click at [107, 122] on span "Estilo" at bounding box center [102, 126] width 35 height 9
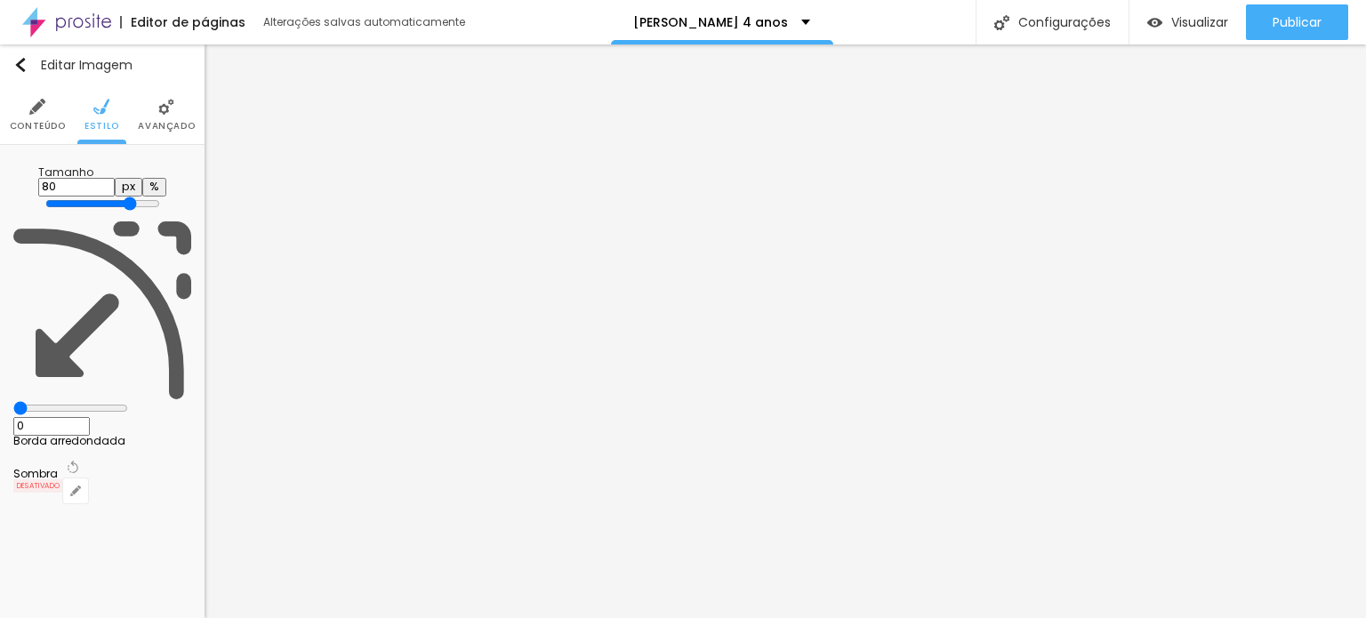
click at [115, 178] on input "80" at bounding box center [76, 187] width 77 height 19
type input "8"
type input "10"
type input "85"
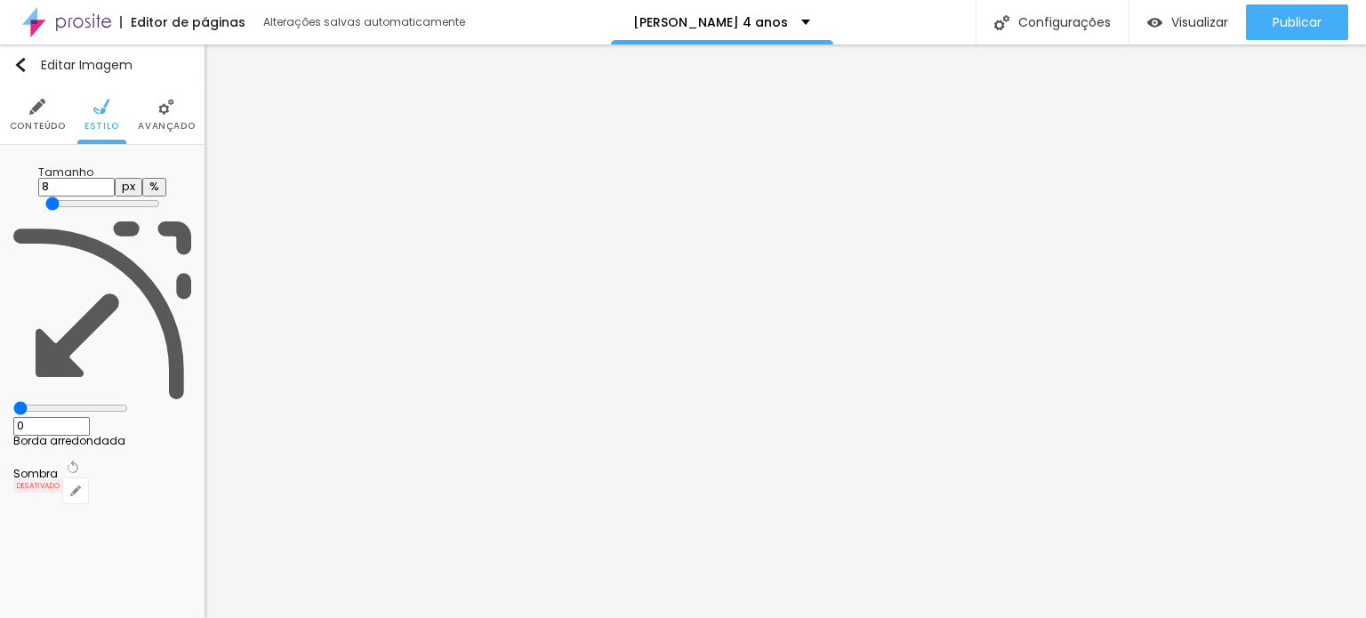
type input "85"
click at [157, 122] on span "Avançado" at bounding box center [166, 126] width 57 height 9
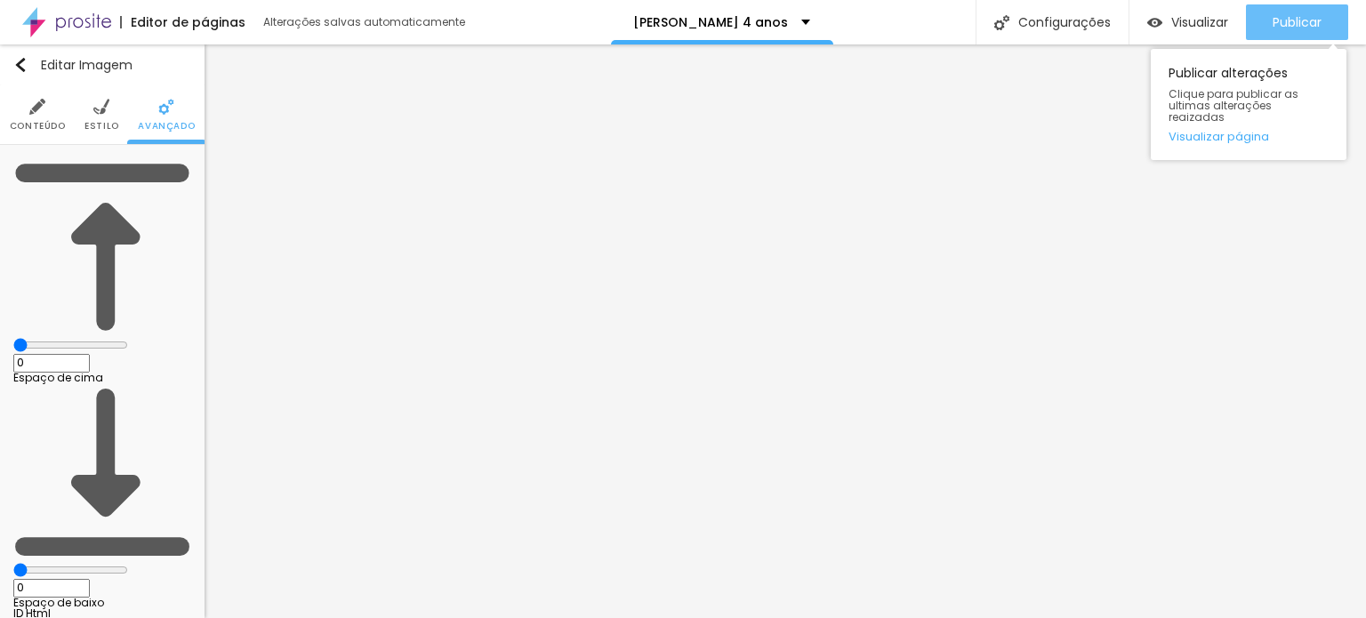
click at [1281, 18] on span "Publicar" at bounding box center [1297, 22] width 49 height 14
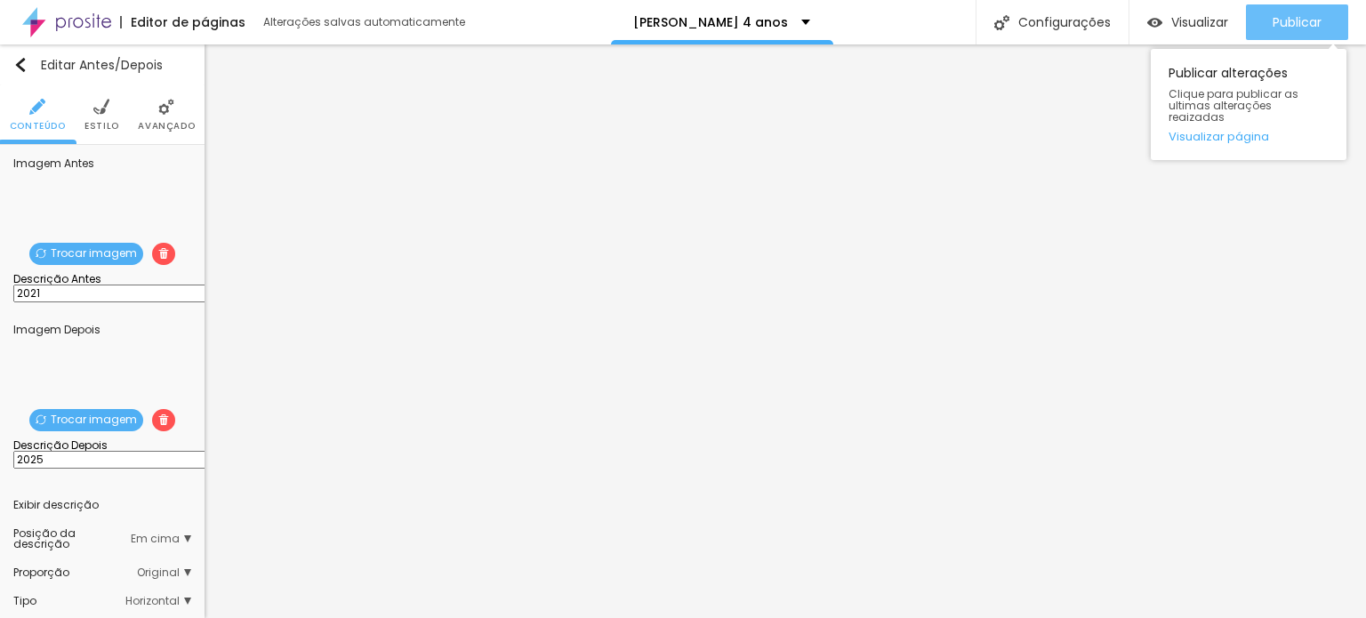
click at [1306, 20] on span "Publicar" at bounding box center [1297, 22] width 49 height 14
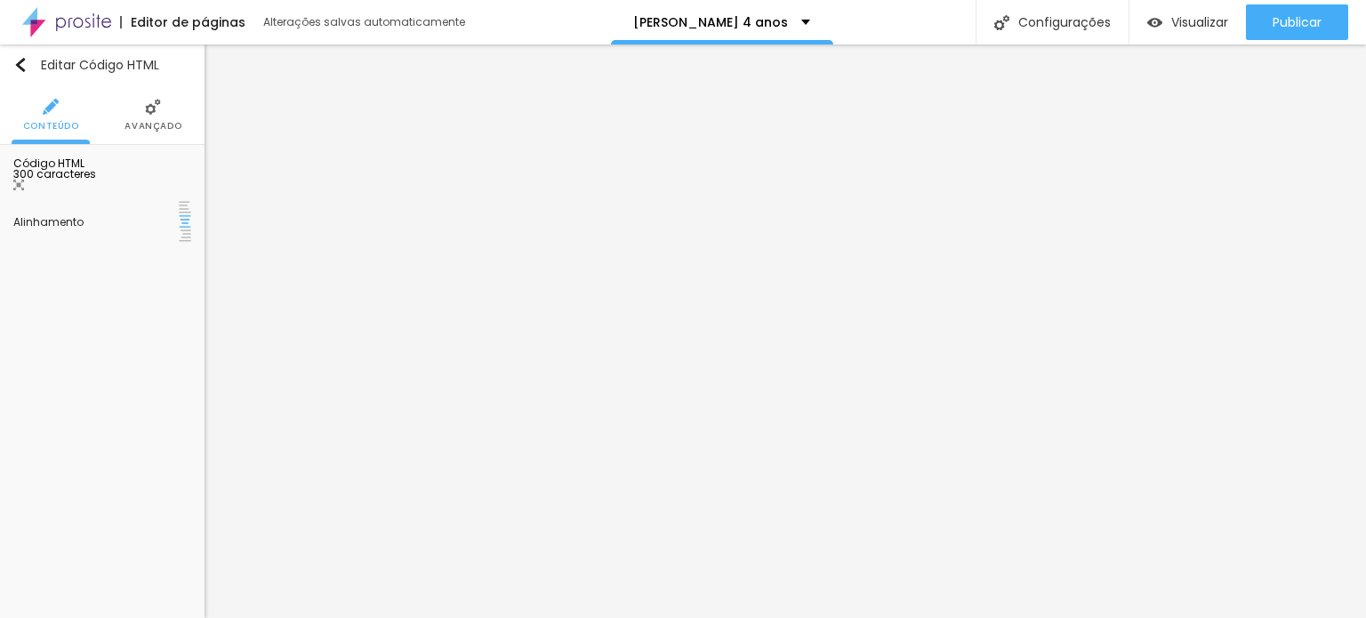
click at [146, 133] on li "Avançado" at bounding box center [153, 114] width 57 height 59
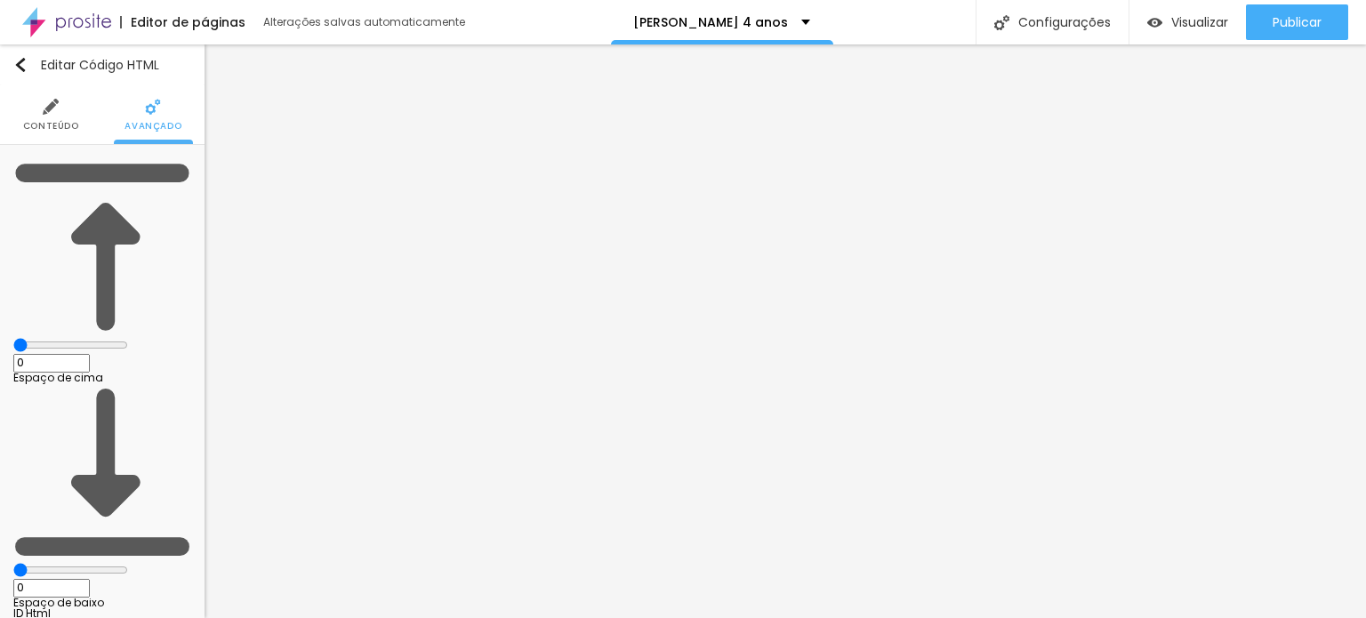
click at [44, 99] on img at bounding box center [51, 107] width 16 height 16
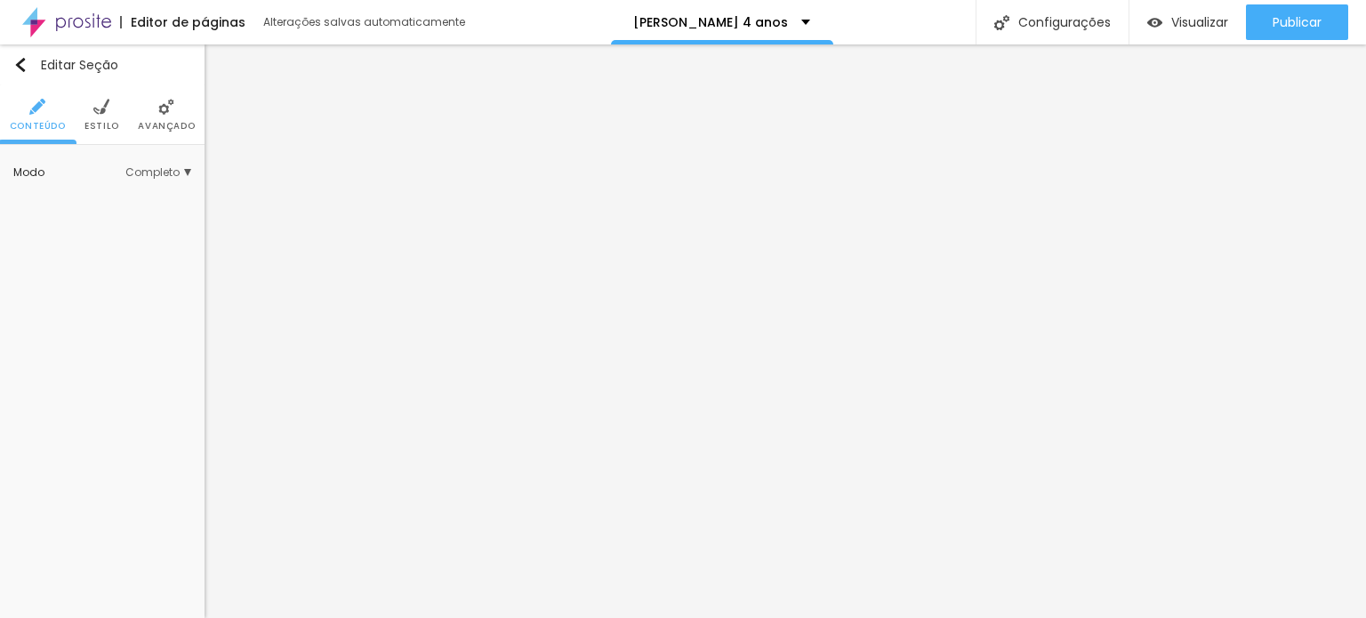
click at [111, 124] on span "Estilo" at bounding box center [102, 126] width 35 height 9
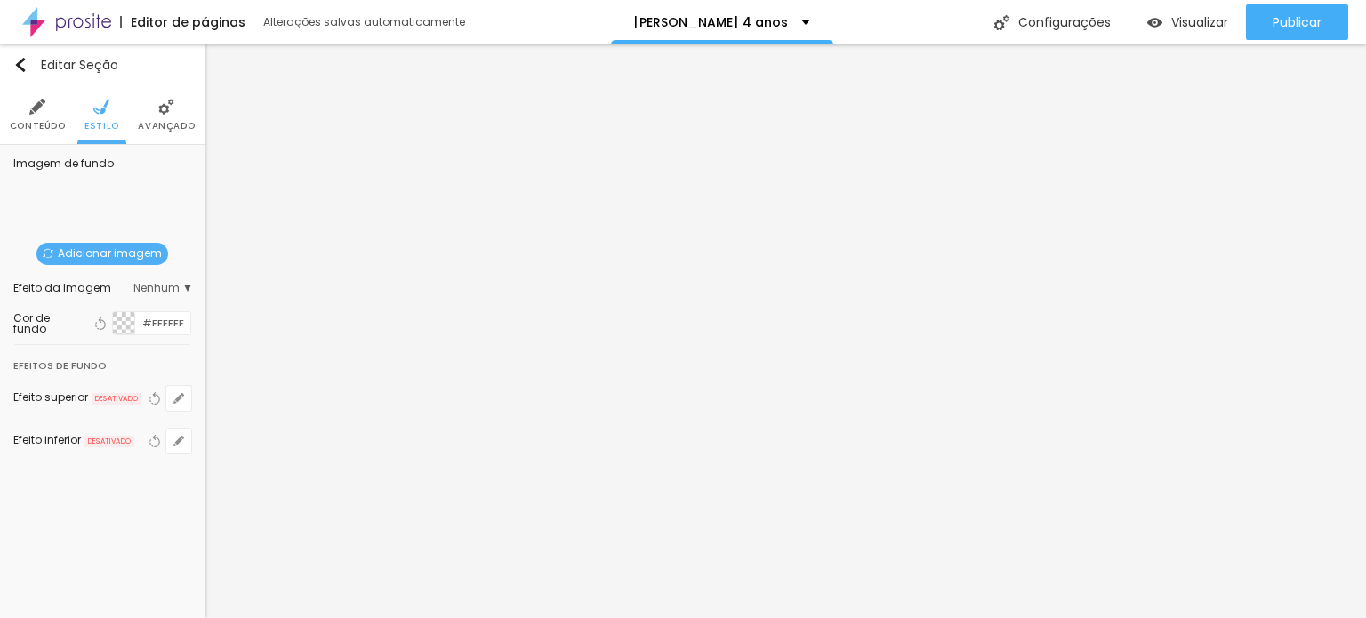
click at [123, 253] on span "Adicionar imagem" at bounding box center [102, 254] width 132 height 22
type input "[PERSON_NAME]"
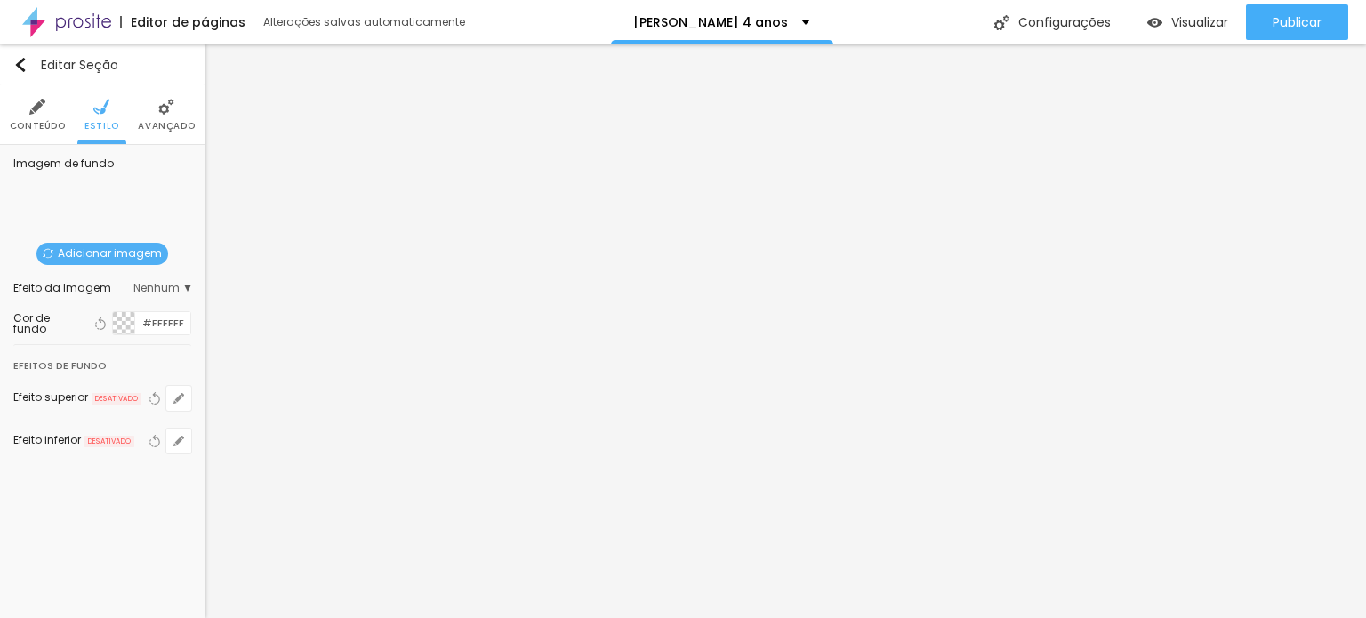
click at [102, 274] on div "Adicionar imagem" at bounding box center [102, 274] width 0 height 0
click at [154, 122] on span "Avançado" at bounding box center [166, 126] width 57 height 9
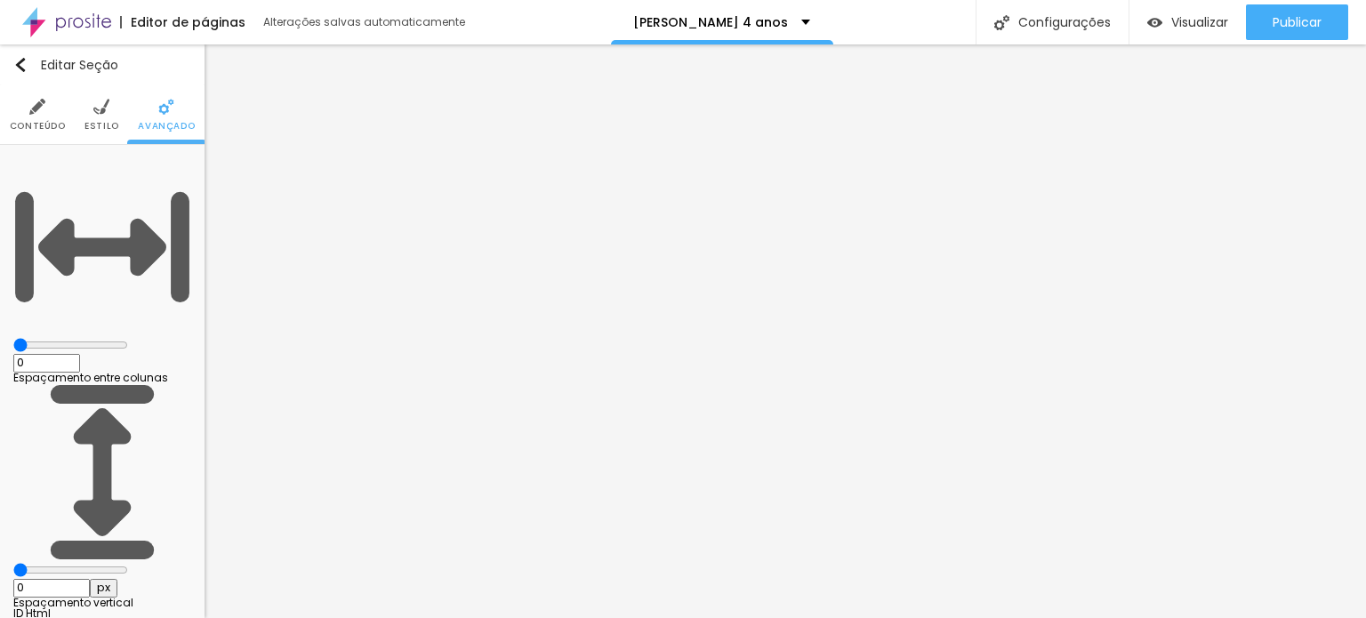
click at [96, 113] on img at bounding box center [101, 107] width 16 height 16
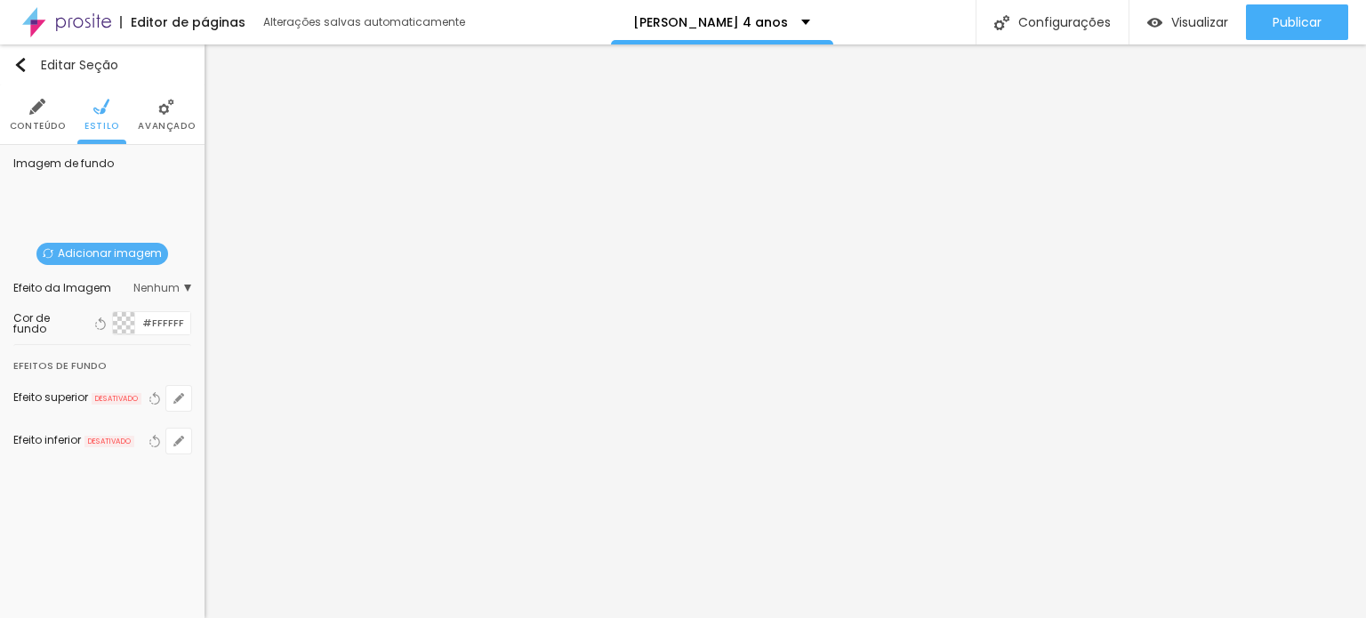
click at [28, 117] on li "Conteúdo" at bounding box center [38, 114] width 56 height 59
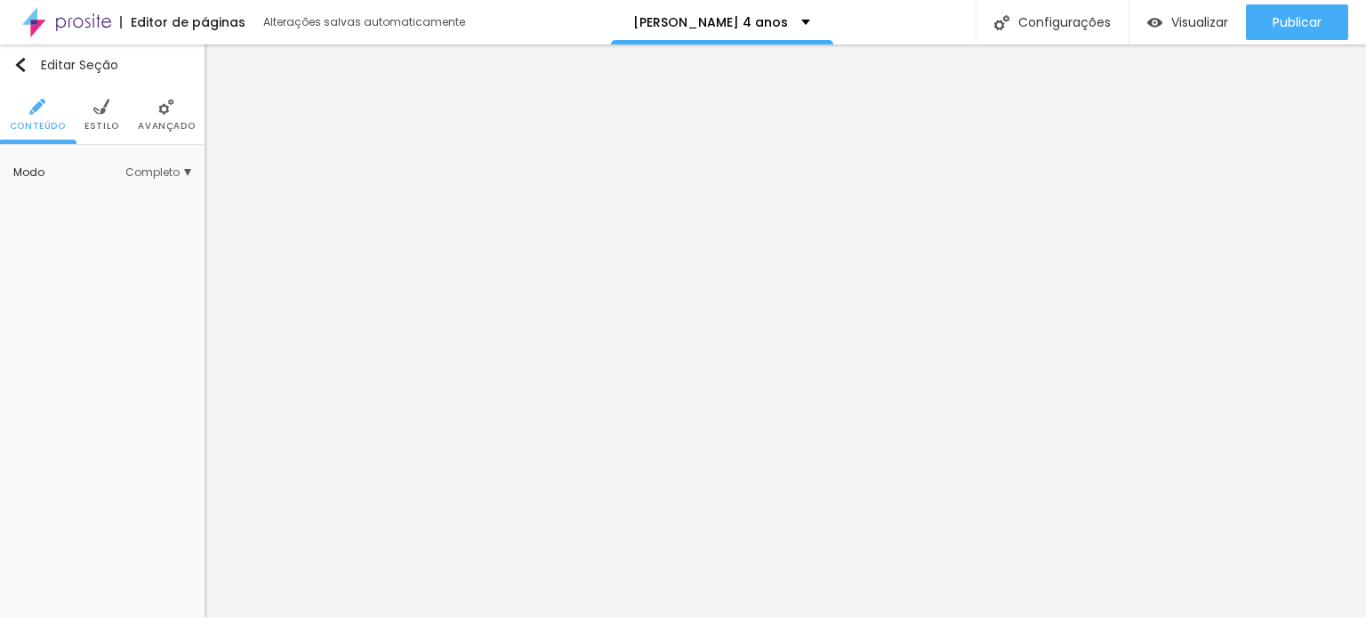
click at [83, 124] on ul "Conteúdo Estilo Avançado" at bounding box center [102, 115] width 205 height 60
click at [100, 113] on img at bounding box center [101, 107] width 16 height 16
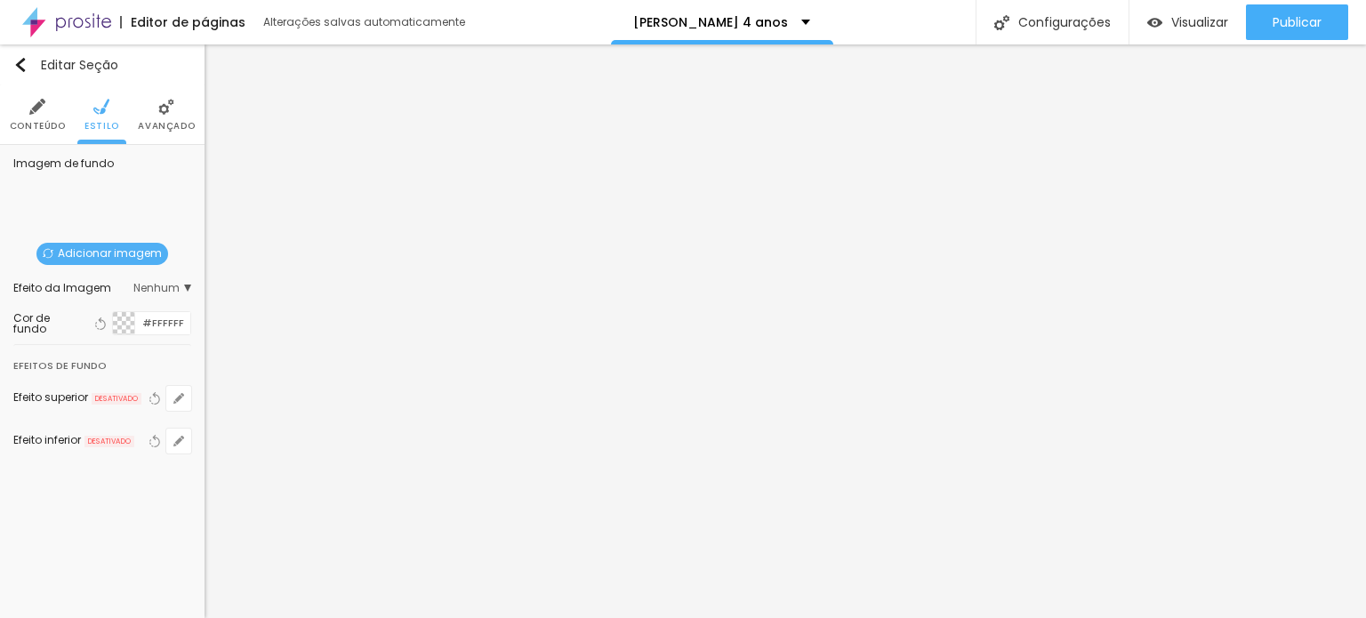
click at [121, 259] on span "Adicionar imagem" at bounding box center [102, 254] width 132 height 22
type input "[PERSON_NAME]"
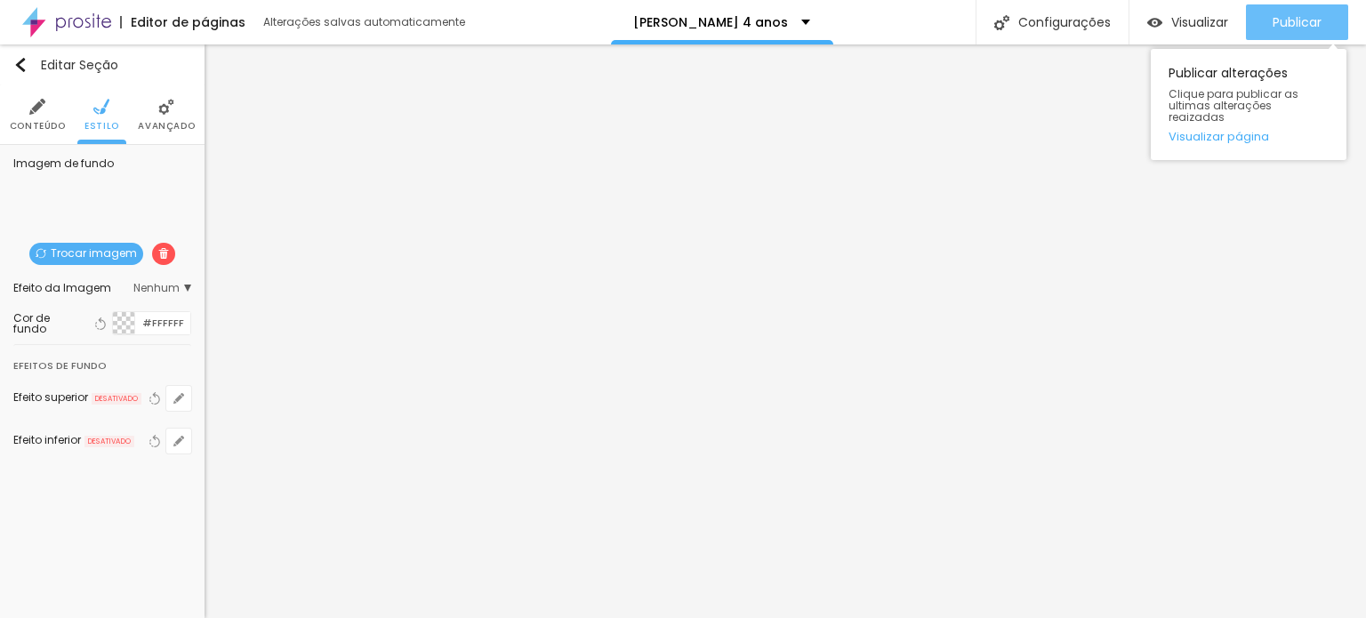
click at [1283, 23] on span "Publicar" at bounding box center [1297, 22] width 49 height 14
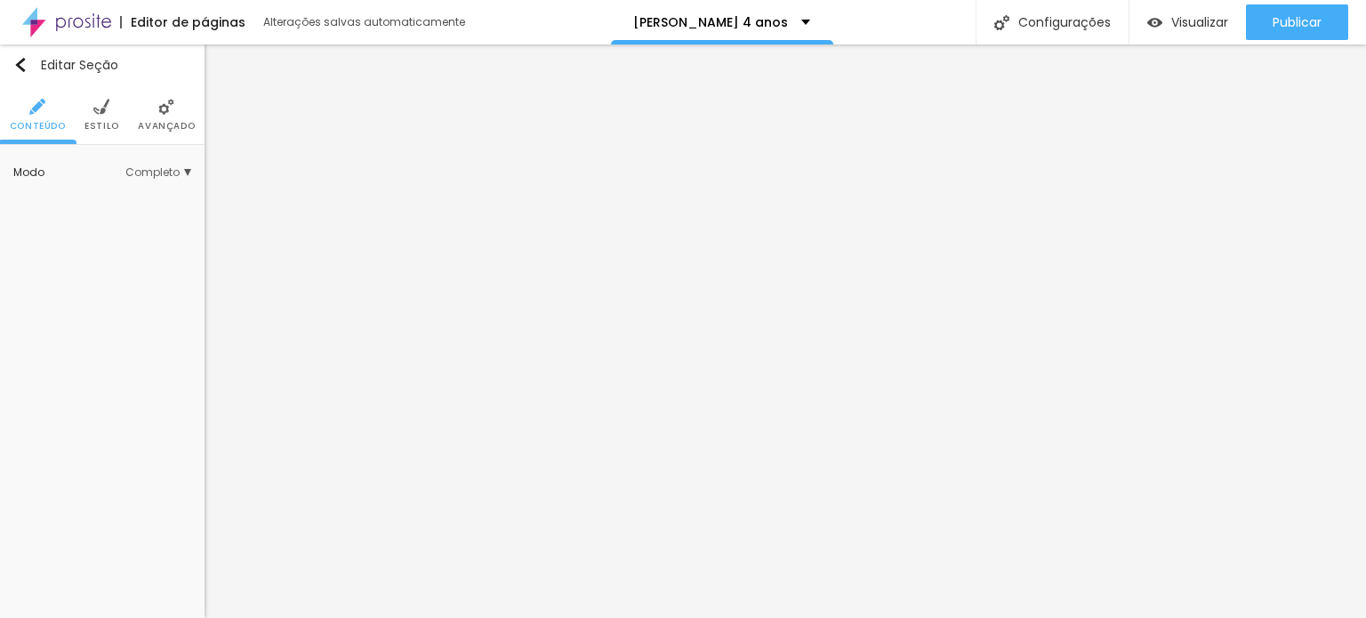
click at [93, 122] on span "Estilo" at bounding box center [102, 126] width 35 height 9
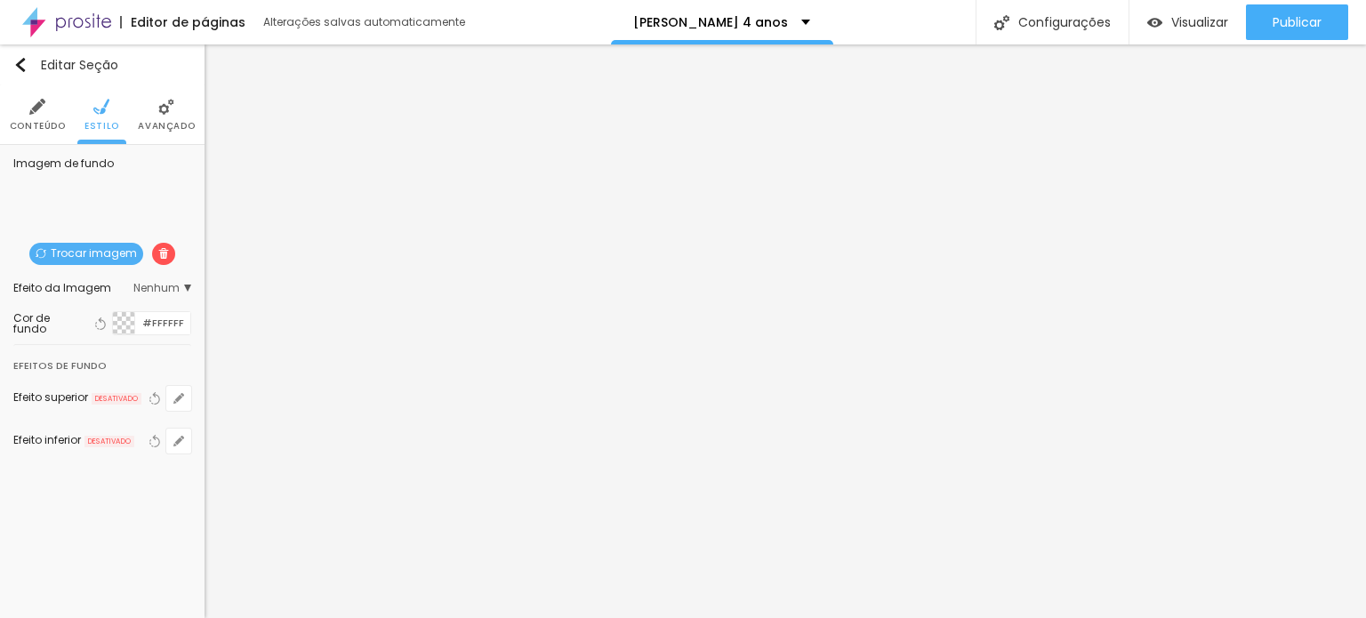
click at [160, 117] on li "Avançado" at bounding box center [166, 114] width 57 height 59
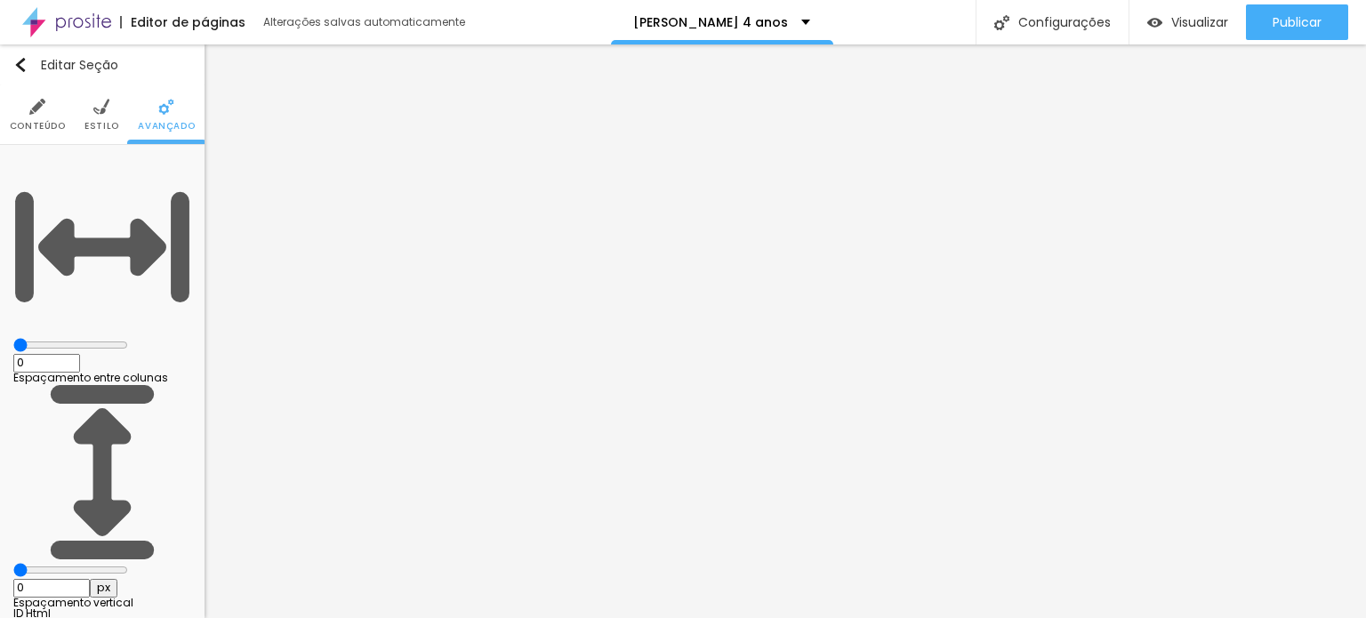
type input "5"
type input "10"
type input "15"
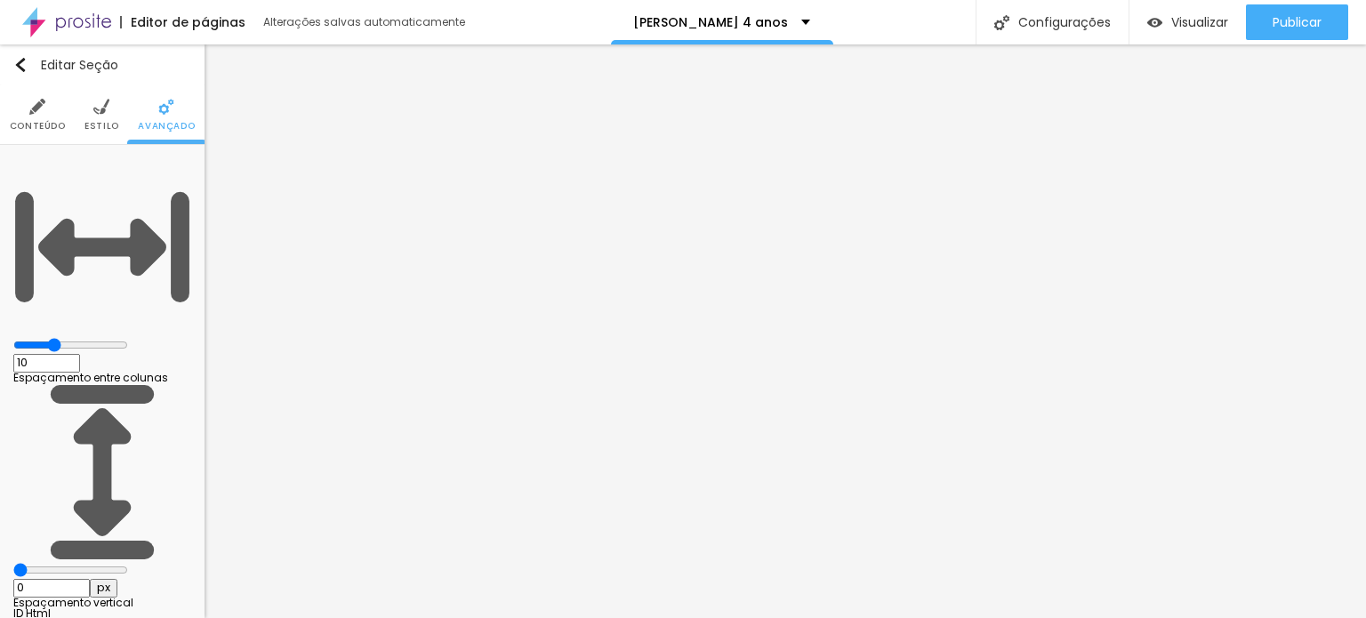
type input "15"
type input "20"
type input "25"
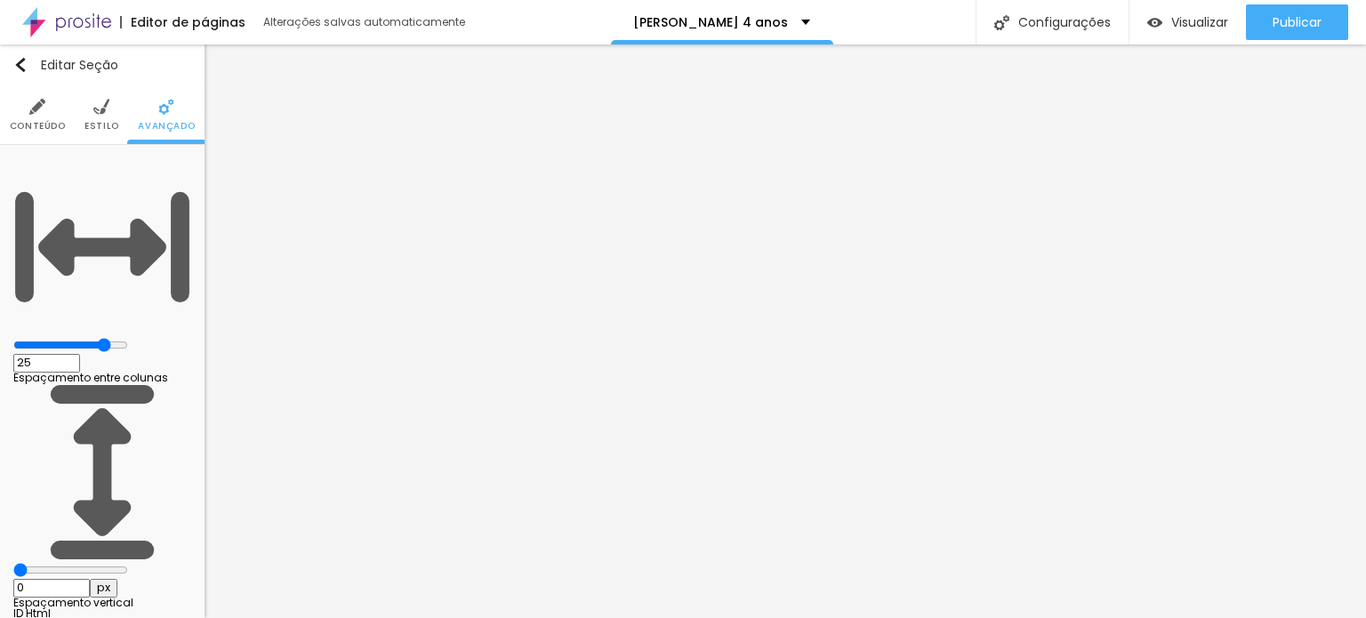
type input "30"
type input "0"
type input "30"
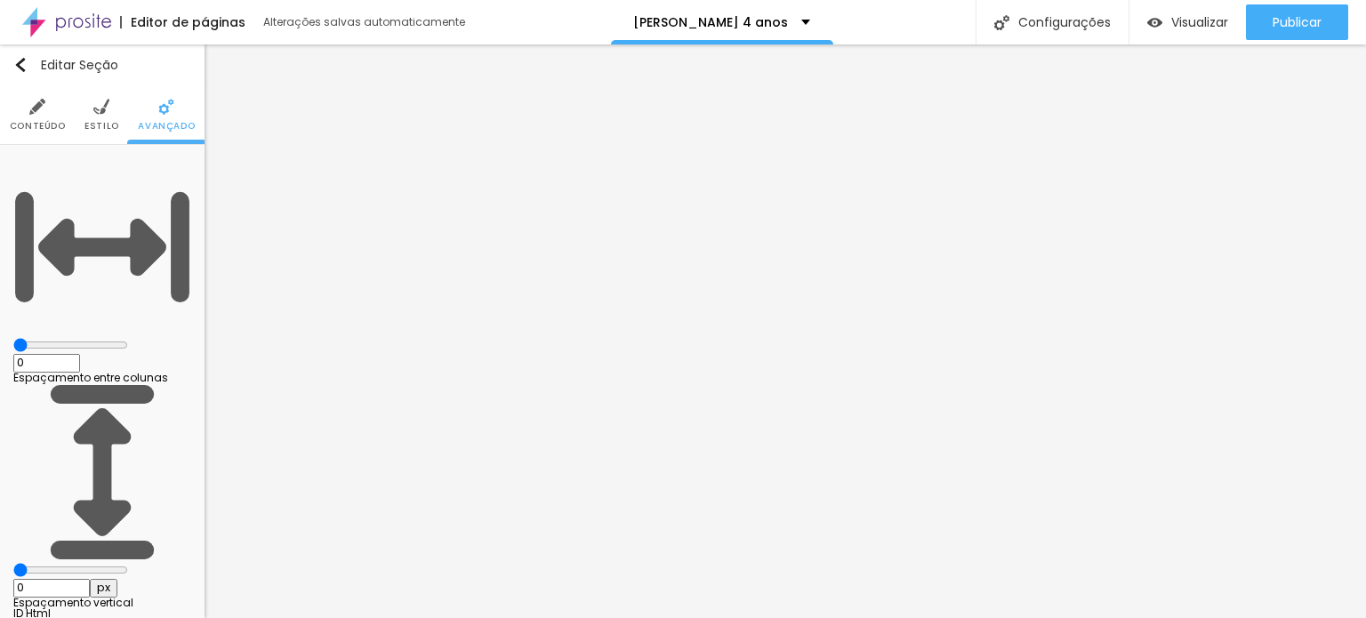
type input "30"
drag, startPoint x: 44, startPoint y: 173, endPoint x: 355, endPoint y: 164, distance: 311.5
type input "30"
click at [128, 338] on input "range" at bounding box center [70, 345] width 115 height 14
type input "95"
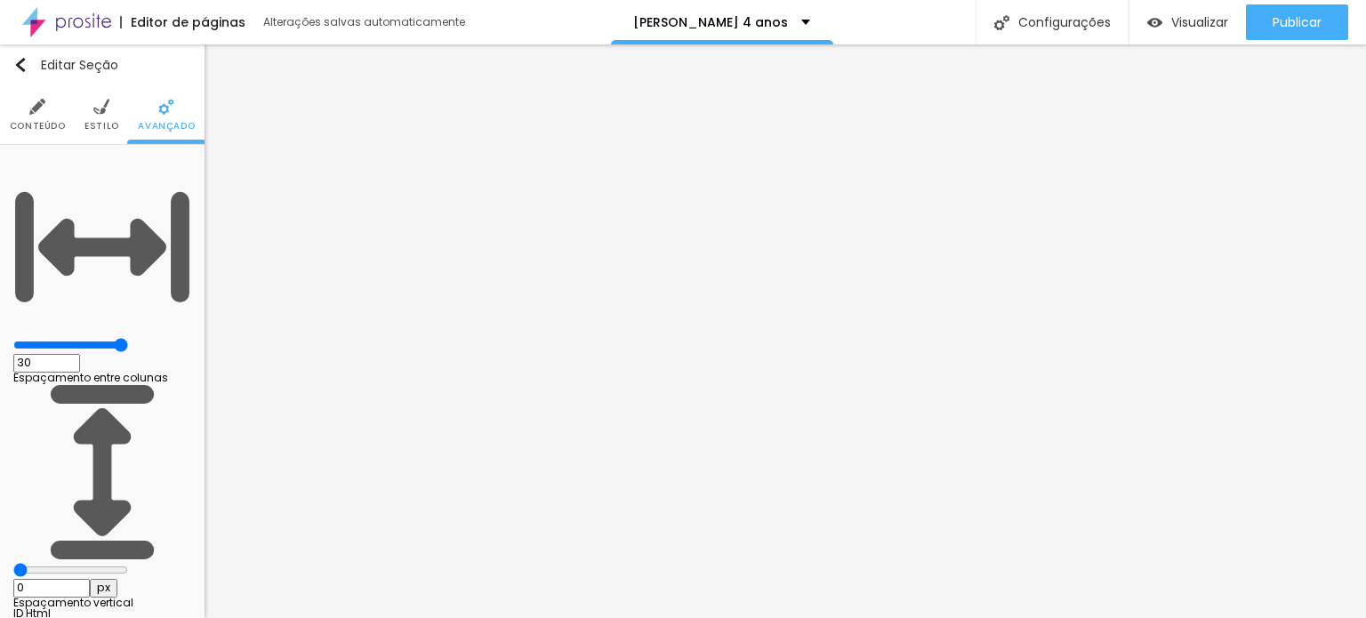
type input "95"
type input "468"
type input "500"
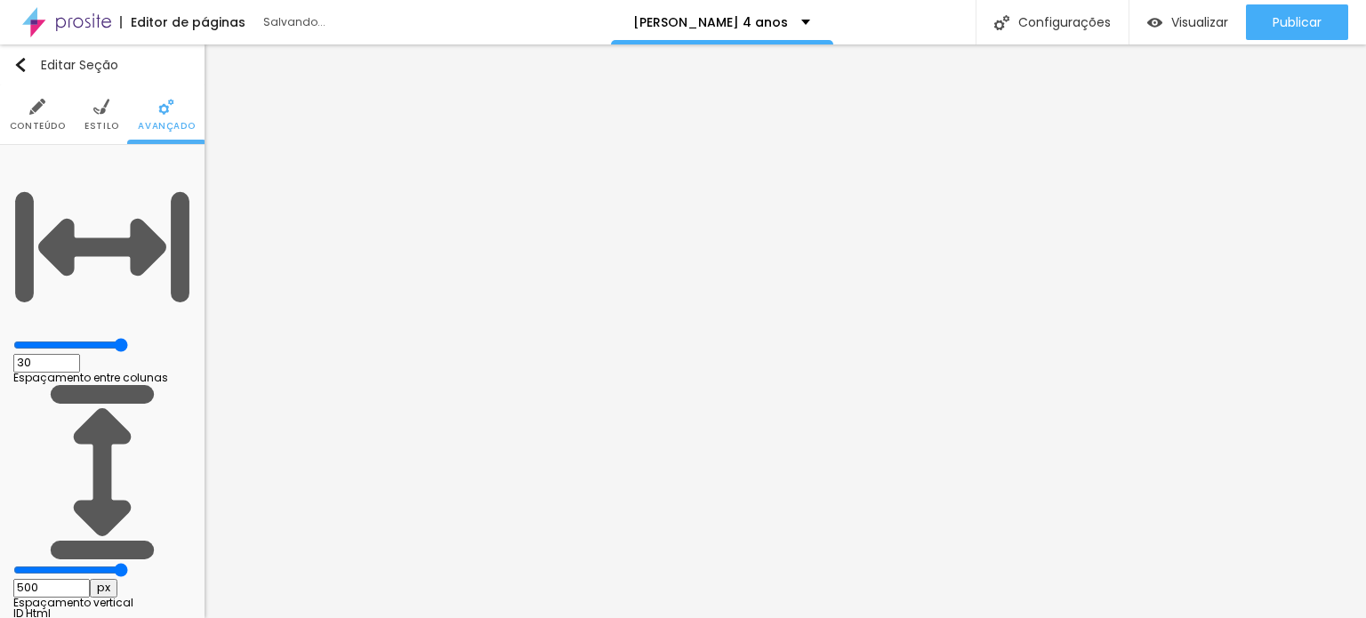
type input "439"
type input "169"
type input "75"
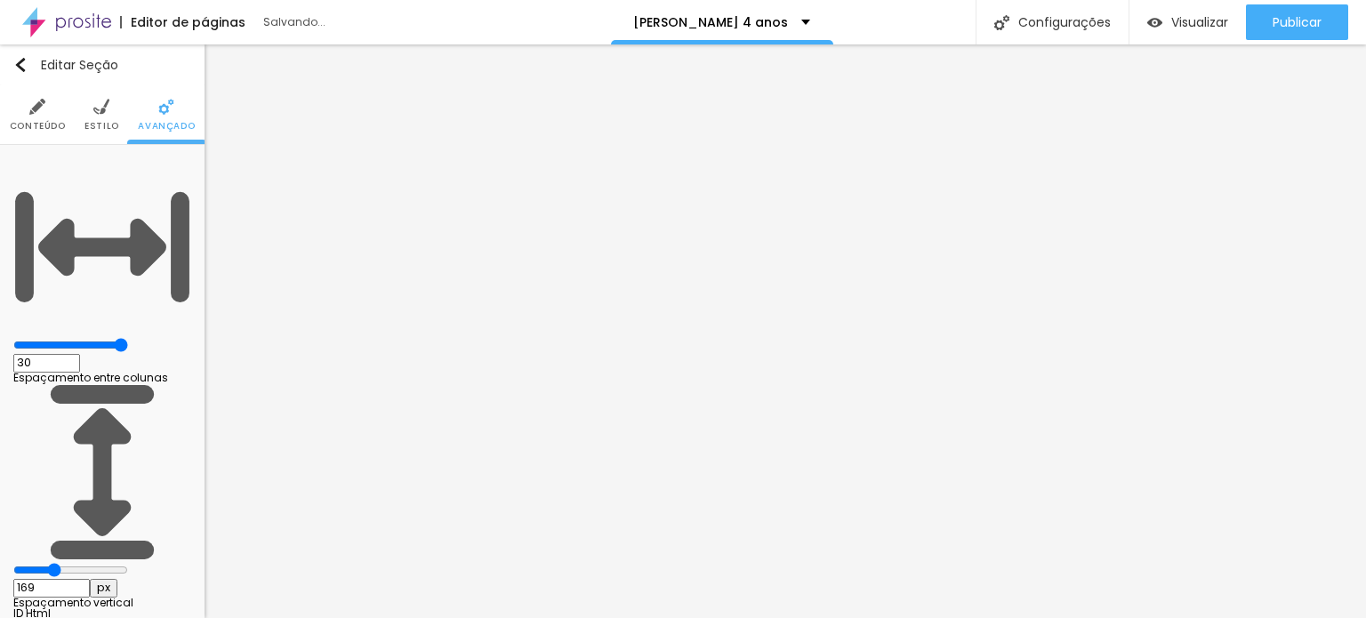
type input "75"
type input "20"
type input "0"
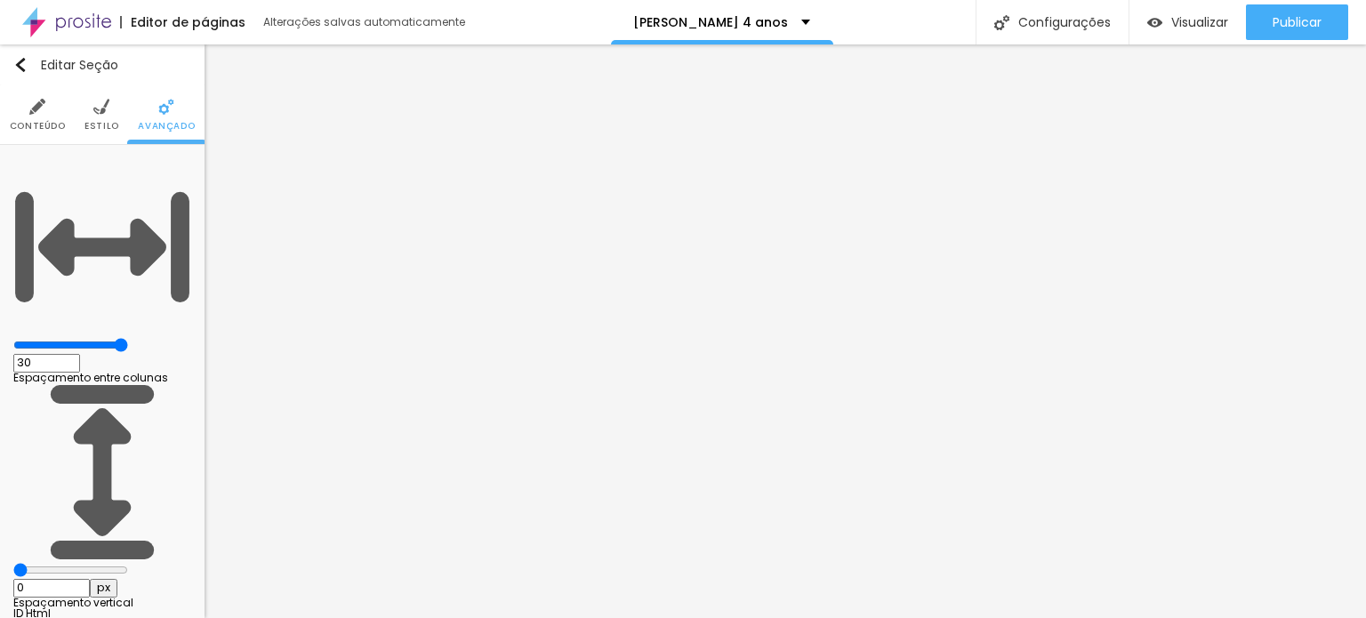
drag, startPoint x: 106, startPoint y: 210, endPoint x: 0, endPoint y: 215, distance: 106.0
click at [13, 563] on input "range" at bounding box center [70, 570] width 115 height 14
click at [101, 117] on li "Estilo" at bounding box center [102, 114] width 35 height 59
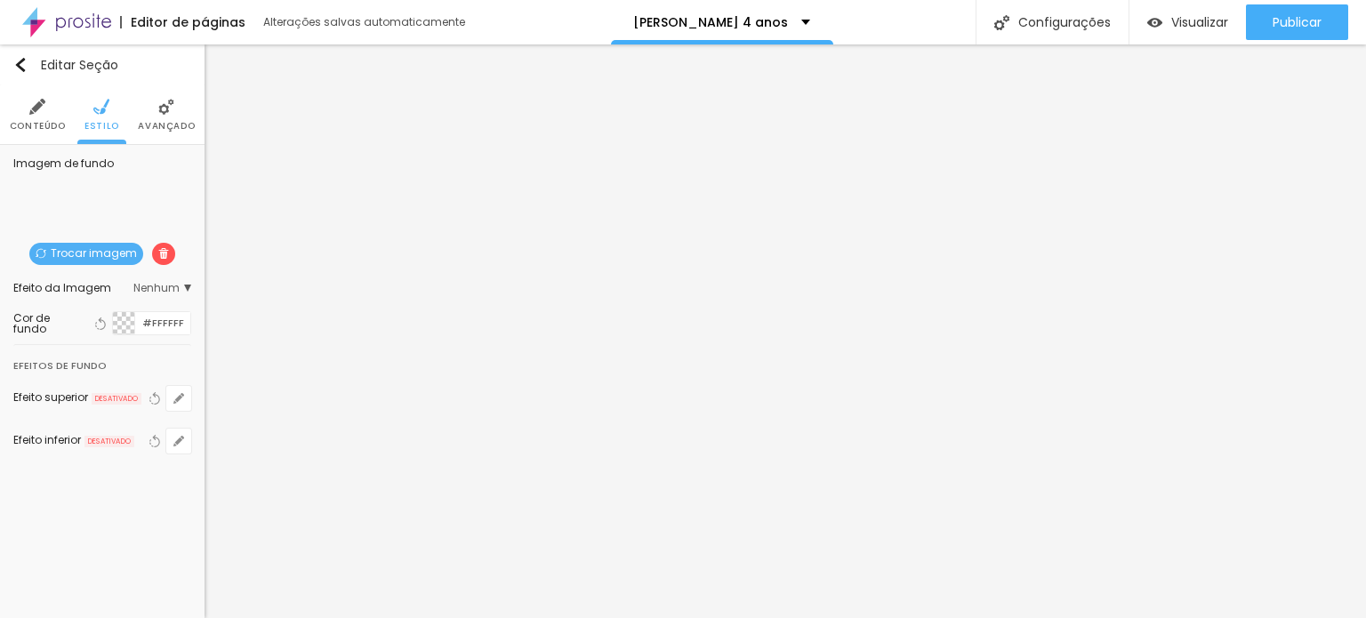
click at [41, 122] on span "Conteúdo" at bounding box center [38, 126] width 56 height 9
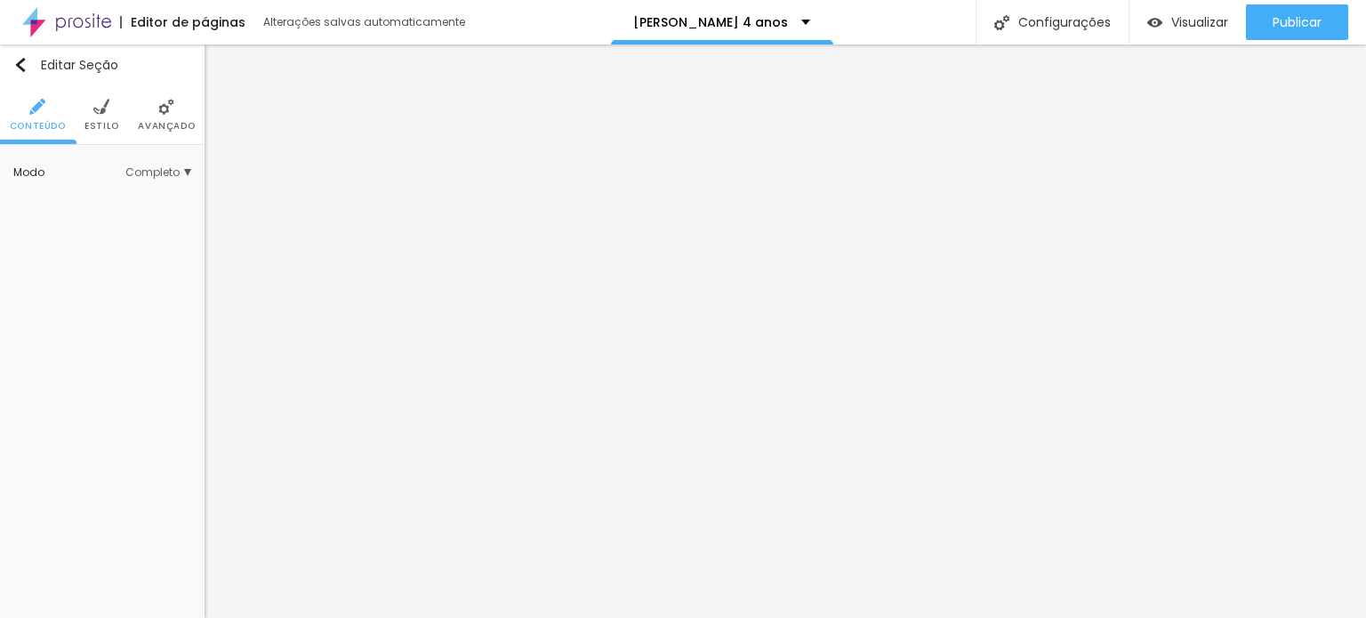
click at [144, 170] on span "Completo" at bounding box center [158, 172] width 66 height 11
click at [133, 189] on div "Encaixotado" at bounding box center [116, 198] width 99 height 23
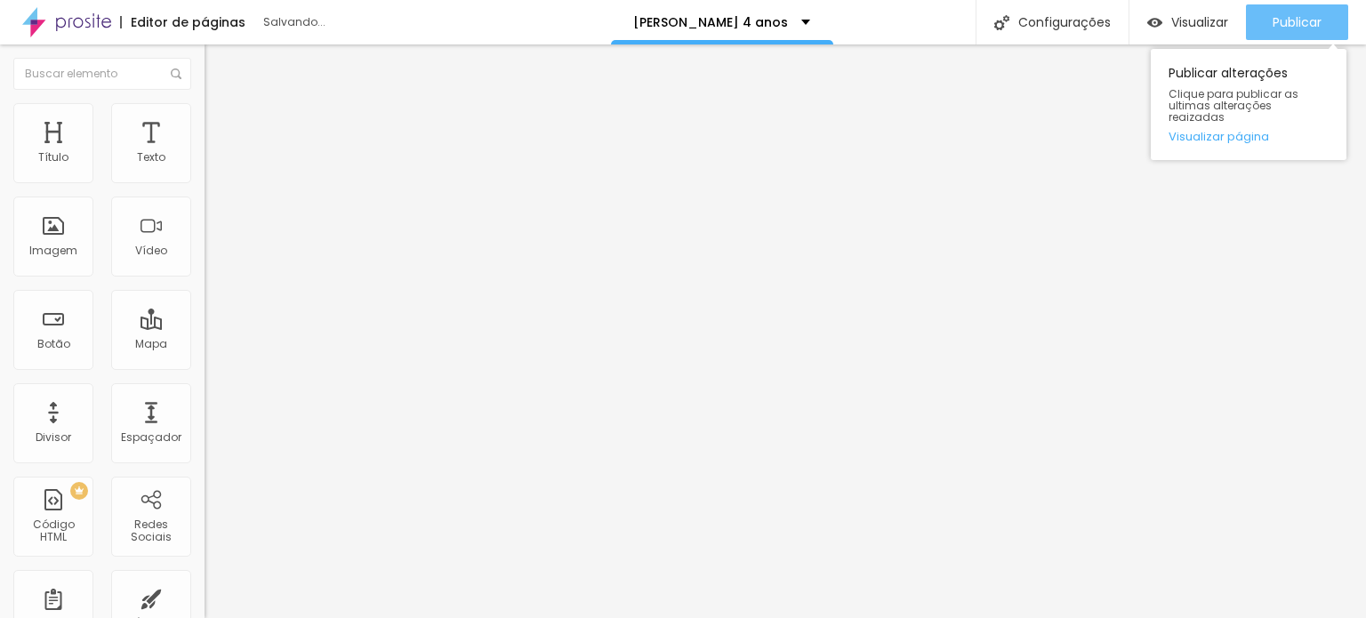
click at [1297, 20] on span "Publicar" at bounding box center [1297, 22] width 49 height 14
